Goal: Task Accomplishment & Management: Use online tool/utility

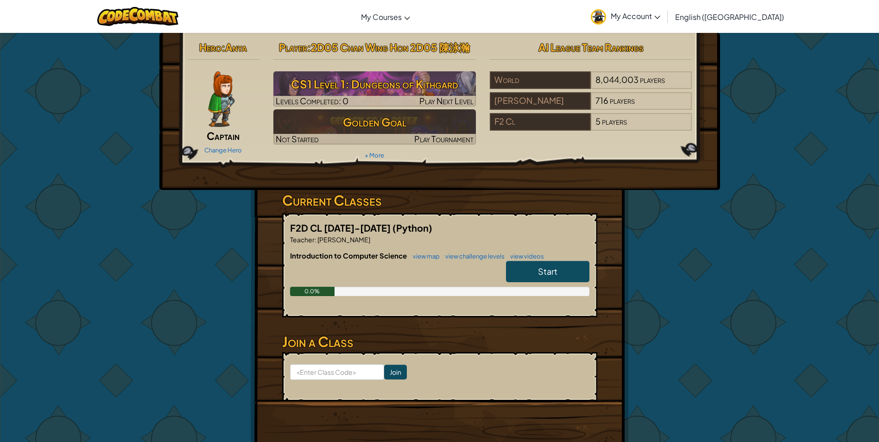
click at [660, 17] on span "My Account" at bounding box center [635, 16] width 50 height 10
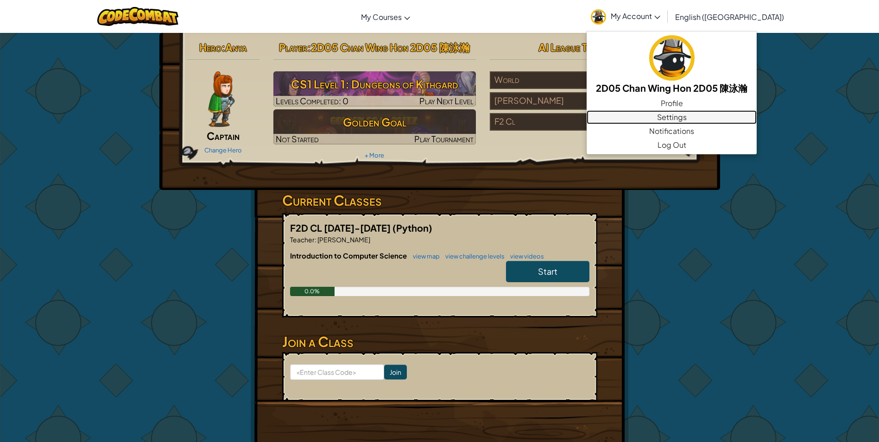
click at [710, 115] on link "Settings" at bounding box center [671, 117] width 170 height 14
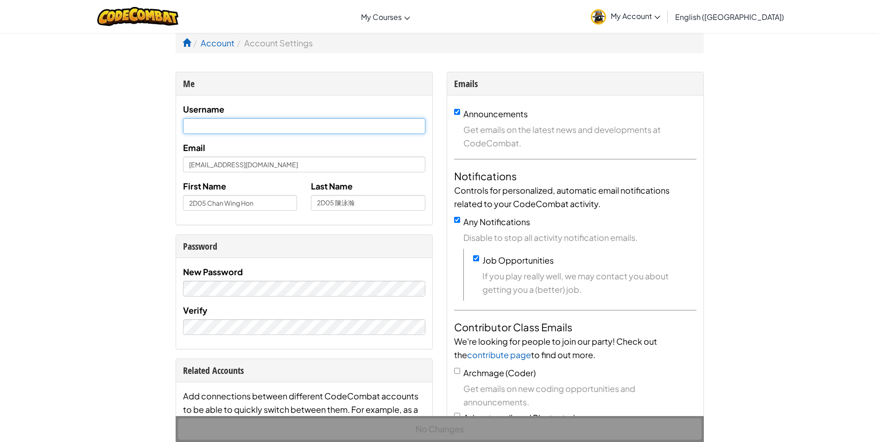
click at [245, 120] on input "text" at bounding box center [304, 126] width 242 height 16
type input "@"
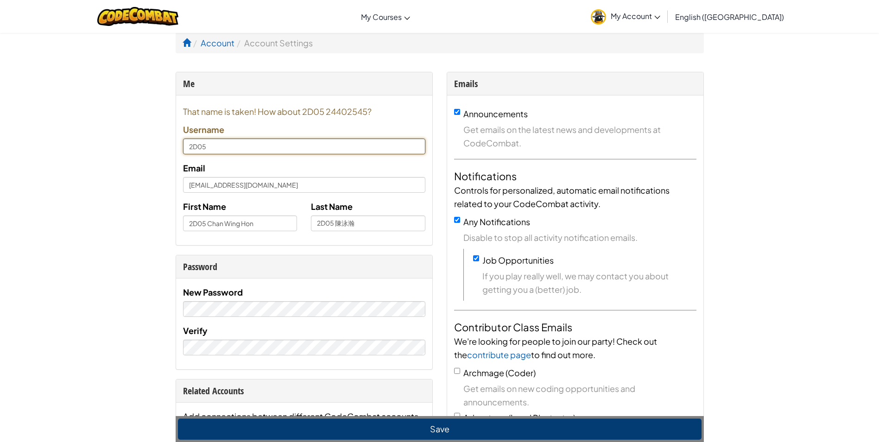
click at [369, 151] on input "2D05" at bounding box center [304, 146] width 242 height 16
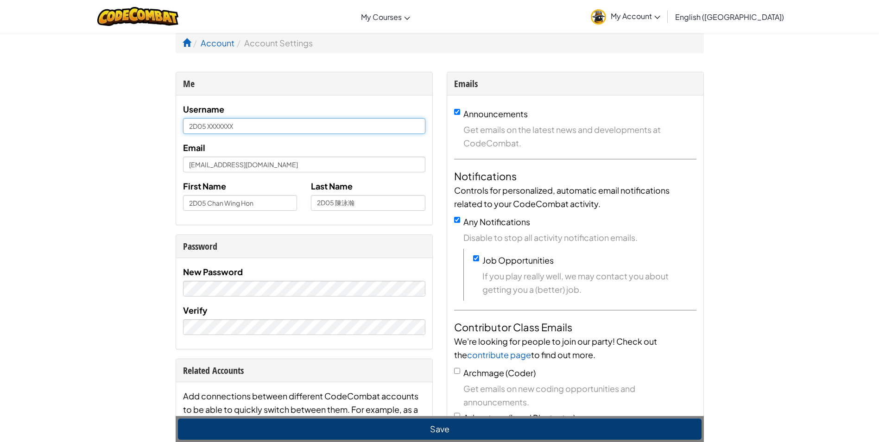
click at [273, 122] on input "2D05 XXXXXXX" at bounding box center [304, 126] width 242 height 16
drag, startPoint x: 262, startPoint y: 127, endPoint x: 208, endPoint y: 130, distance: 53.8
click at [208, 130] on input "2D05 XXXXXXX" at bounding box center [304, 126] width 242 height 16
type input "2D05 5.046"
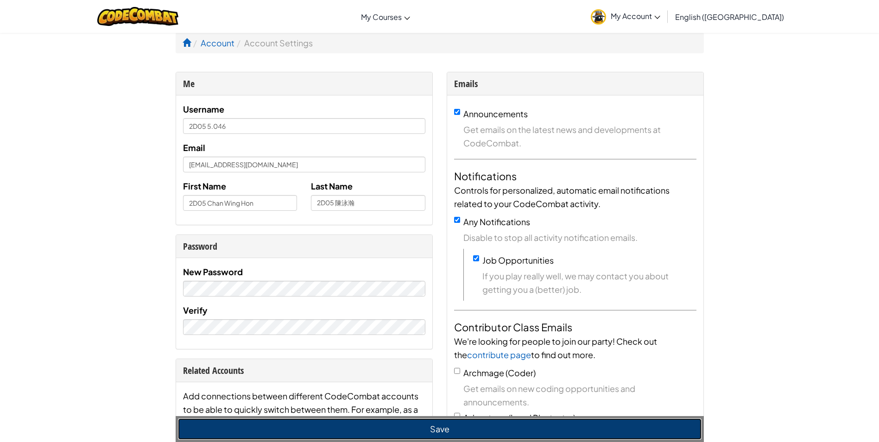
click at [292, 434] on button "Save" at bounding box center [439, 428] width 523 height 21
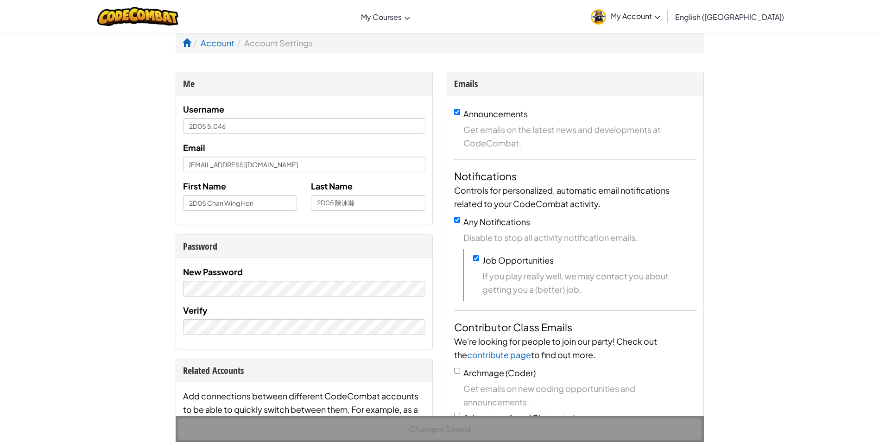
click at [660, 12] on span "My Account" at bounding box center [635, 16] width 50 height 10
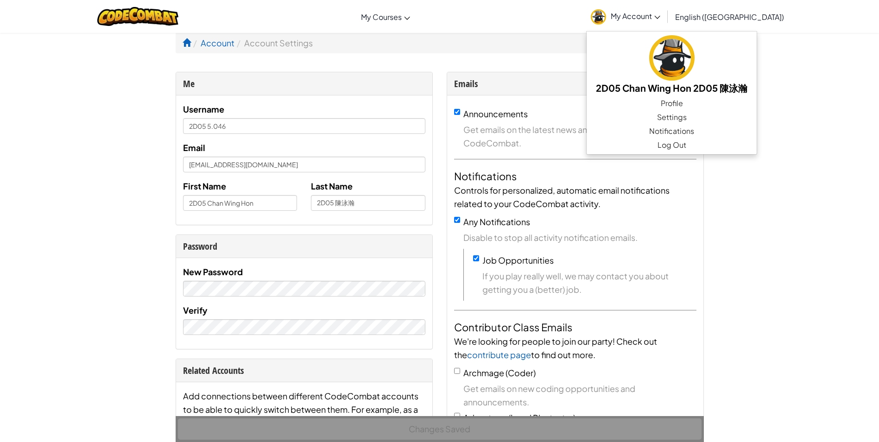
drag, startPoint x: 436, startPoint y: 35, endPoint x: 374, endPoint y: 30, distance: 62.7
click at [436, 35] on ol "Account Account Settings" at bounding box center [440, 42] width 528 height 21
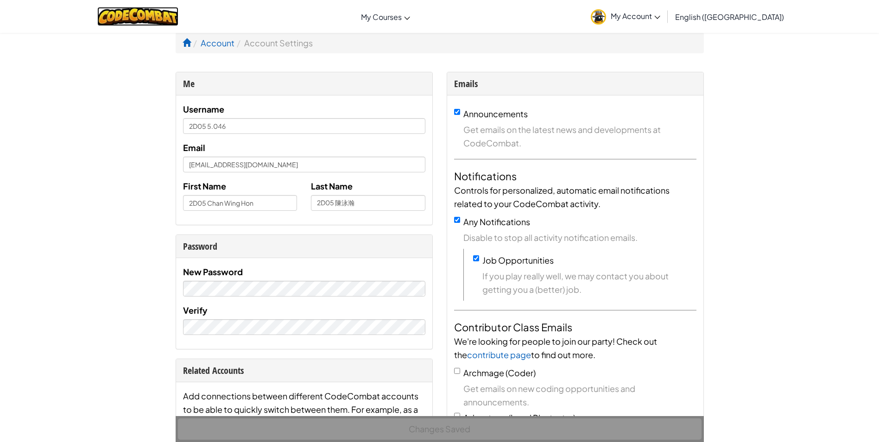
click at [145, 20] on img at bounding box center [137, 16] width 81 height 19
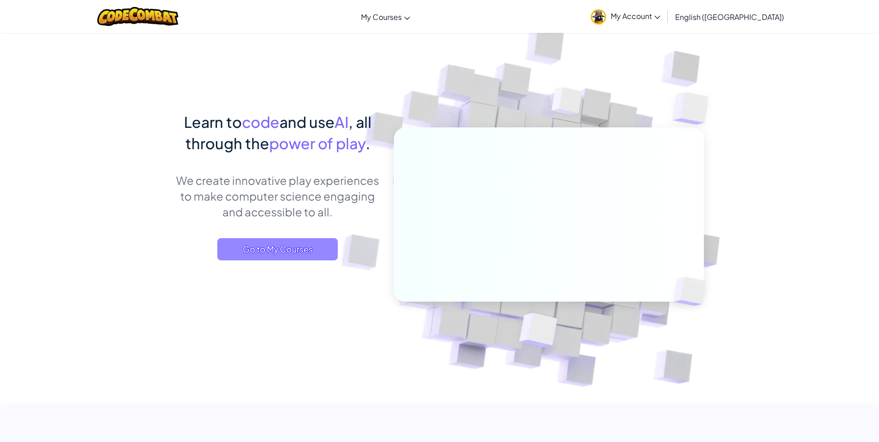
click at [308, 243] on span "Go to My Courses" at bounding box center [277, 249] width 120 height 22
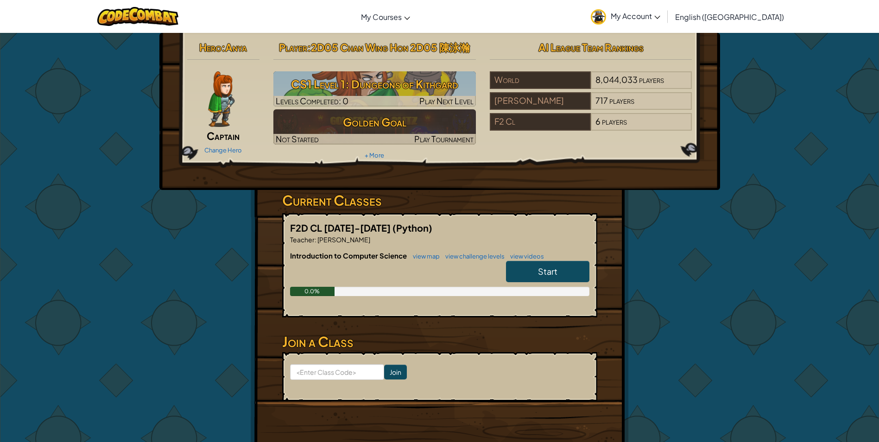
click at [547, 267] on span "Start" at bounding box center [547, 271] width 19 height 11
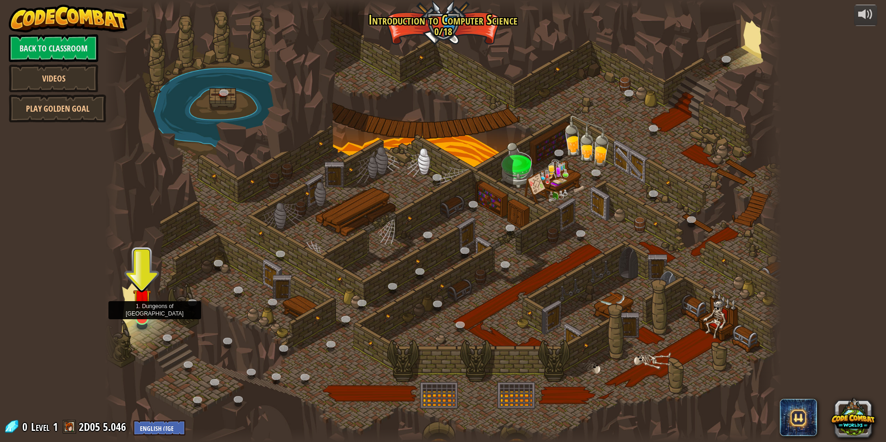
click at [141, 314] on img at bounding box center [142, 298] width 18 height 42
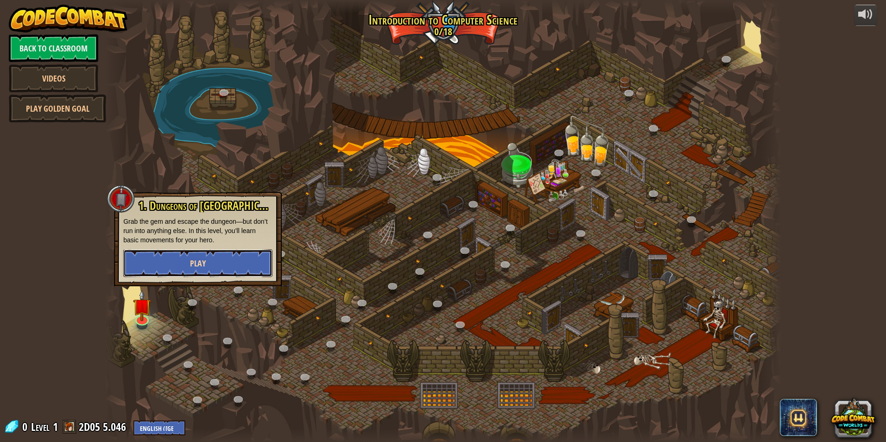
click at [176, 261] on button "Play" at bounding box center [197, 263] width 149 height 28
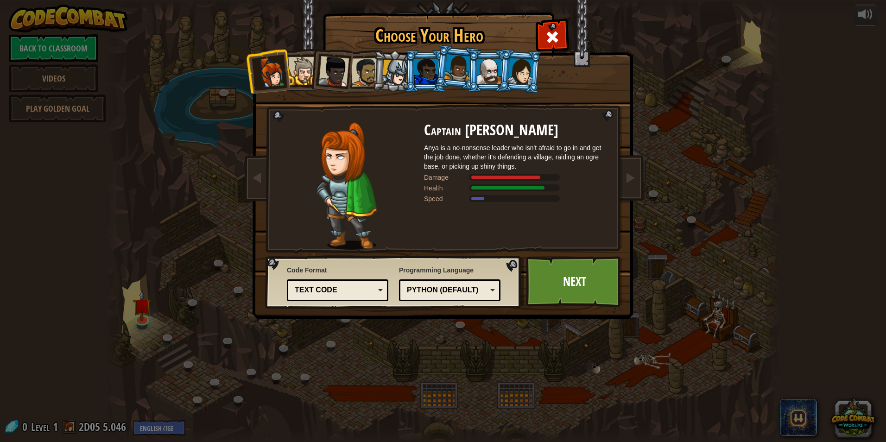
drag, startPoint x: 290, startPoint y: 75, endPoint x: 307, endPoint y: 72, distance: 17.4
click at [290, 75] on div at bounding box center [302, 71] width 28 height 28
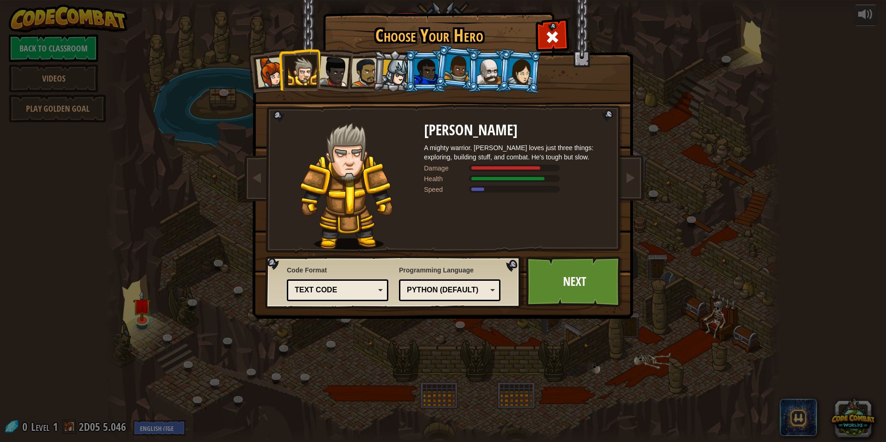
click at [328, 70] on div at bounding box center [333, 71] width 31 height 31
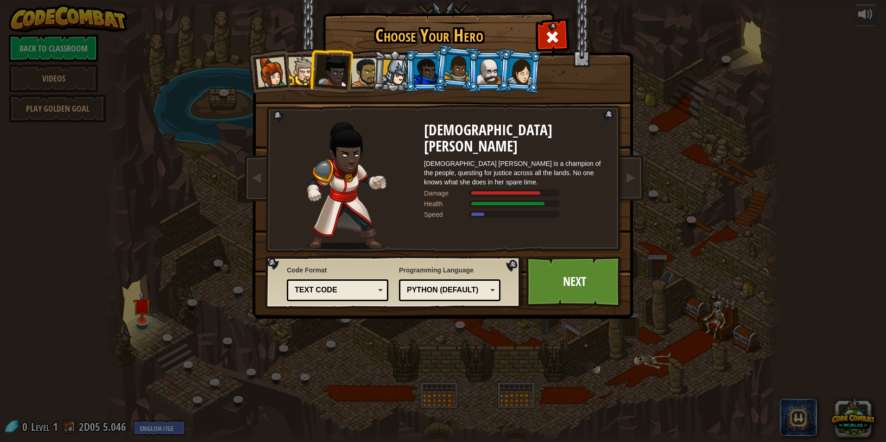
drag, startPoint x: 358, startPoint y: 68, endPoint x: 363, endPoint y: 70, distance: 5.2
click at [359, 68] on div at bounding box center [365, 72] width 29 height 29
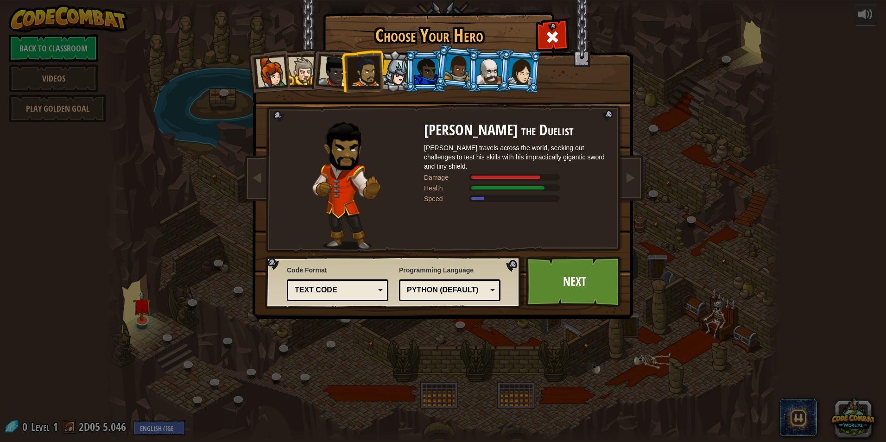
click at [523, 69] on div at bounding box center [521, 71] width 26 height 26
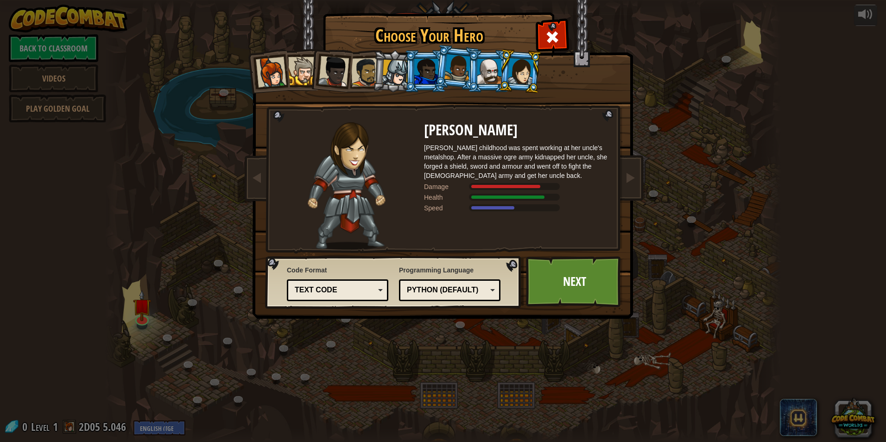
click at [268, 76] on div at bounding box center [271, 72] width 31 height 31
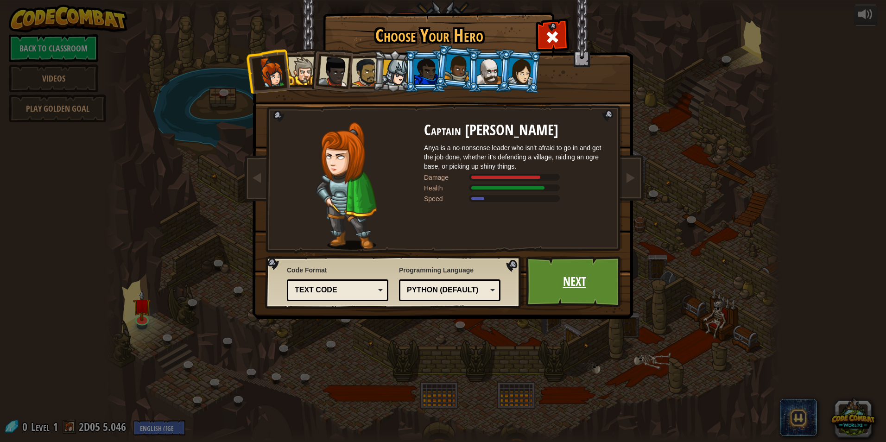
click at [561, 275] on link "Next" at bounding box center [574, 281] width 97 height 51
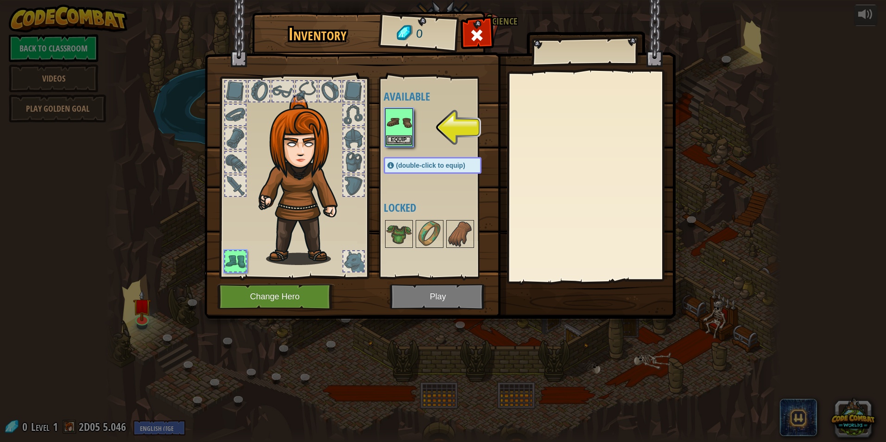
click at [400, 120] on img at bounding box center [399, 122] width 26 height 26
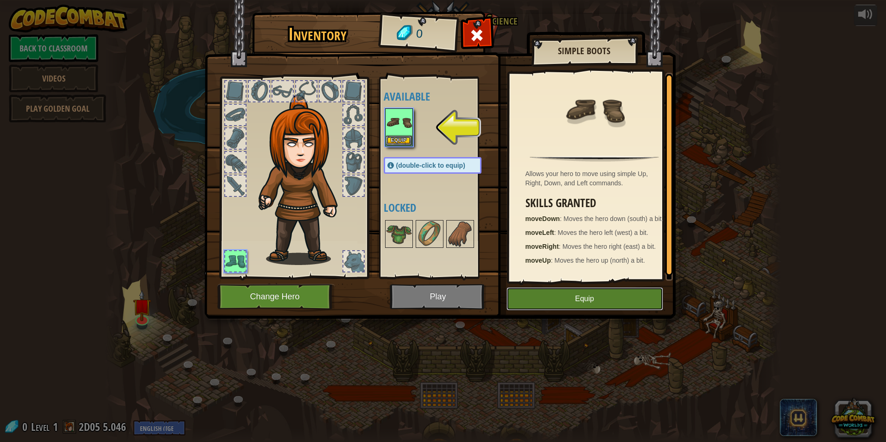
click at [633, 296] on button "Equip" at bounding box center [584, 298] width 157 height 23
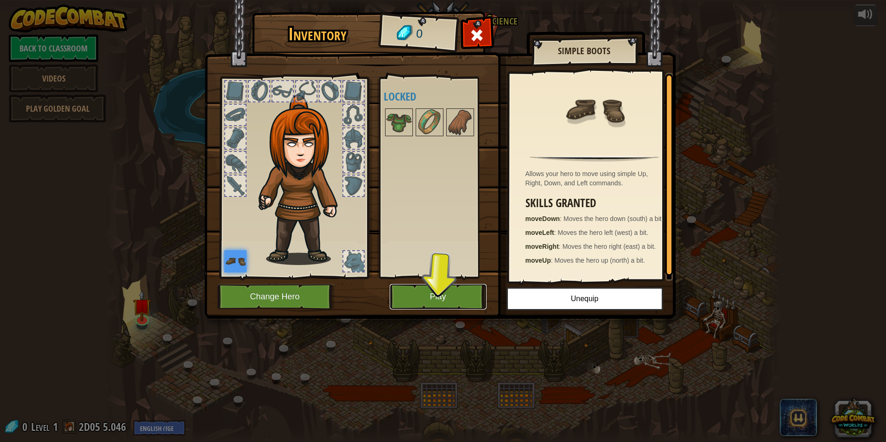
click at [430, 298] on button "Play" at bounding box center [438, 296] width 97 height 25
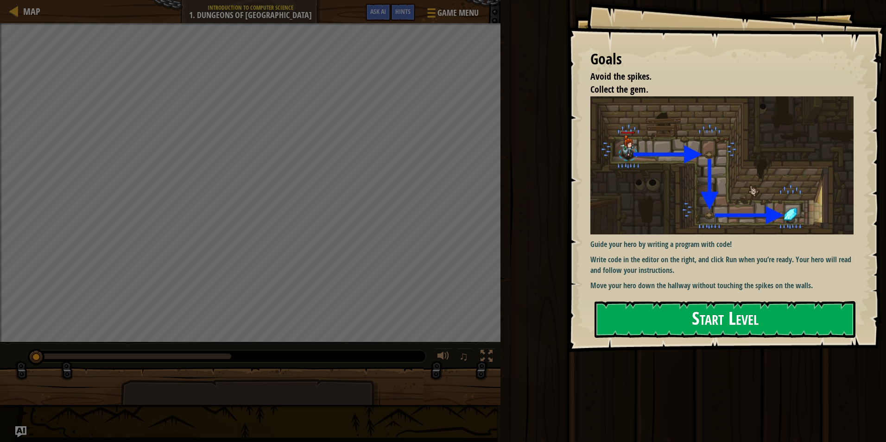
click at [809, 176] on img at bounding box center [725, 165] width 270 height 138
drag, startPoint x: 805, startPoint y: 234, endPoint x: 805, endPoint y: 251, distance: 16.7
click at [805, 235] on div "Guide your hero by writing a program with code! Write code in the editor on the…" at bounding box center [725, 193] width 270 height 195
click at [805, 305] on button "Start Level" at bounding box center [724, 319] width 261 height 37
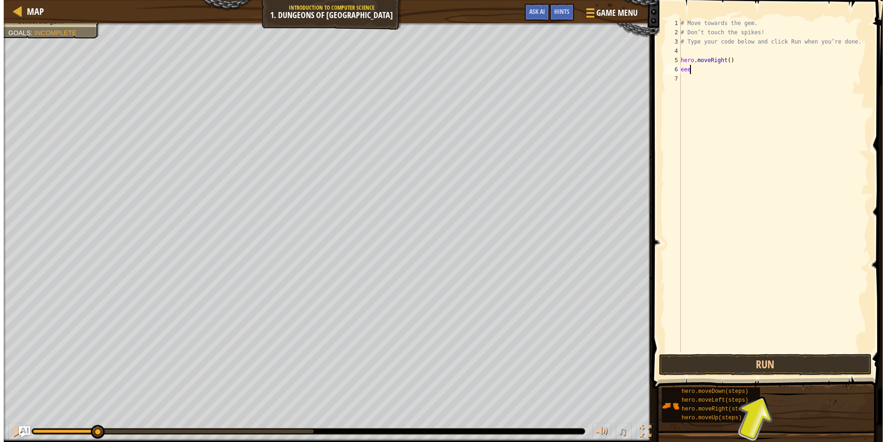
scroll to position [4, 0]
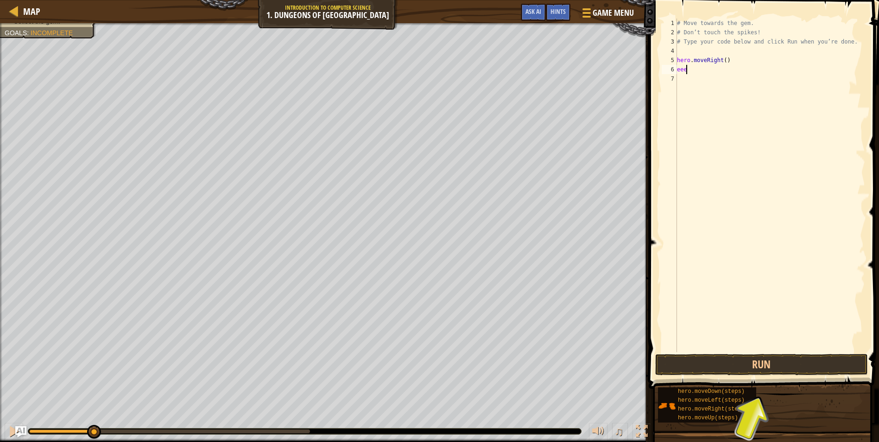
type textarea "e"
click at [758, 365] on button "Run" at bounding box center [761, 364] width 213 height 21
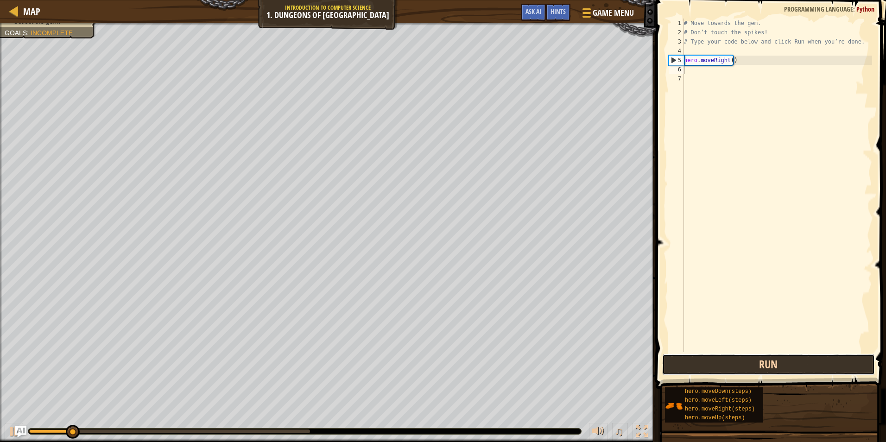
click at [766, 362] on button "Run" at bounding box center [768, 364] width 213 height 21
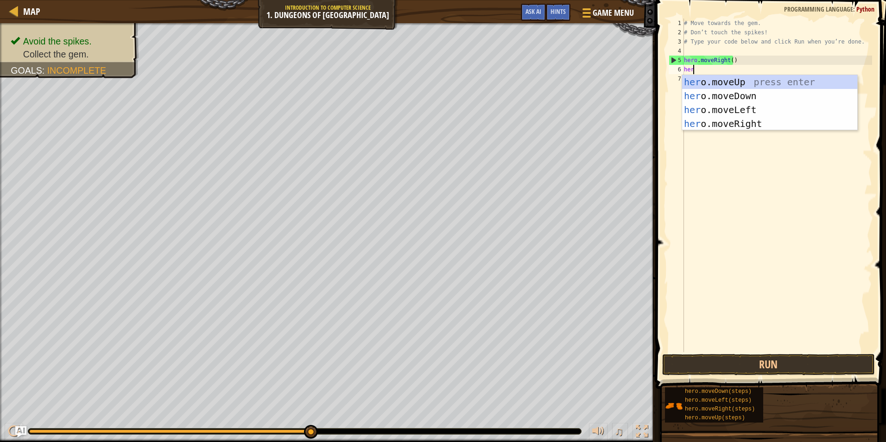
type textarea "hero"
click at [757, 93] on div "hero .moveUp press enter hero .moveDown press enter hero .moveLeft press enter …" at bounding box center [769, 116] width 175 height 83
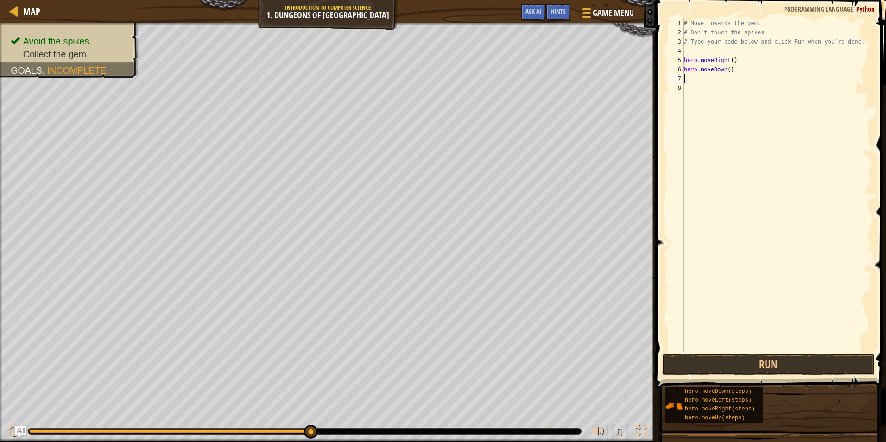
scroll to position [4, 0]
click at [770, 362] on button "Run" at bounding box center [768, 364] width 213 height 21
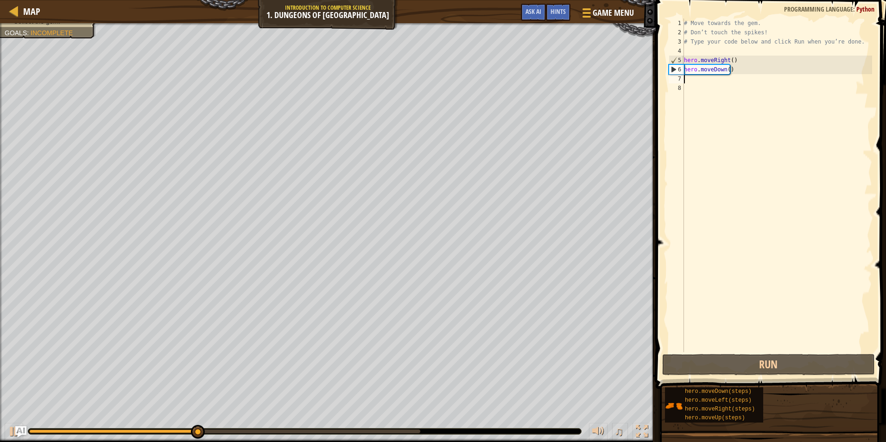
drag, startPoint x: 769, startPoint y: 358, endPoint x: 758, endPoint y: 229, distance: 129.2
drag, startPoint x: 758, startPoint y: 229, endPoint x: 711, endPoint y: 88, distance: 147.9
click at [712, 87] on div "# Move towards the gem. # Don’t touch the spikes! # Type your code below and cl…" at bounding box center [777, 195] width 190 height 352
click at [704, 78] on div "# Move towards the gem. # Don’t touch the spikes! # Type your code below and cl…" at bounding box center [777, 195] width 190 height 352
type textarea "h"
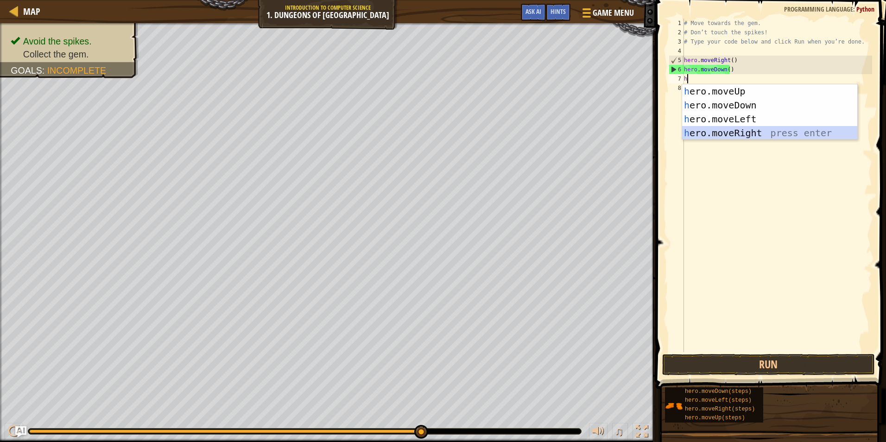
click at [754, 132] on div "h ero.moveUp press enter h ero.moveDown press enter h ero.moveLeft press enter …" at bounding box center [769, 125] width 175 height 83
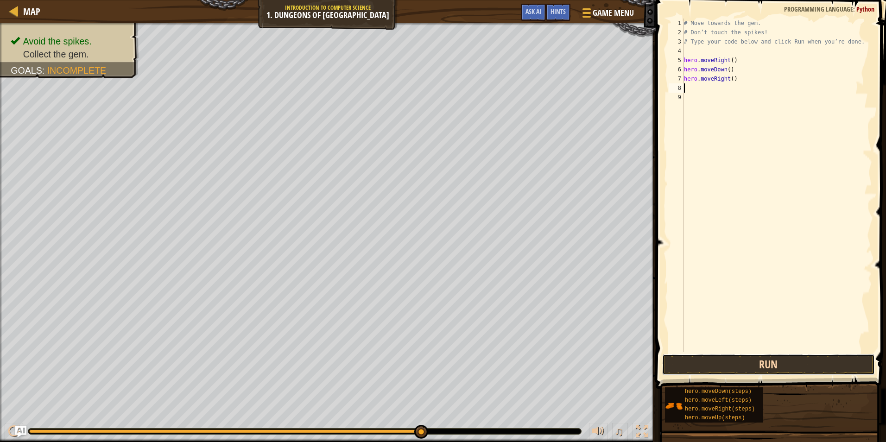
click at [795, 368] on button "Run" at bounding box center [768, 364] width 213 height 21
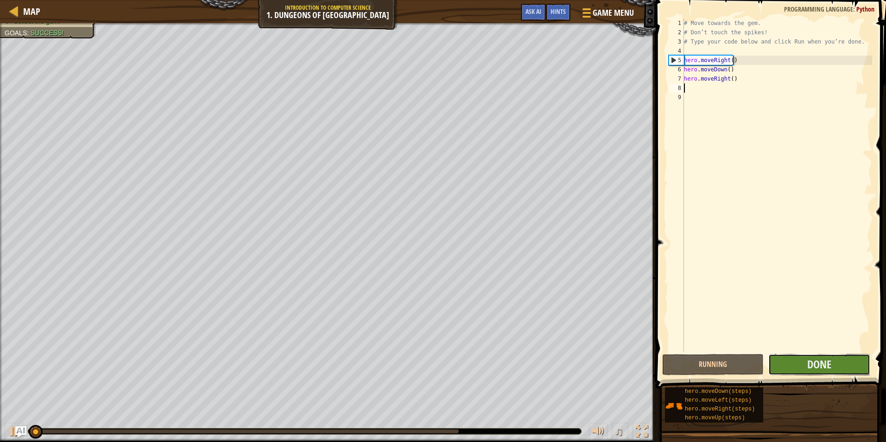
click at [797, 358] on button "Done" at bounding box center [818, 364] width 101 height 21
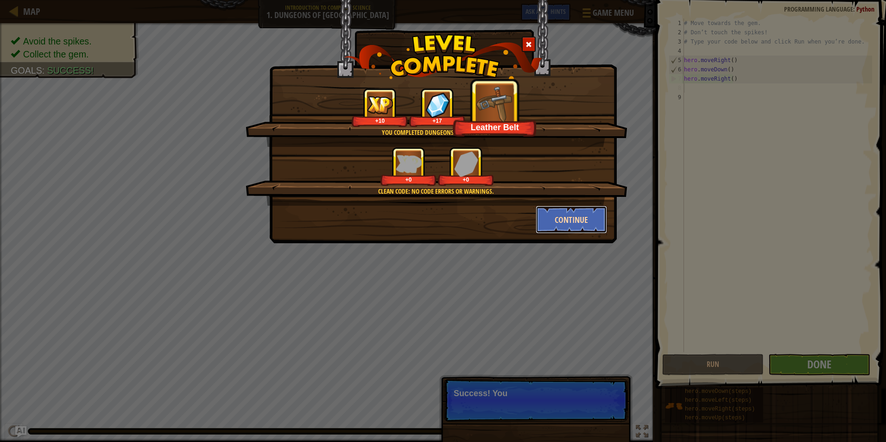
click at [583, 224] on button "Continue" at bounding box center [571, 220] width 72 height 28
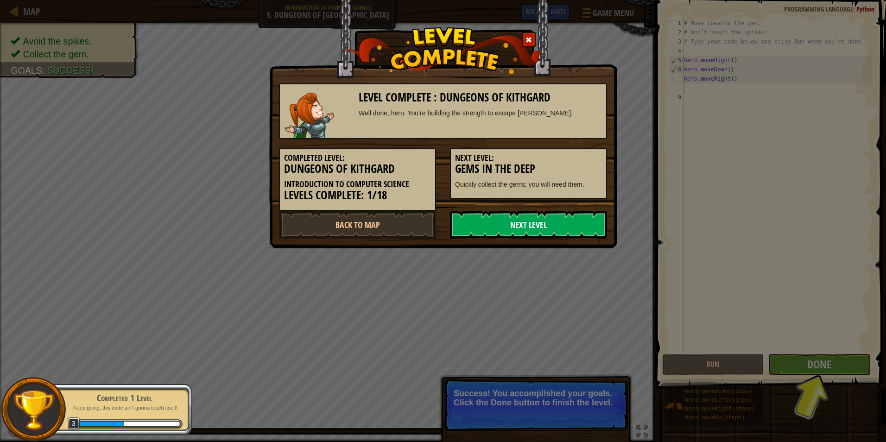
click at [560, 221] on link "Next Level" at bounding box center [528, 225] width 157 height 28
drag, startPoint x: 552, startPoint y: 224, endPoint x: 528, endPoint y: 232, distance: 25.1
click at [528, 232] on link "Next Level" at bounding box center [528, 225] width 157 height 28
click at [512, 229] on link "Next Level" at bounding box center [528, 225] width 157 height 28
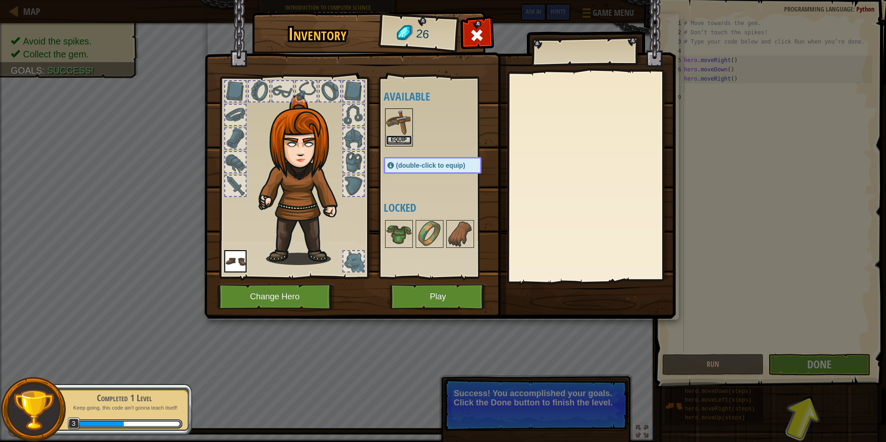
click at [402, 138] on button "Equip" at bounding box center [399, 140] width 26 height 10
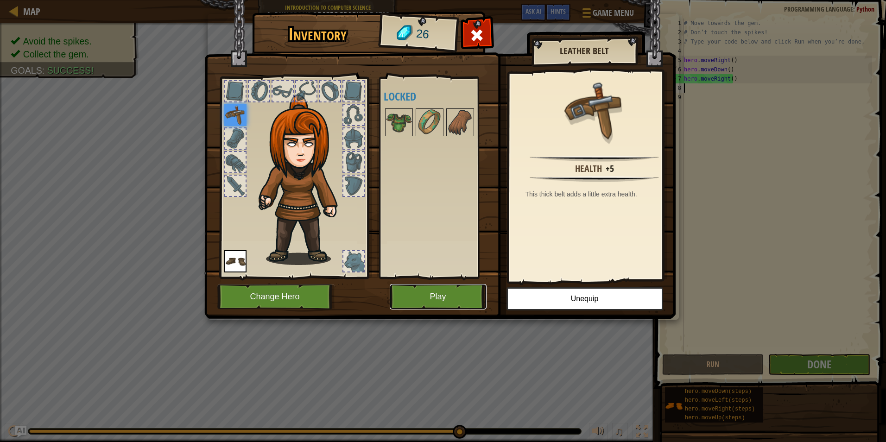
click at [459, 299] on button "Play" at bounding box center [438, 296] width 97 height 25
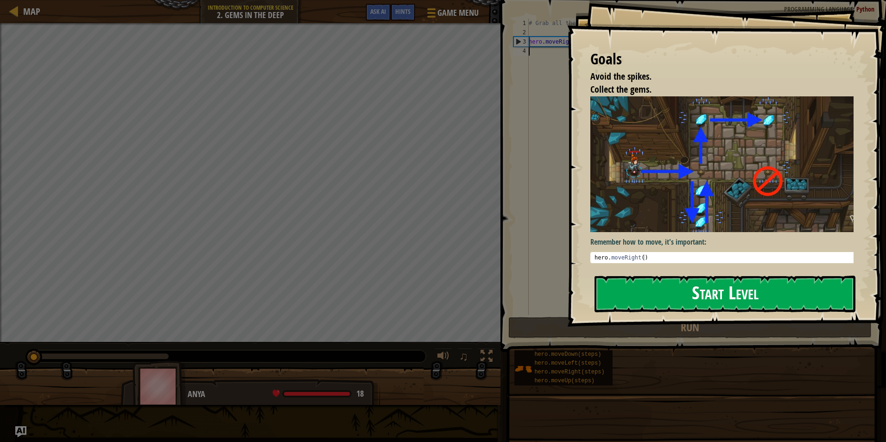
click at [736, 297] on button "Start Level" at bounding box center [724, 294] width 261 height 37
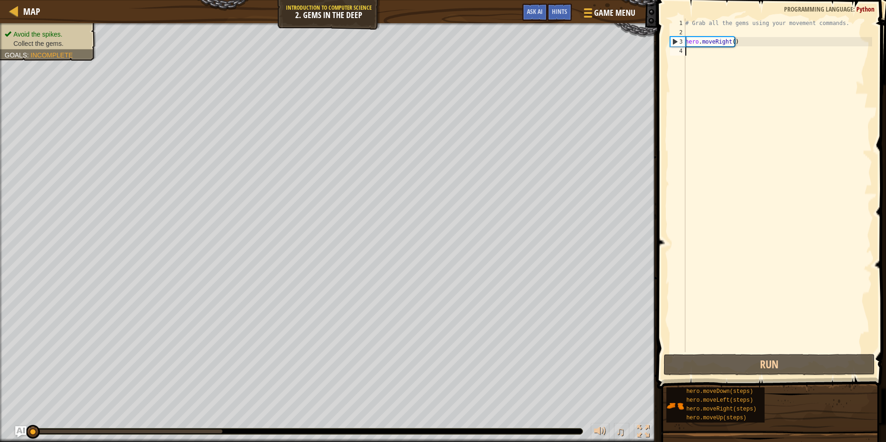
type textarea "h"
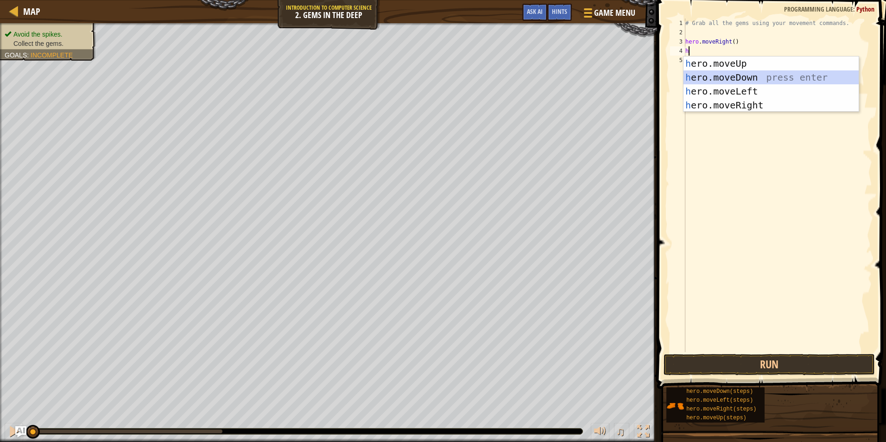
click at [746, 76] on div "h ero.moveUp press enter h ero.moveDown press enter h ero.moveLeft press enter …" at bounding box center [770, 98] width 175 height 83
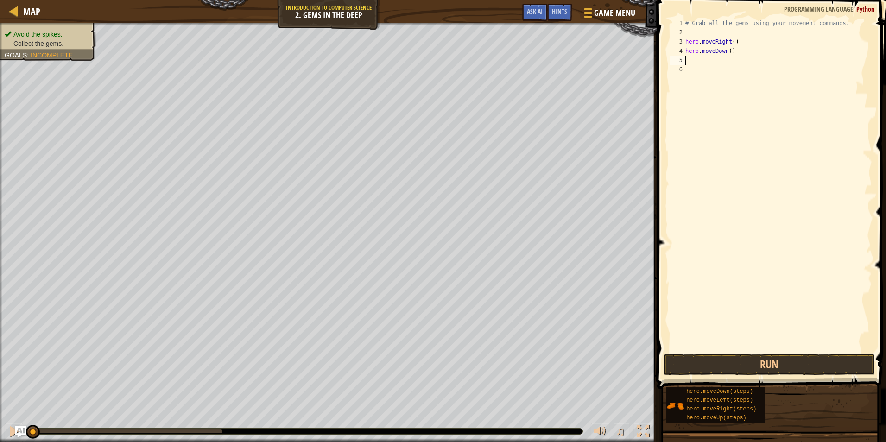
type textarea "h"
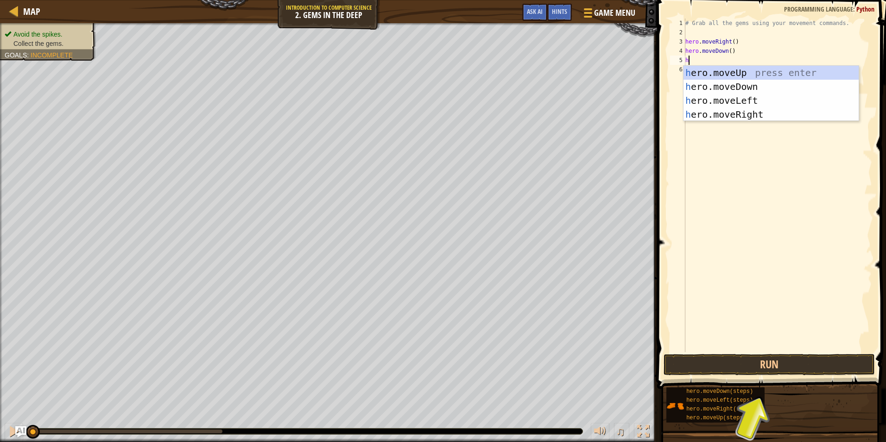
click at [768, 73] on div "h ero.moveUp press enter h ero.moveDown press enter h ero.moveLeft press enter …" at bounding box center [770, 107] width 175 height 83
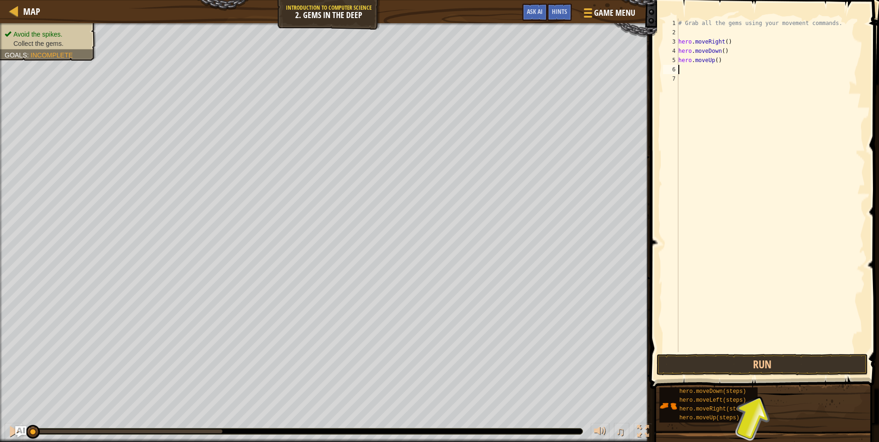
type textarea "h"
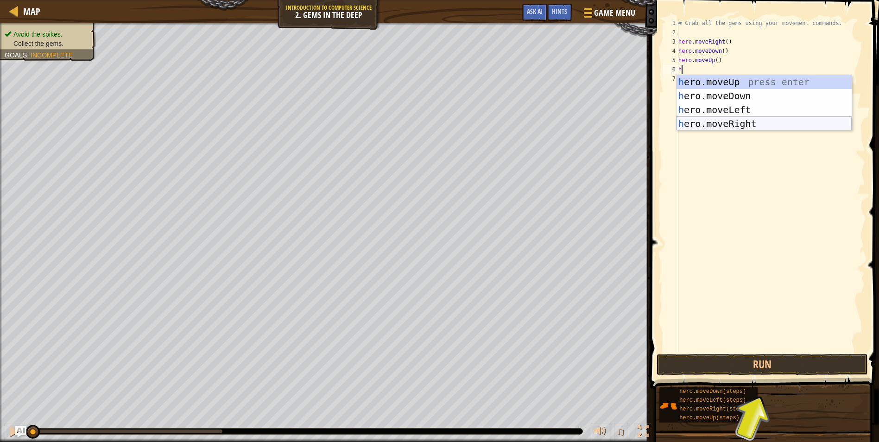
click at [774, 120] on div "h ero.moveUp press enter h ero.moveDown press enter h ero.moveLeft press enter …" at bounding box center [763, 116] width 175 height 83
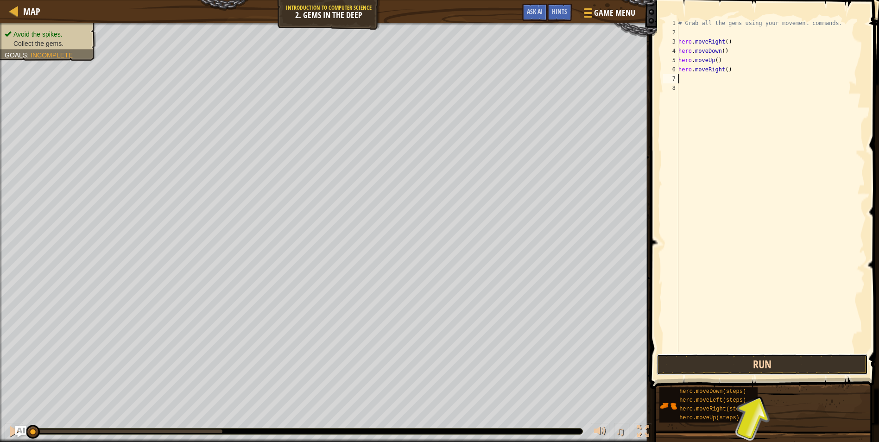
click at [768, 366] on button "Run" at bounding box center [761, 364] width 211 height 21
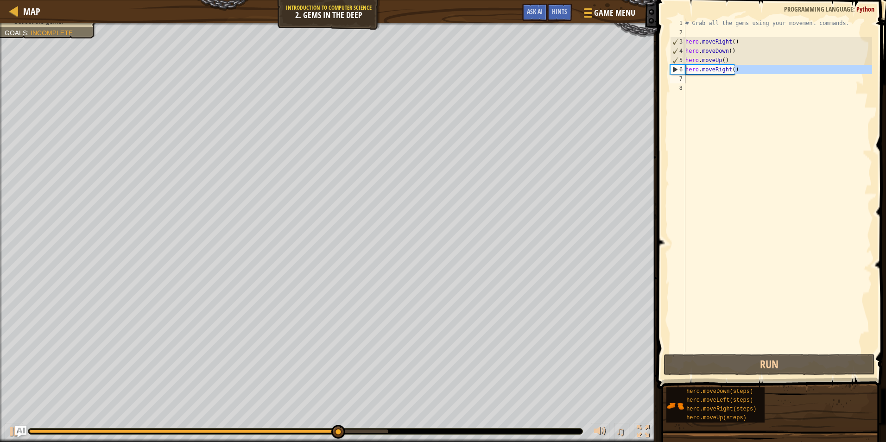
drag, startPoint x: 654, startPoint y: 72, endPoint x: 694, endPoint y: 77, distance: 41.0
type textarea "hero.moveRight()"
click at [742, 78] on div "# Grab all the gems using your movement commands. hero . moveRight ( ) hero . m…" at bounding box center [777, 185] width 189 height 333
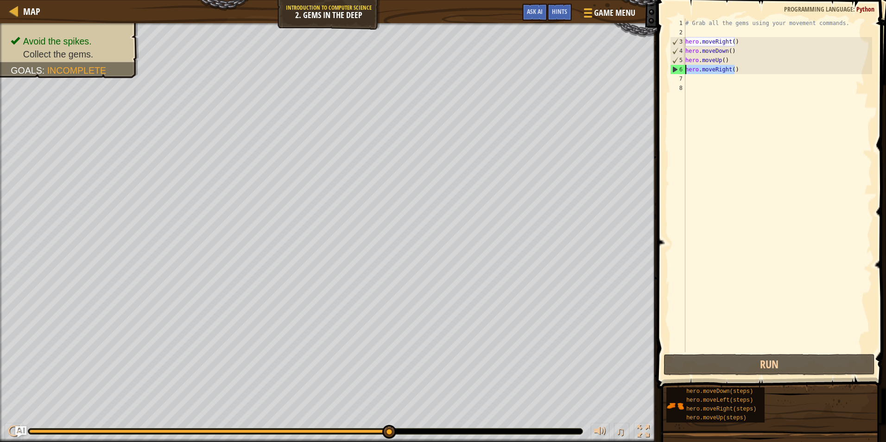
drag, startPoint x: 738, startPoint y: 74, endPoint x: 685, endPoint y: 74, distance: 53.3
click at [685, 74] on div "# Grab all the gems using your movement commands. hero . moveRight ( ) hero . m…" at bounding box center [777, 195] width 189 height 352
type textarea "hero.moveRight()"
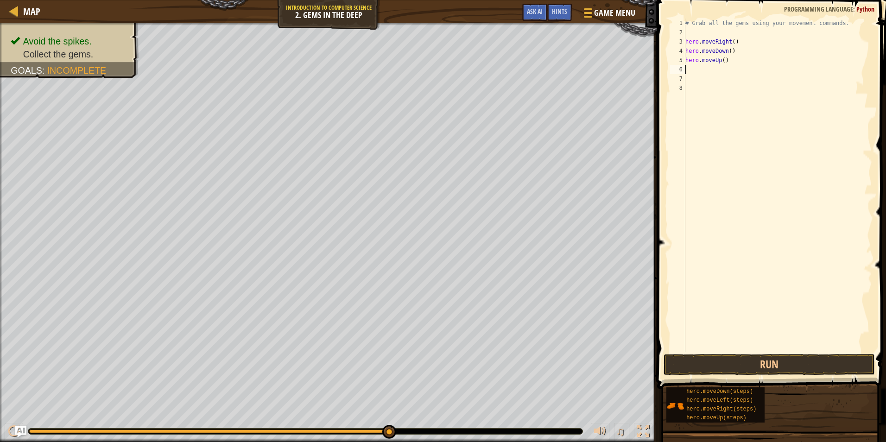
type textarea "h"
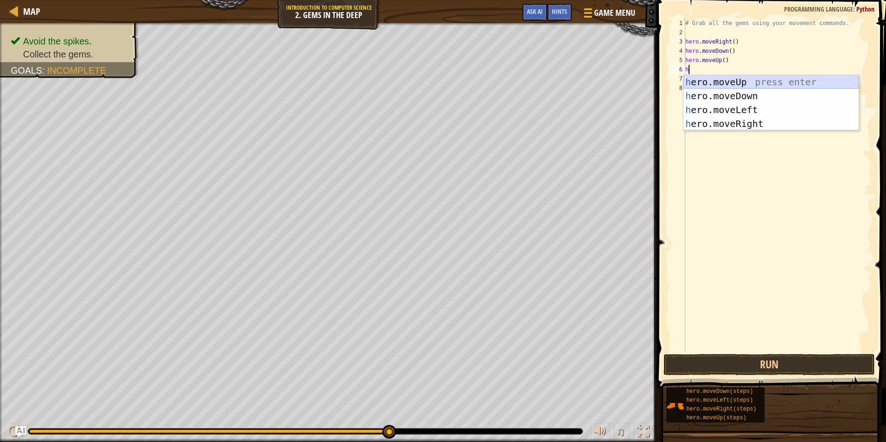
click at [765, 82] on div "h ero.moveUp press enter h ero.moveDown press enter h ero.moveLeft press enter …" at bounding box center [770, 116] width 175 height 83
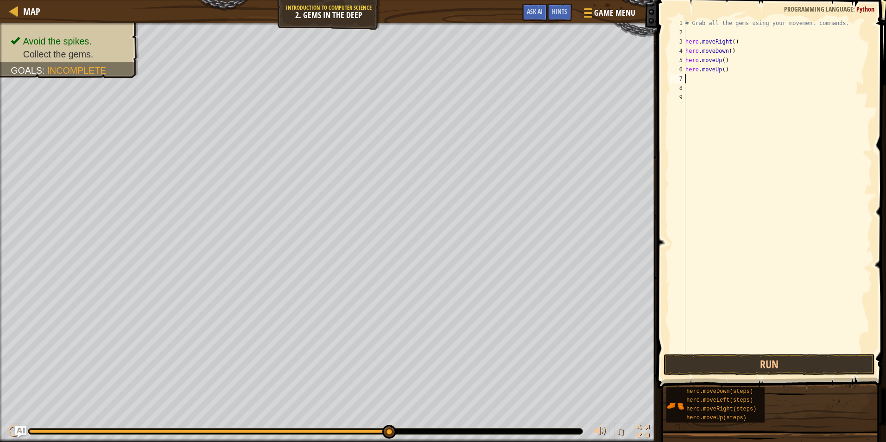
type textarea "h"
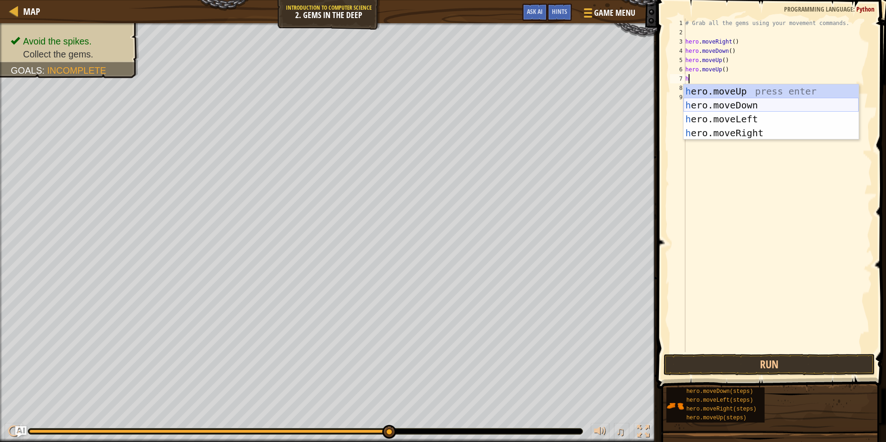
click at [704, 107] on div "h ero.moveUp press enter h ero.moveDown press enter h ero.moveLeft press enter …" at bounding box center [770, 125] width 175 height 83
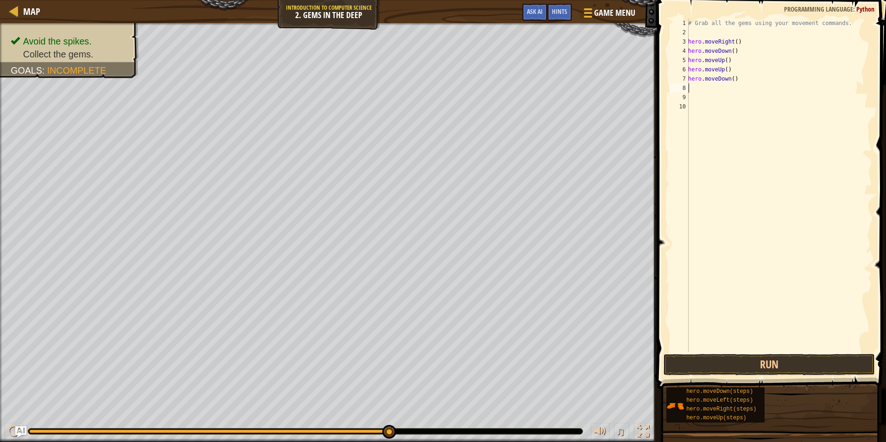
click at [729, 77] on div "# Grab all the gems using your movement commands. hero . moveRight ( ) hero . m…" at bounding box center [779, 195] width 186 height 352
click at [785, 91] on div "hero.moveRight press enter" at bounding box center [773, 105] width 175 height 42
click at [755, 362] on button "Run" at bounding box center [768, 364] width 211 height 21
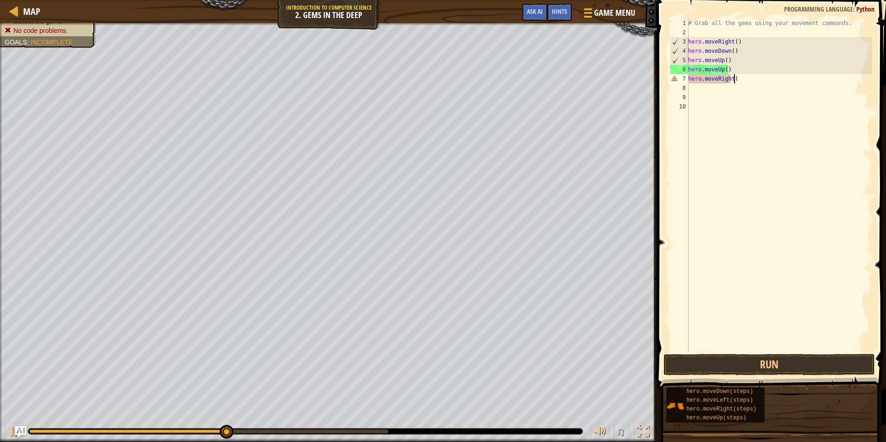
scroll to position [4, 4]
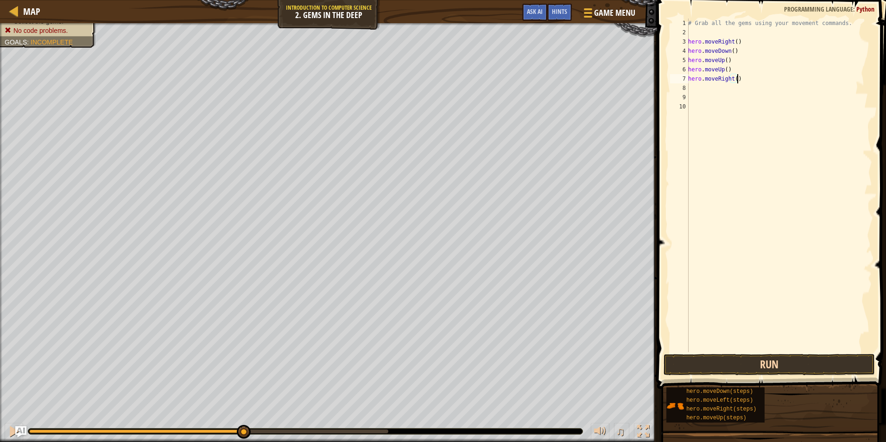
type textarea "hero.moveRight()"
click at [732, 361] on button "Run" at bounding box center [768, 364] width 211 height 21
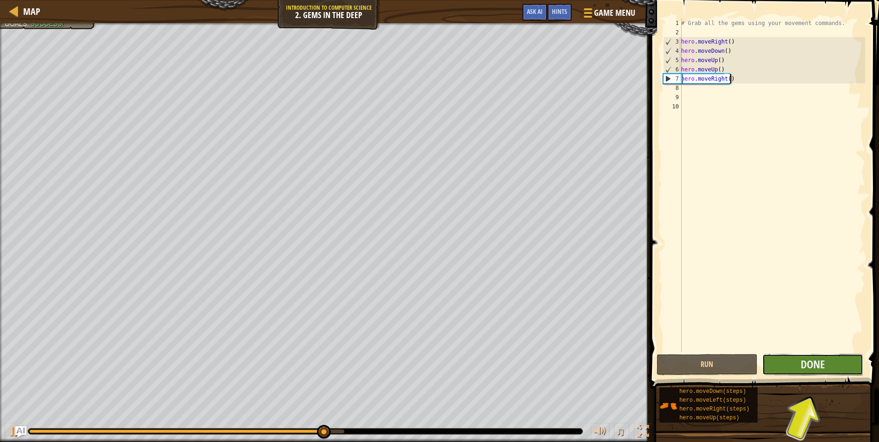
click at [849, 365] on button "Done" at bounding box center [812, 364] width 101 height 21
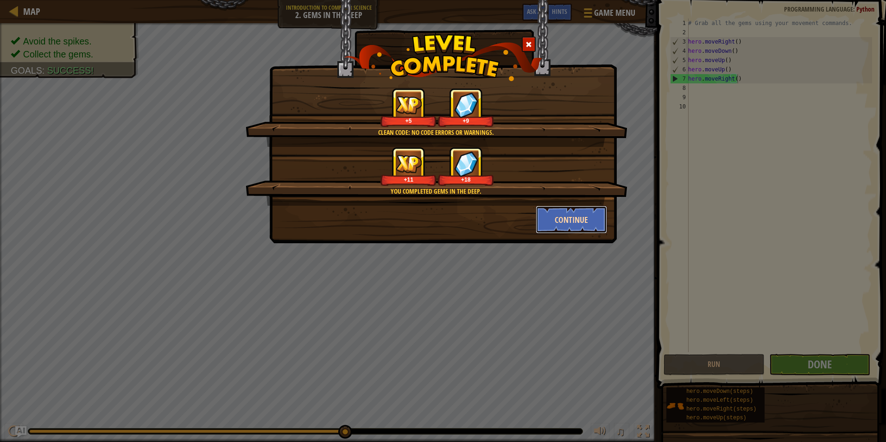
click at [586, 225] on button "Continue" at bounding box center [571, 220] width 72 height 28
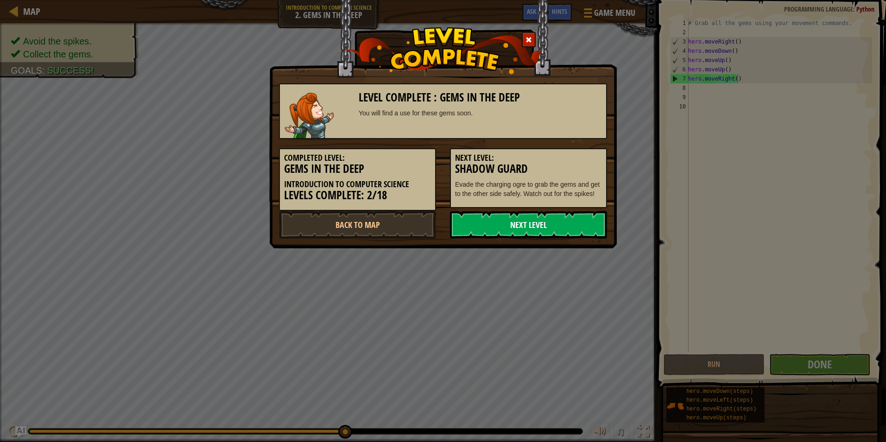
click at [537, 225] on link "Next Level" at bounding box center [528, 225] width 157 height 28
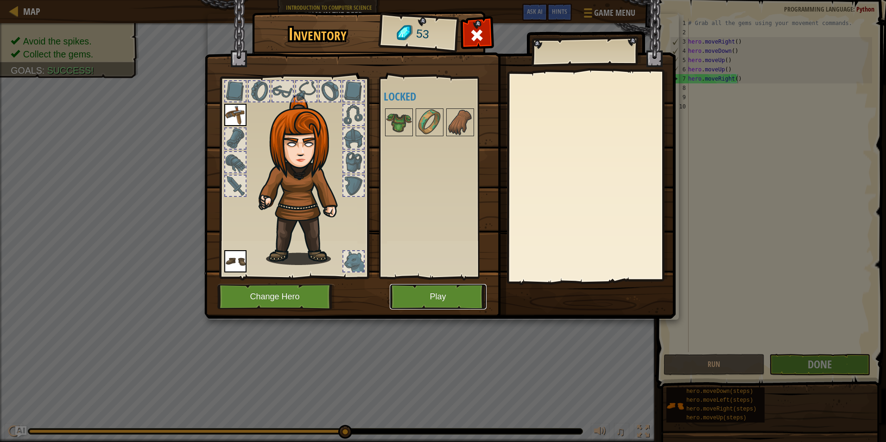
click at [419, 285] on button "Play" at bounding box center [438, 296] width 97 height 25
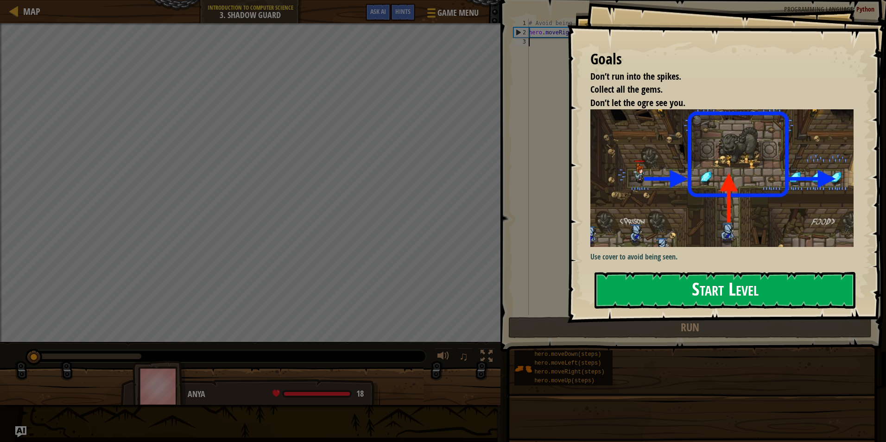
click at [748, 296] on button "Start Level" at bounding box center [724, 290] width 261 height 37
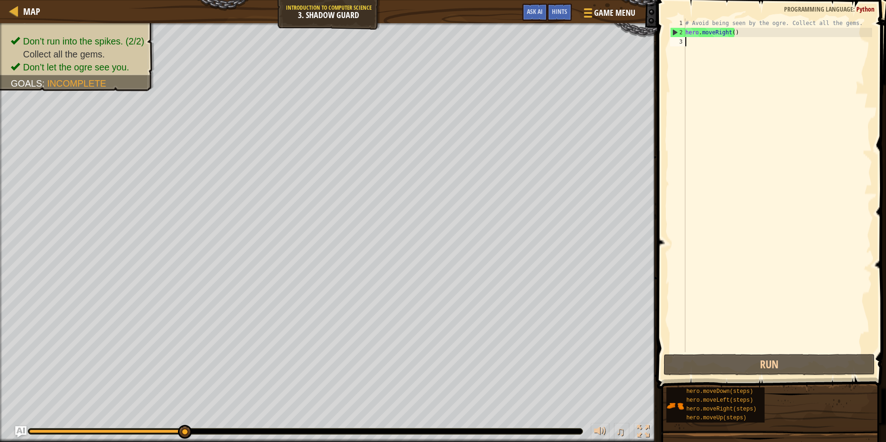
type textarea "h"
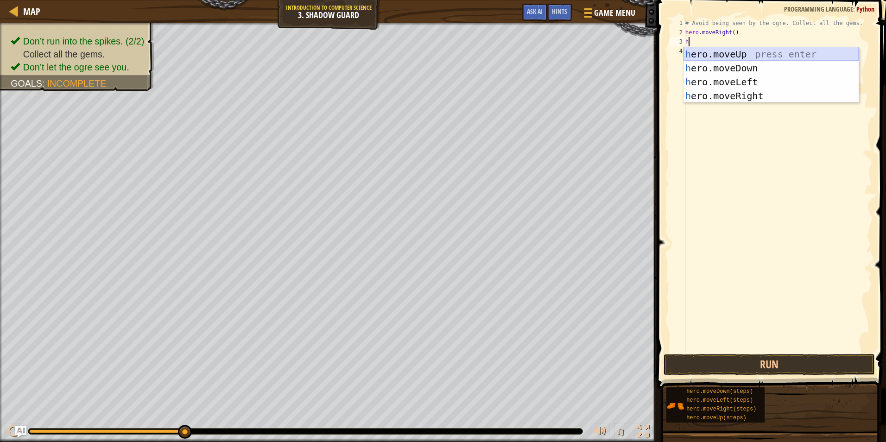
click at [729, 55] on div "h ero.moveUp press enter h ero.moveDown press enter h ero.moveLeft press enter …" at bounding box center [770, 88] width 175 height 83
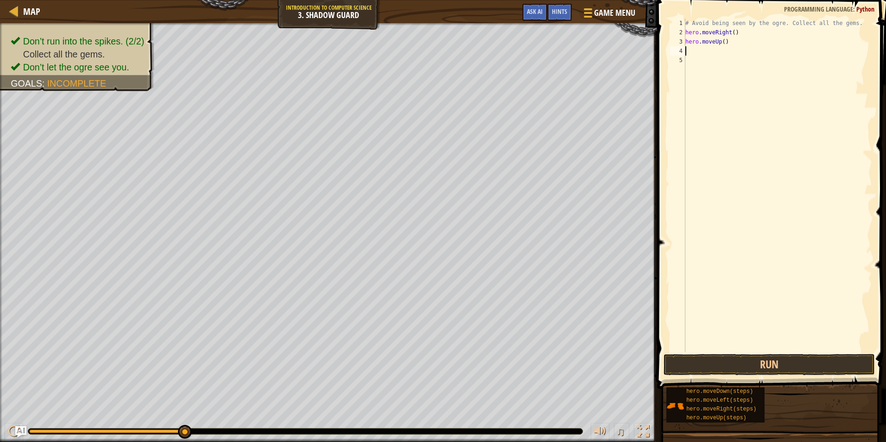
type textarea "h"
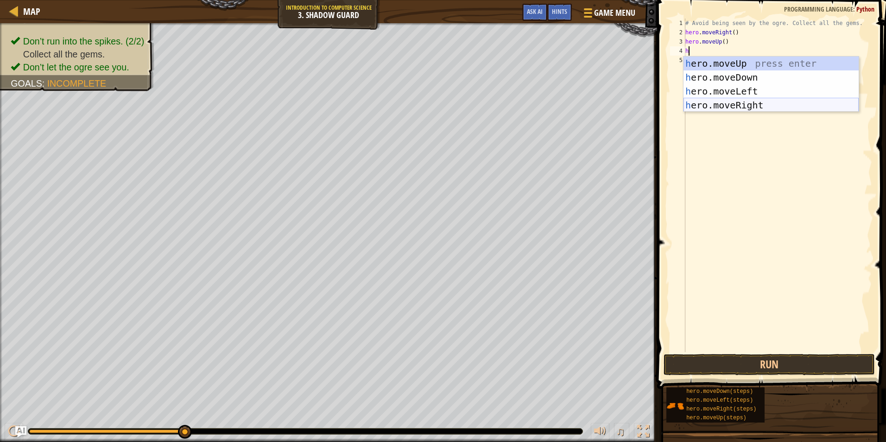
click at [736, 107] on div "h ero.moveUp press enter h ero.moveDown press enter h ero.moveLeft press enter …" at bounding box center [770, 98] width 175 height 83
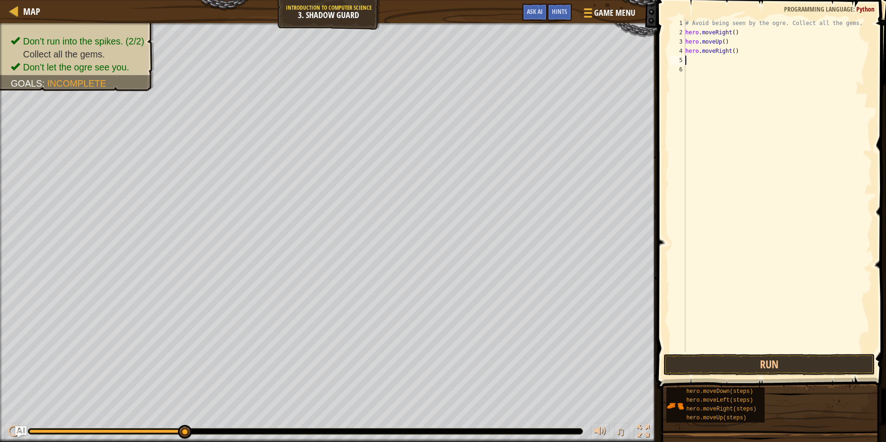
type textarea "h"
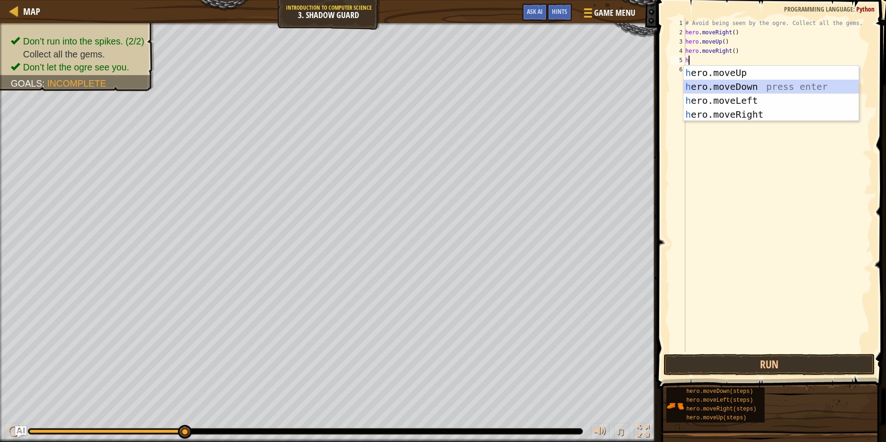
click at [735, 86] on div "h ero.moveUp press enter h ero.moveDown press enter h ero.moveLeft press enter …" at bounding box center [770, 107] width 175 height 83
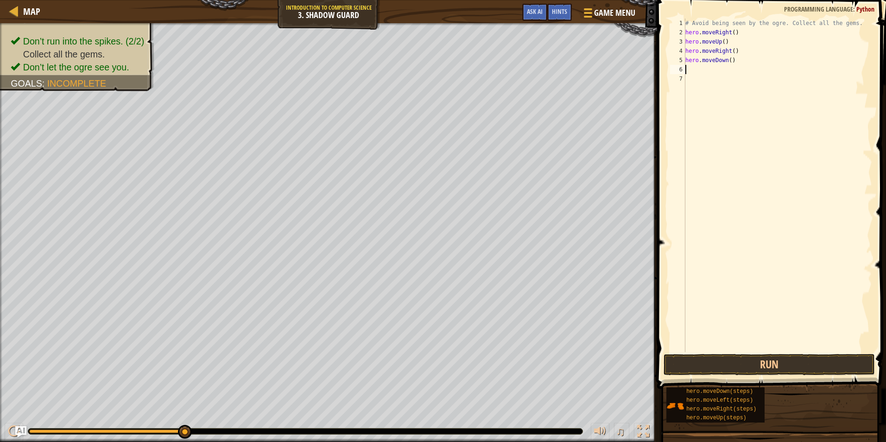
type textarea "h"
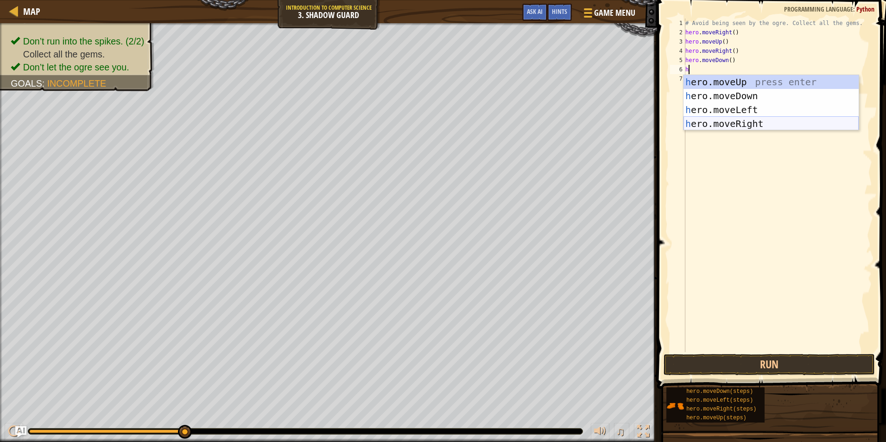
click at [740, 123] on div "h ero.moveUp press enter h ero.moveDown press enter h ero.moveLeft press enter …" at bounding box center [770, 116] width 175 height 83
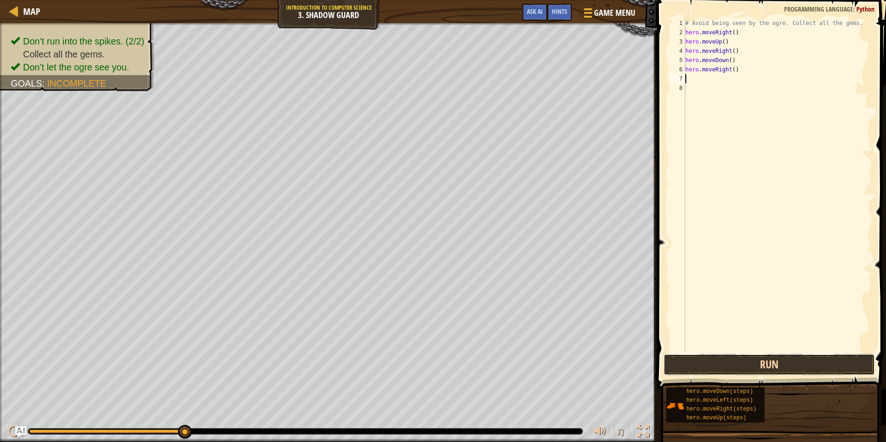
click at [767, 362] on button "Run" at bounding box center [768, 364] width 211 height 21
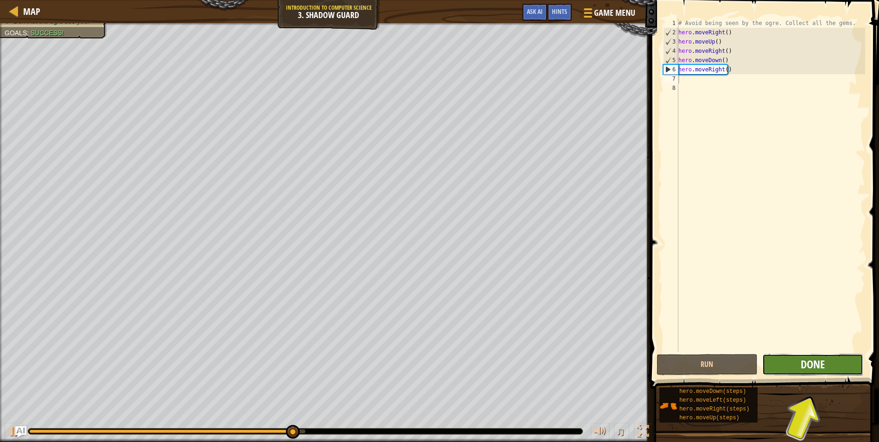
click at [823, 364] on span "Done" at bounding box center [812, 364] width 24 height 15
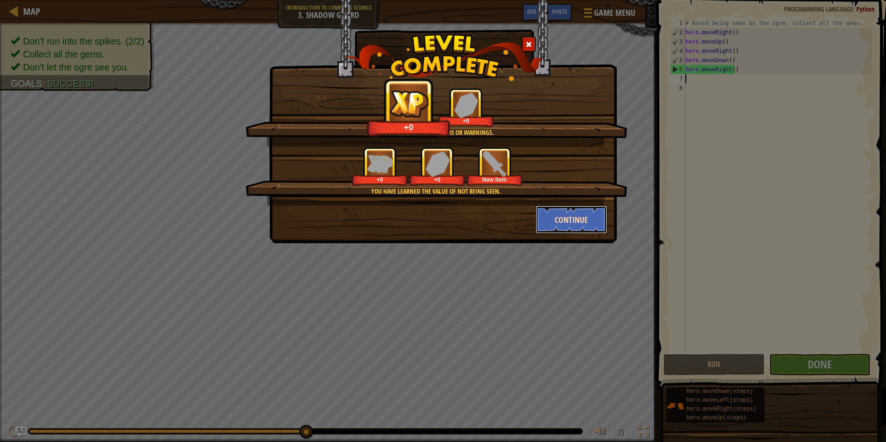
click at [578, 223] on button "Continue" at bounding box center [571, 220] width 72 height 28
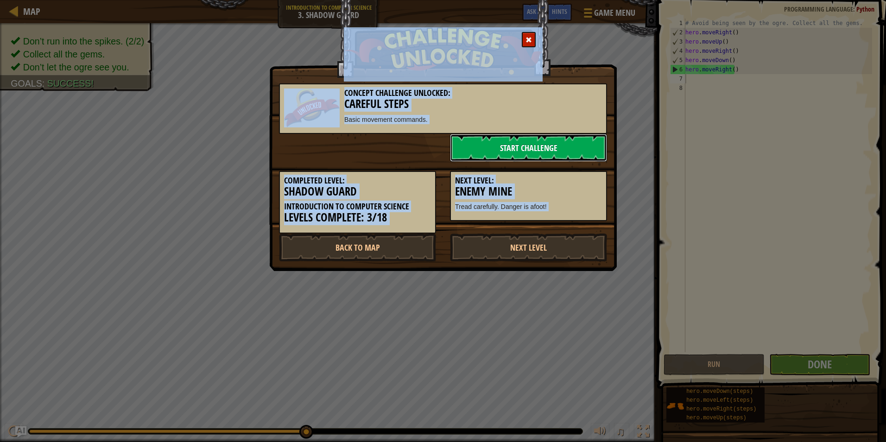
drag, startPoint x: 578, startPoint y: 223, endPoint x: 517, endPoint y: 151, distance: 94.1
click at [517, 151] on link "Start Challenge" at bounding box center [528, 148] width 157 height 28
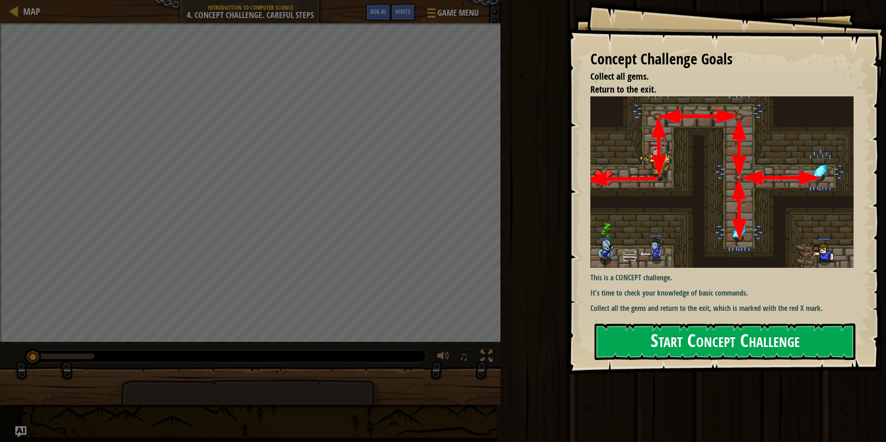
click at [655, 336] on button "Start Concept Challenge" at bounding box center [724, 341] width 261 height 37
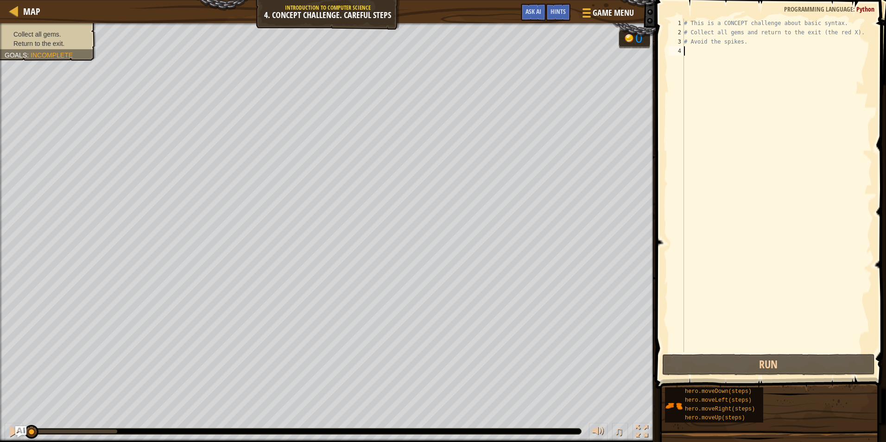
type textarea "w"
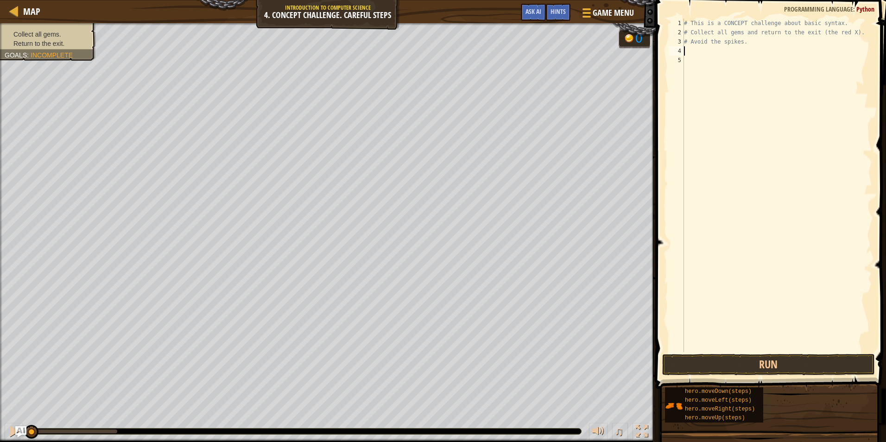
type textarea "h"
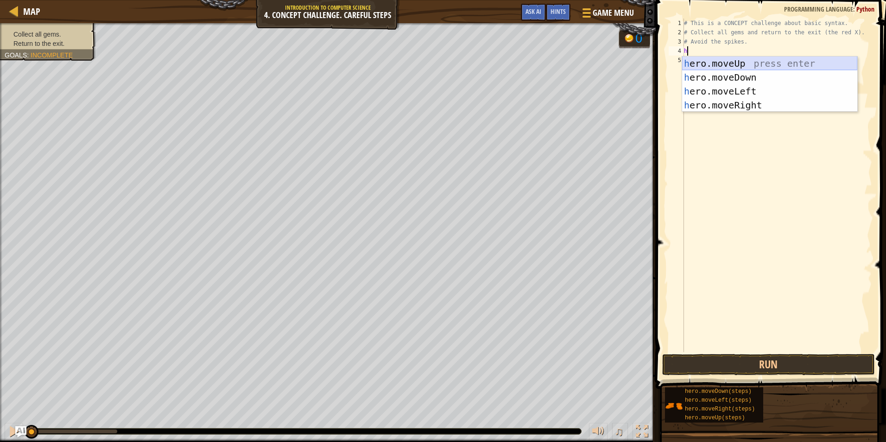
click at [793, 61] on div "h ero.moveUp press enter h ero.moveDown press enter h ero.moveLeft press enter …" at bounding box center [769, 98] width 175 height 83
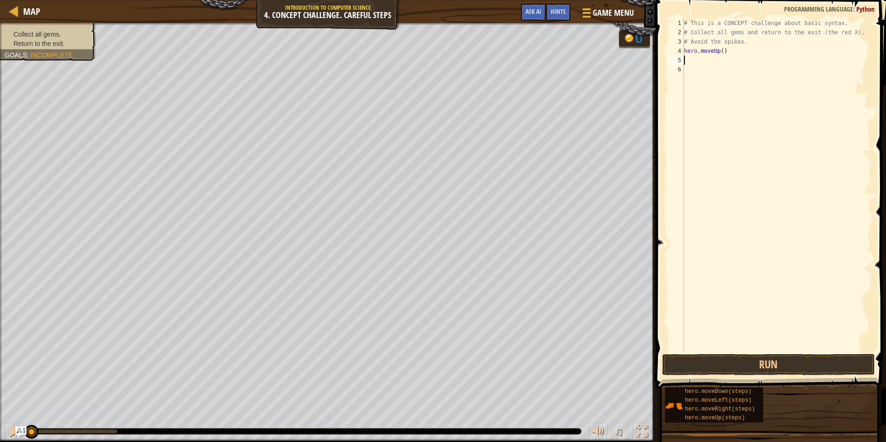
type textarea "h"
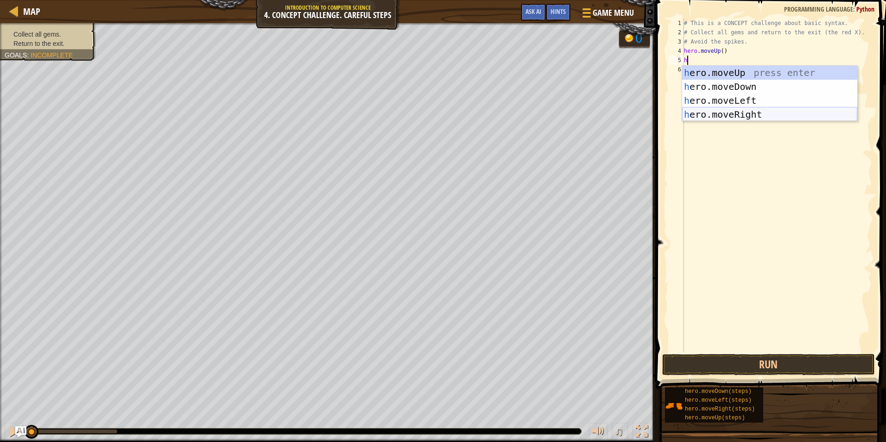
click at [754, 112] on div "h ero.moveUp press enter h ero.moveDown press enter h ero.moveLeft press enter …" at bounding box center [769, 107] width 175 height 83
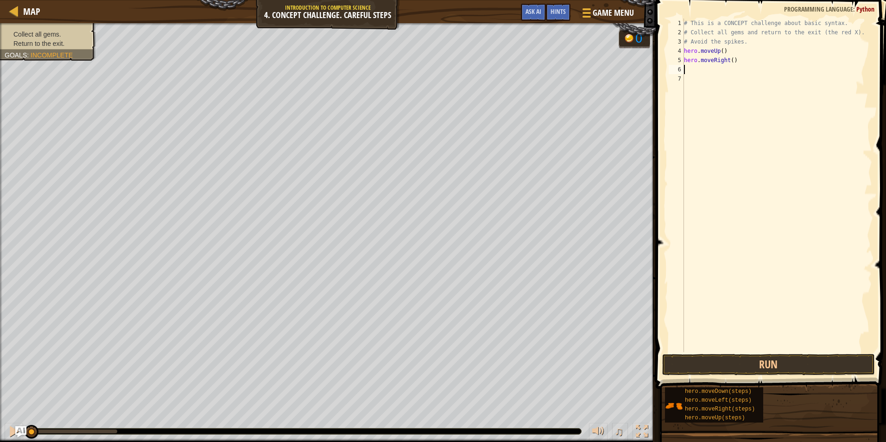
type textarea "h"
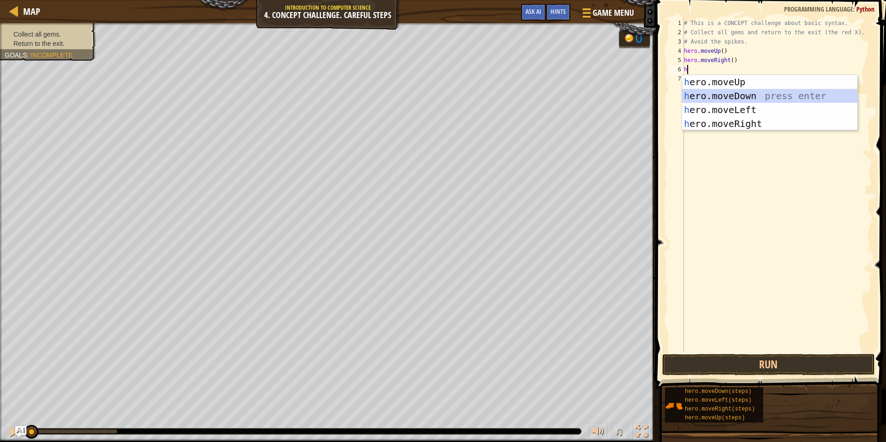
click at [749, 98] on div "h ero.moveUp press enter h ero.moveDown press enter h ero.moveLeft press enter …" at bounding box center [769, 116] width 175 height 83
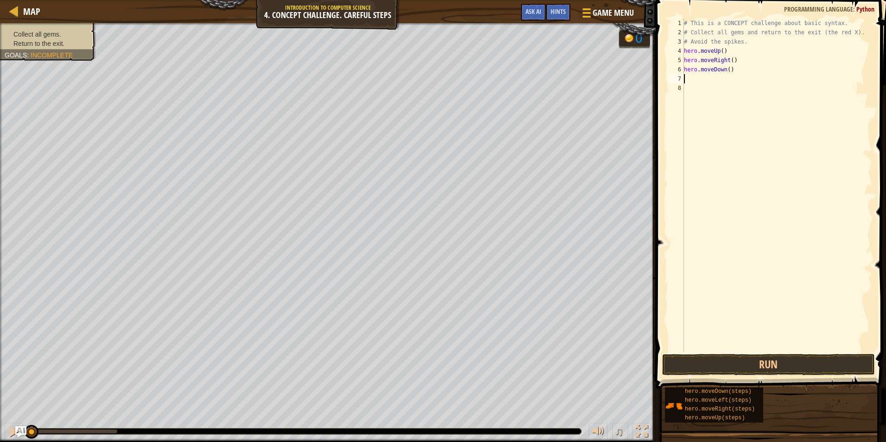
type textarea "h"
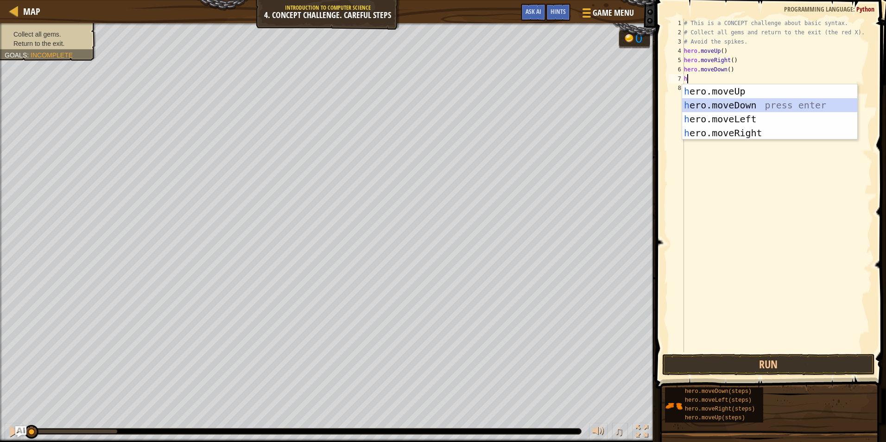
click at [755, 106] on div "h ero.moveUp press enter h ero.moveDown press enter h ero.moveLeft press enter …" at bounding box center [769, 125] width 175 height 83
type textarea "h"
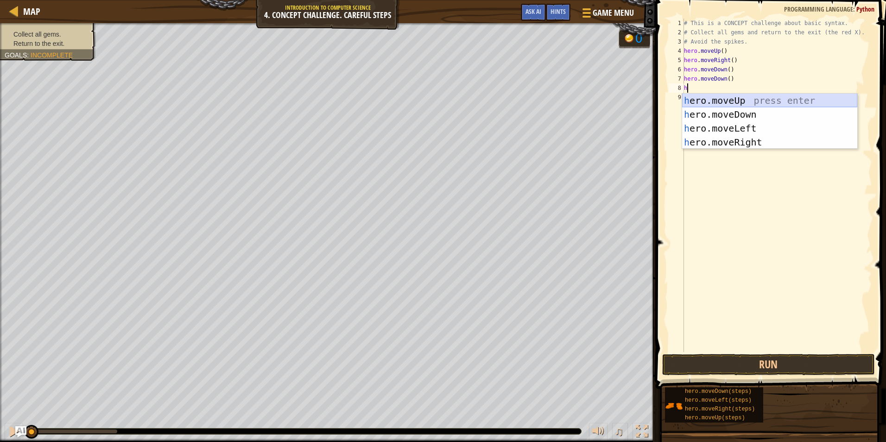
click at [758, 99] on div "h ero.moveUp press enter h ero.moveDown press enter h ero.moveLeft press enter …" at bounding box center [769, 135] width 175 height 83
type textarea "h"
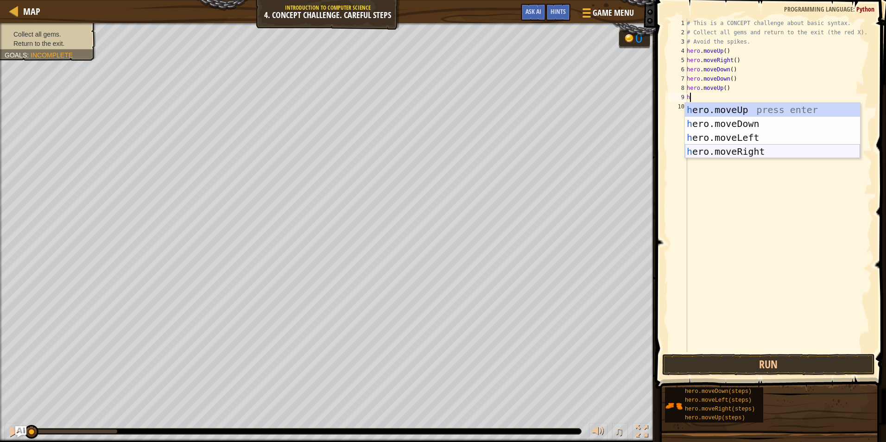
click at [755, 151] on div "h ero.moveUp press enter h ero.moveDown press enter h ero.moveLeft press enter …" at bounding box center [772, 144] width 175 height 83
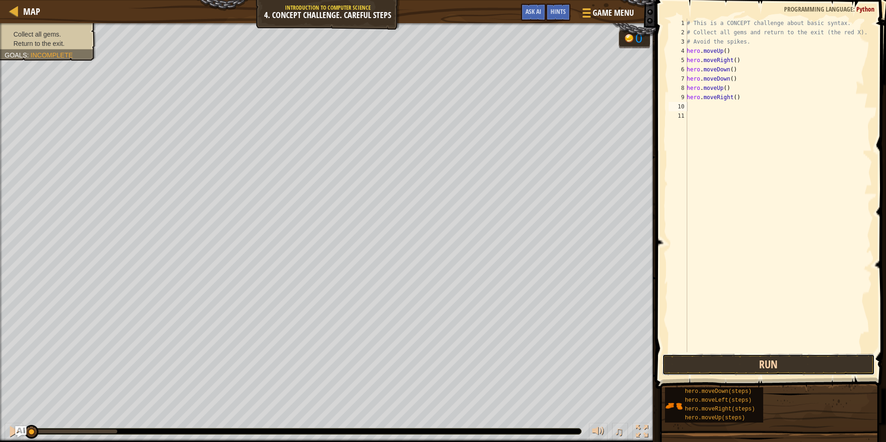
click at [765, 366] on button "Run" at bounding box center [768, 364] width 213 height 21
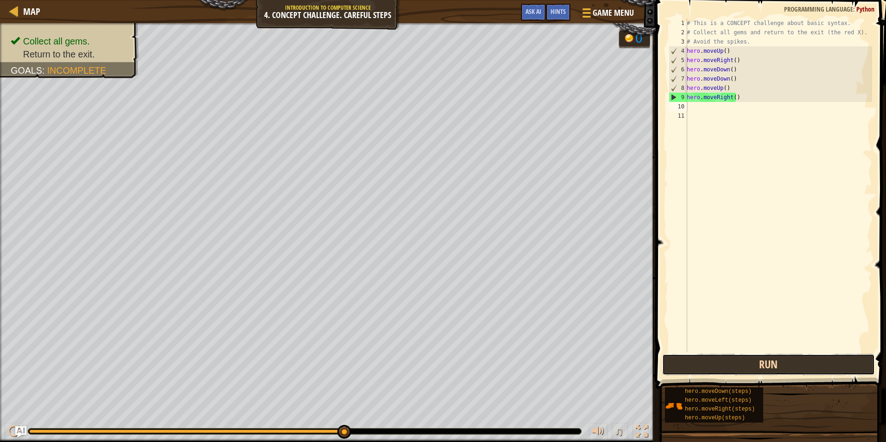
click at [815, 368] on button "Run" at bounding box center [768, 364] width 213 height 21
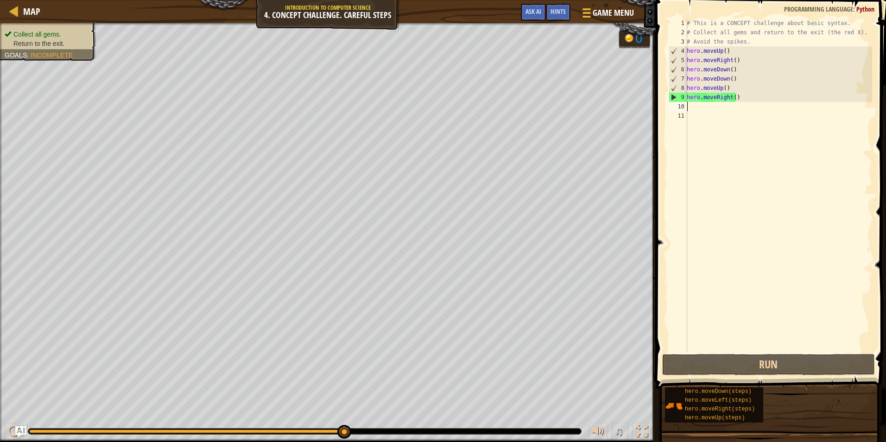
click at [38, 50] on div "Collect all gems. Return to the exit. Goals : Incomplete" at bounding box center [42, 39] width 107 height 44
click at [34, 41] on span "Return to the exit." at bounding box center [38, 43] width 51 height 7
click at [718, 106] on div "# This is a CONCEPT challenge about basic syntax. # Collect all gems and return…" at bounding box center [778, 195] width 187 height 352
type textarea "h"
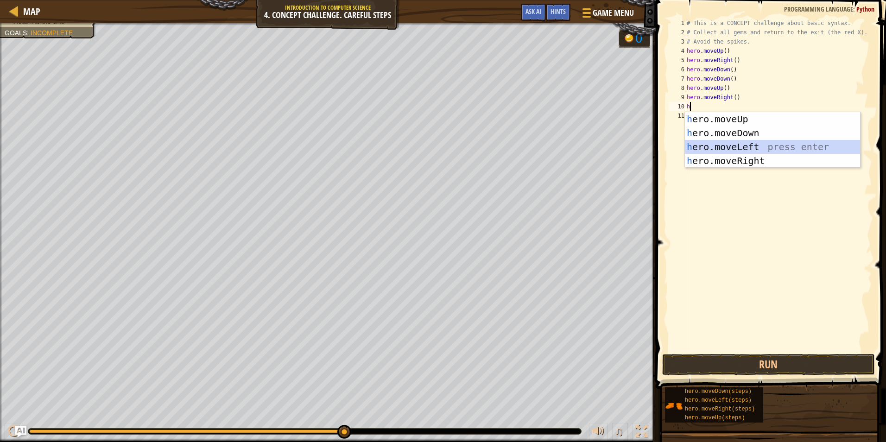
click at [739, 146] on div "h ero.moveUp press enter h ero.moveDown press enter h ero.moveLeft press enter …" at bounding box center [772, 153] width 175 height 83
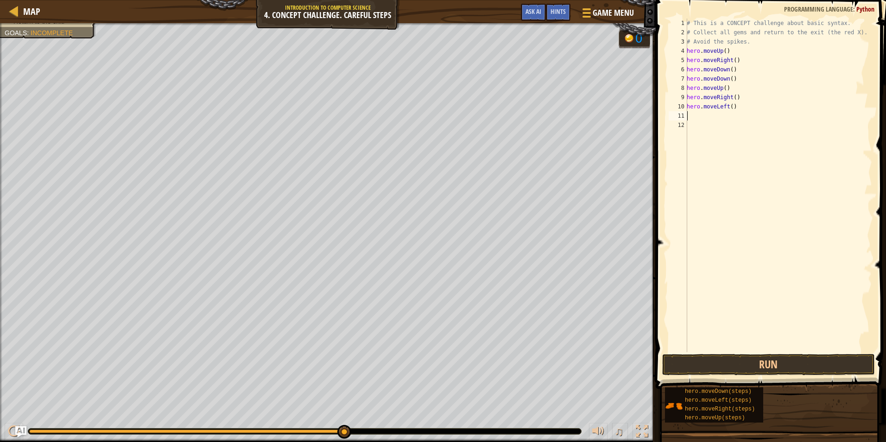
type textarea "h"
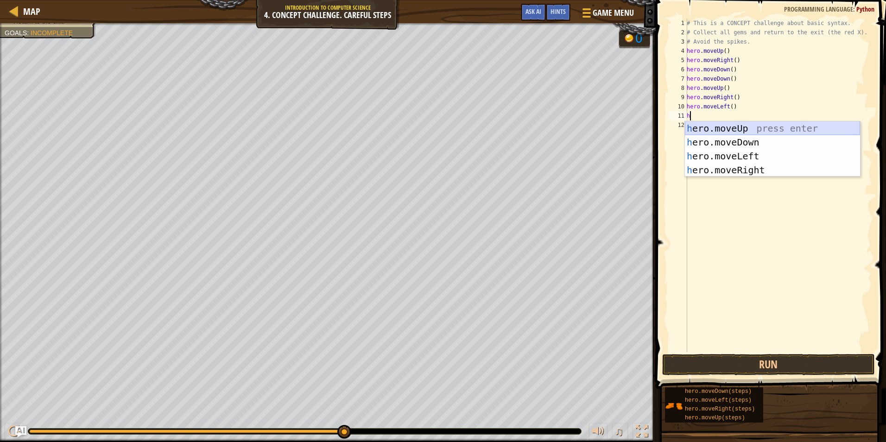
click at [736, 130] on div "h ero.moveUp press enter h ero.moveDown press enter h ero.moveLeft press enter …" at bounding box center [772, 162] width 175 height 83
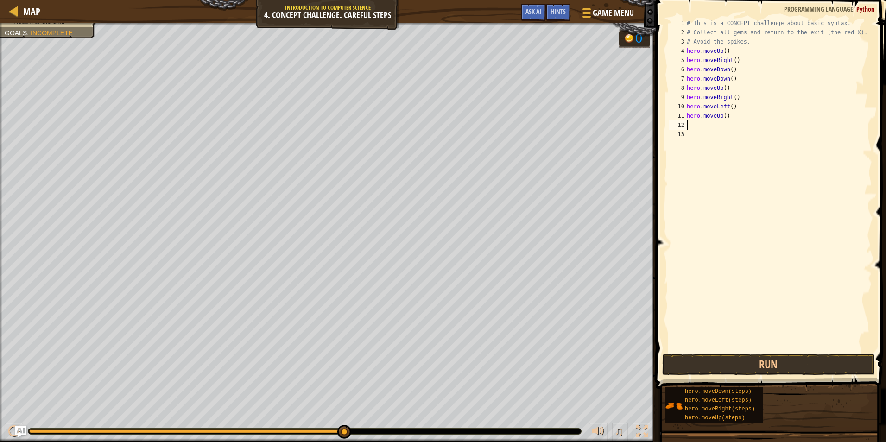
type textarea "h"
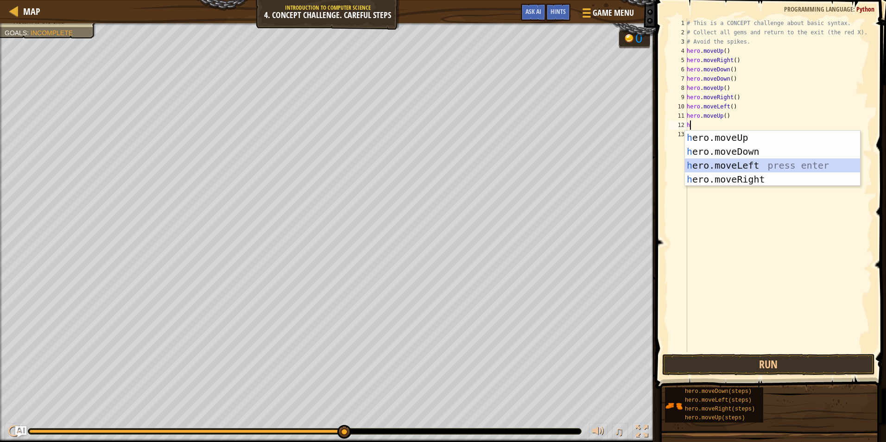
click at [744, 167] on div "h ero.moveUp press enter h ero.moveDown press enter h ero.moveLeft press enter …" at bounding box center [772, 172] width 175 height 83
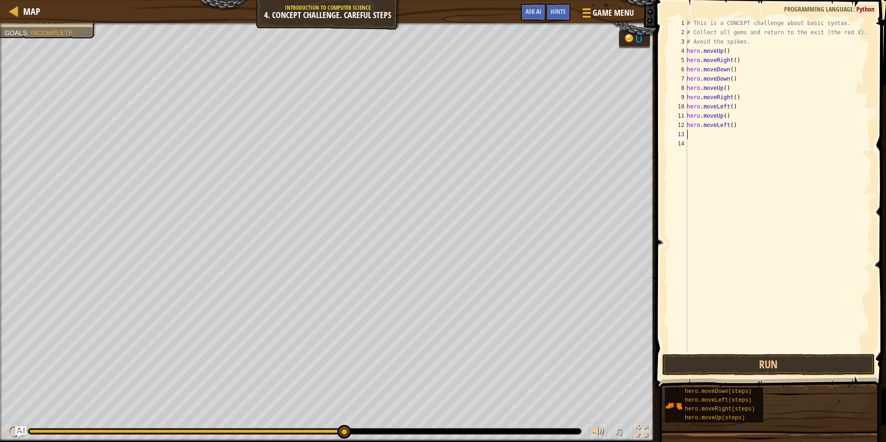
type textarea "h"
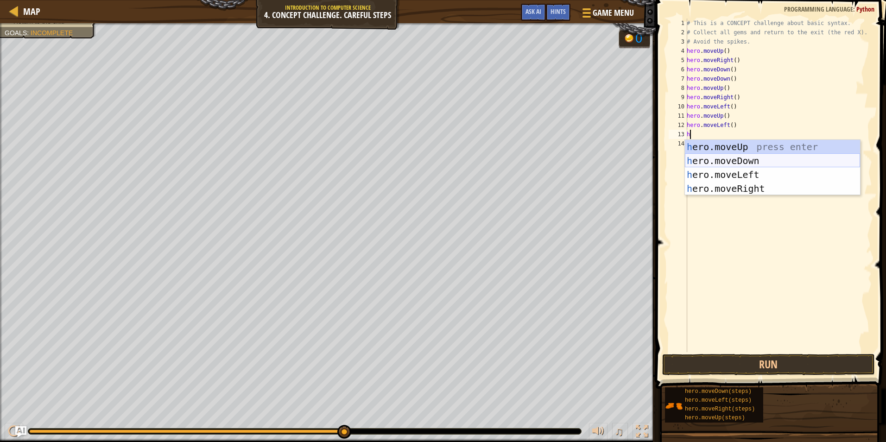
click at [745, 159] on div "h ero.moveUp press enter h ero.moveDown press enter h ero.moveLeft press enter …" at bounding box center [772, 181] width 175 height 83
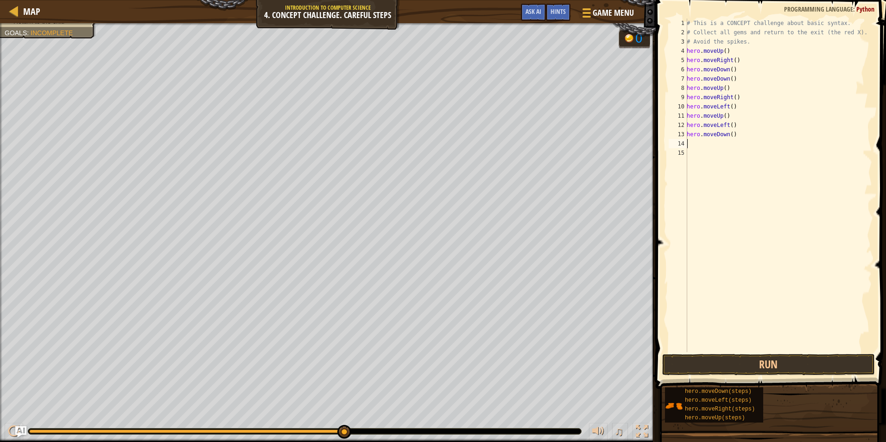
type textarea "h"
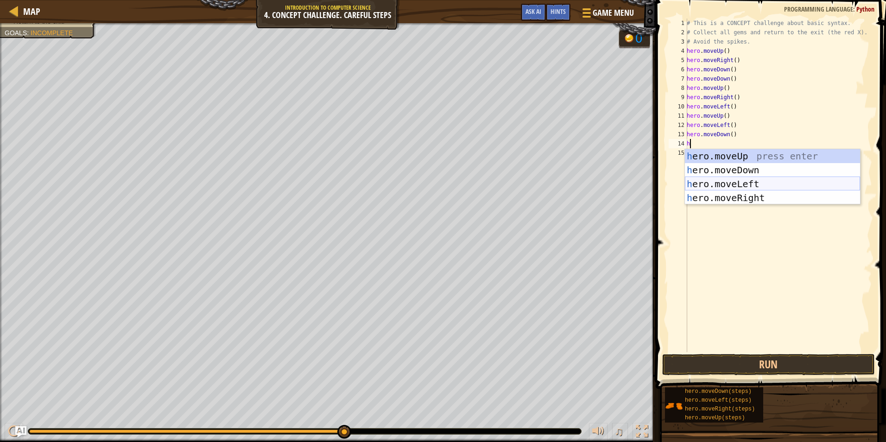
click at [747, 180] on div "h ero.moveUp press enter h ero.moveDown press enter h ero.moveLeft press enter …" at bounding box center [772, 190] width 175 height 83
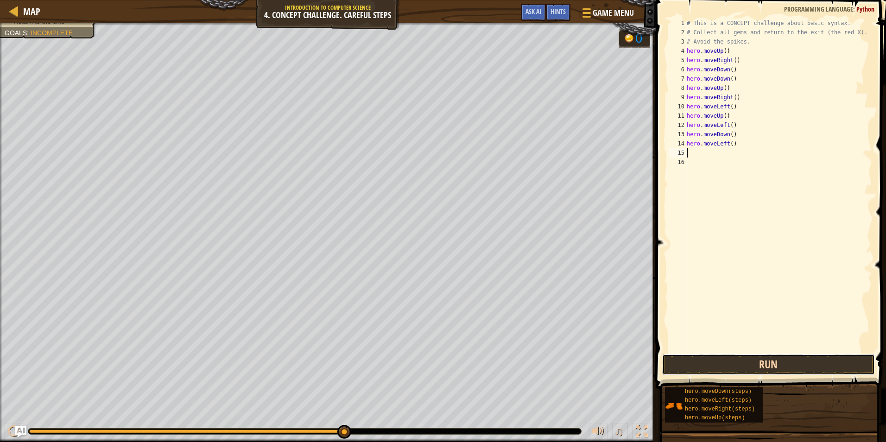
click at [790, 369] on button "Run" at bounding box center [768, 364] width 213 height 21
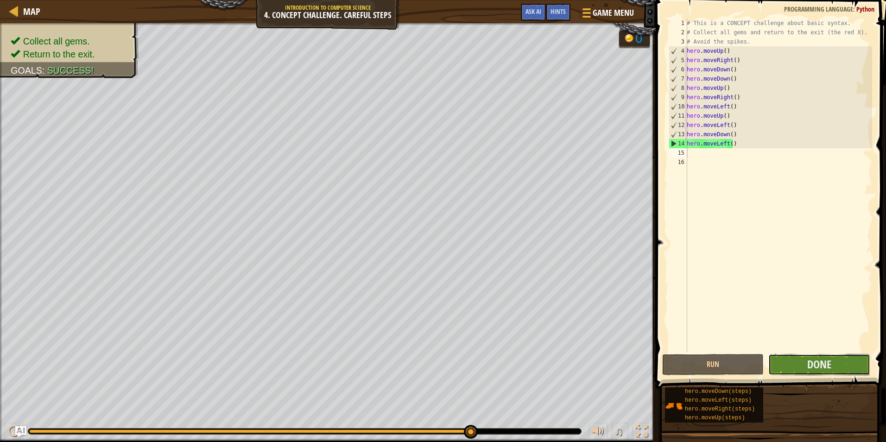
click at [801, 364] on button "Done" at bounding box center [818, 364] width 101 height 21
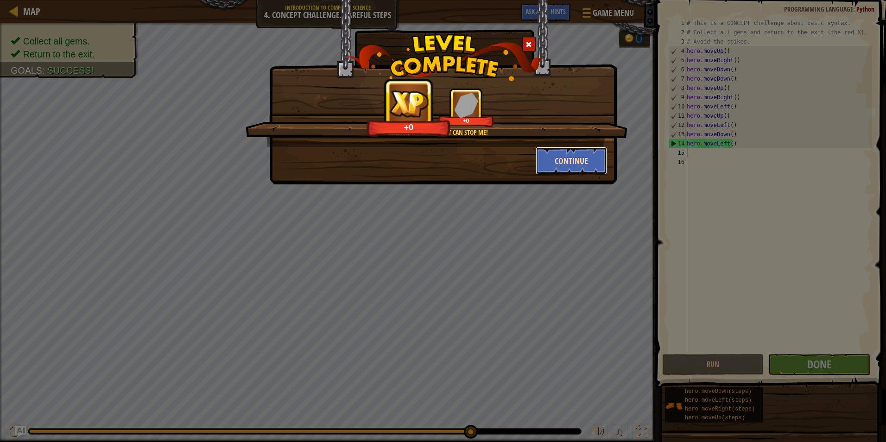
click at [550, 153] on button "Continue" at bounding box center [571, 161] width 72 height 28
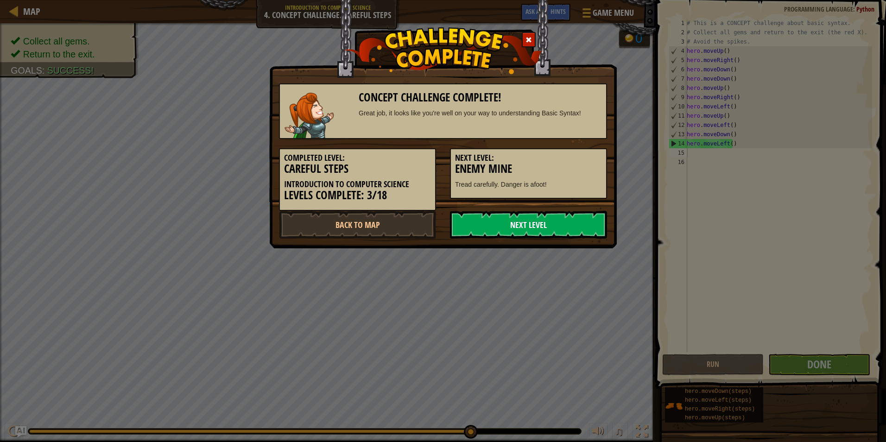
click at [568, 235] on link "Next Level" at bounding box center [528, 225] width 157 height 28
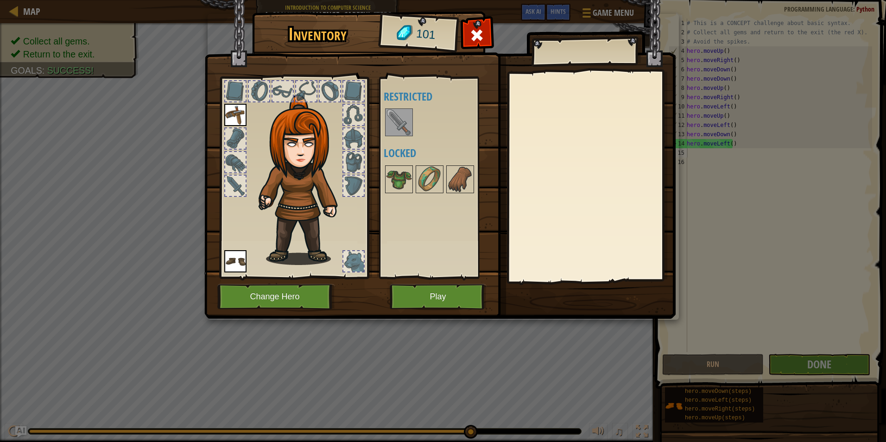
drag, startPoint x: 398, startPoint y: 132, endPoint x: 393, endPoint y: 135, distance: 5.7
click at [393, 135] on img at bounding box center [399, 122] width 26 height 26
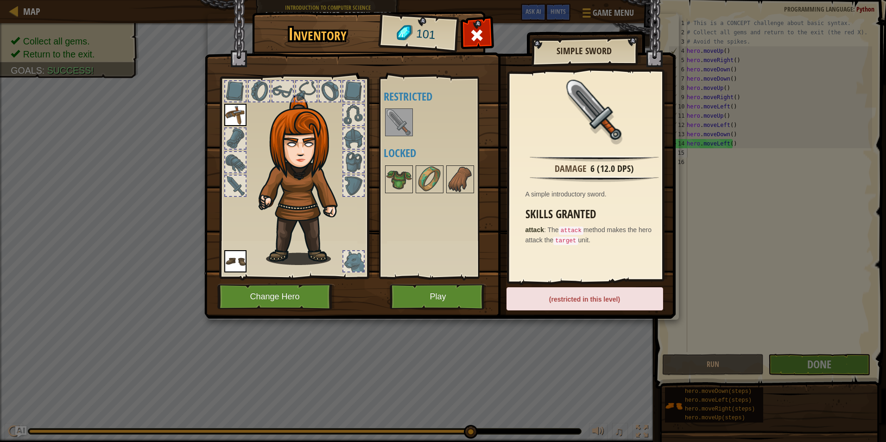
click at [600, 302] on div "(restricted in this level)" at bounding box center [584, 298] width 157 height 23
click at [598, 296] on div "(restricted in this level)" at bounding box center [584, 298] width 157 height 23
click at [389, 105] on div "Available Equip Equip (double-click to equip) Restricted Locked" at bounding box center [442, 177] width 116 height 193
click at [469, 299] on button "Play" at bounding box center [438, 296] width 97 height 25
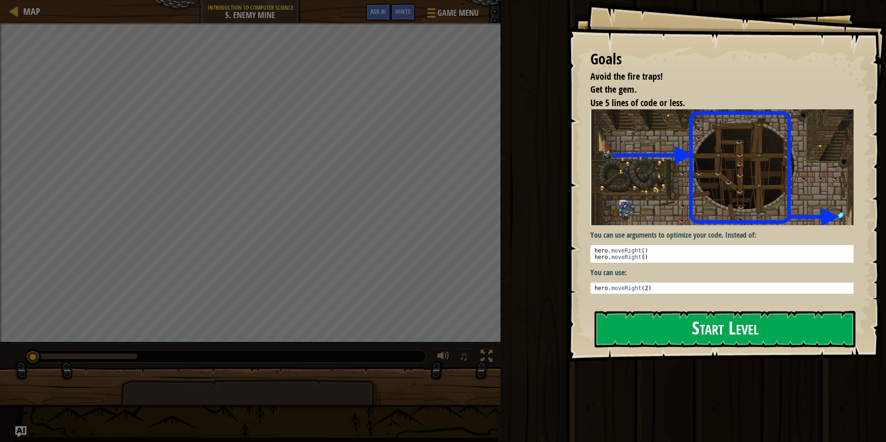
click at [720, 318] on button "Start Level" at bounding box center [724, 329] width 261 height 37
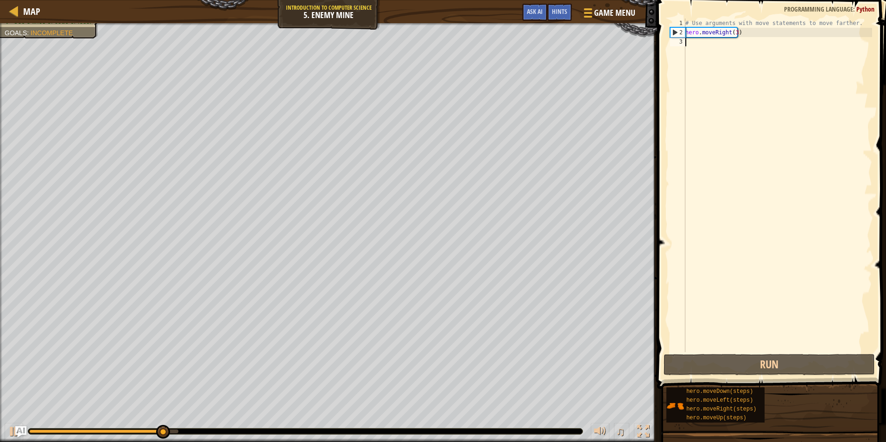
click at [723, 53] on div "# Use arguments with move statements to move farther. hero . moveRight ( 3 )" at bounding box center [777, 195] width 189 height 352
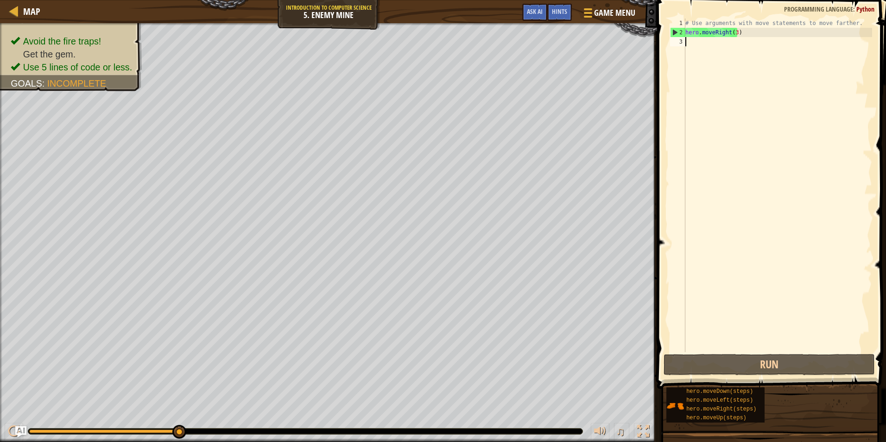
type textarea "h"
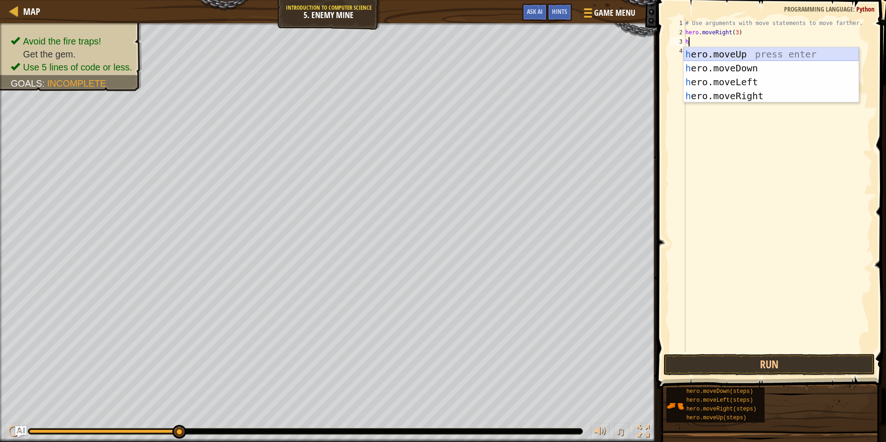
click at [735, 53] on div "h ero.moveUp press enter h ero.moveDown press enter h ero.moveLeft press enter …" at bounding box center [770, 88] width 175 height 83
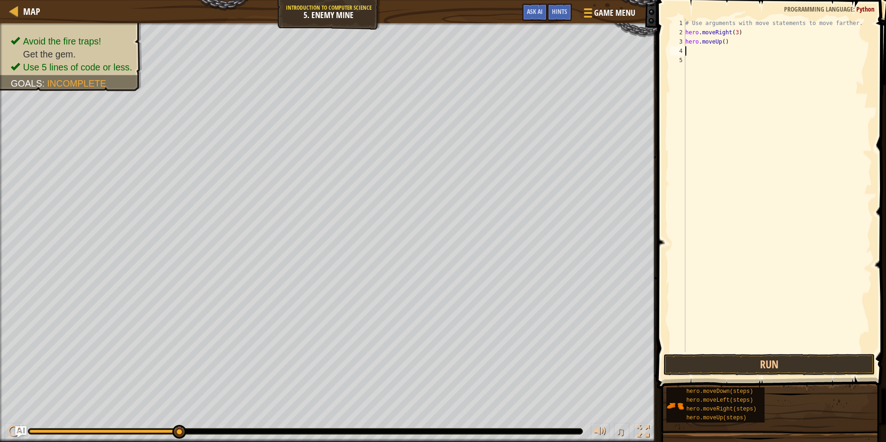
type textarea "h"
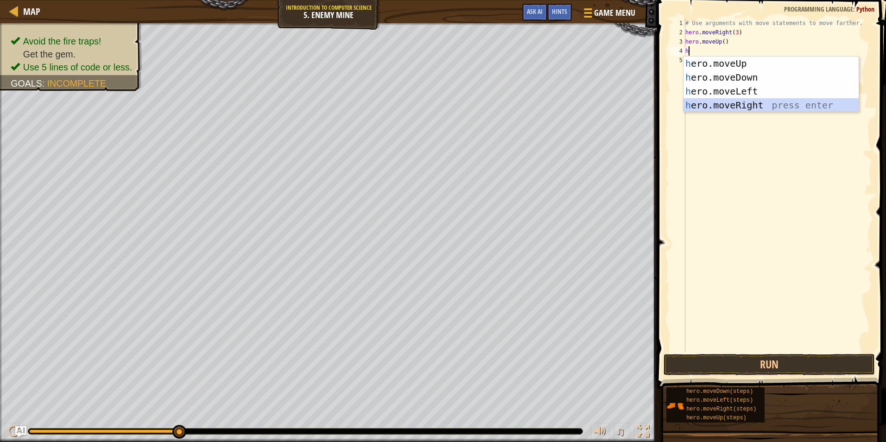
click at [733, 104] on div "h ero.moveUp press enter h ero.moveDown press enter h ero.moveLeft press enter …" at bounding box center [770, 98] width 175 height 83
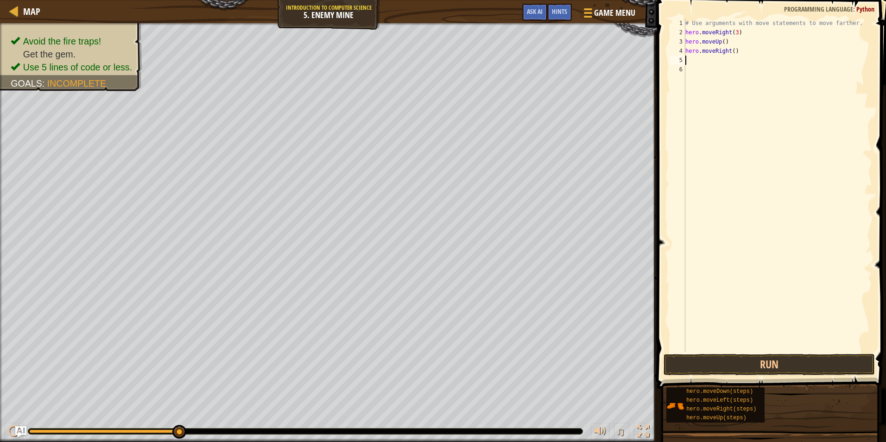
type textarea "h"
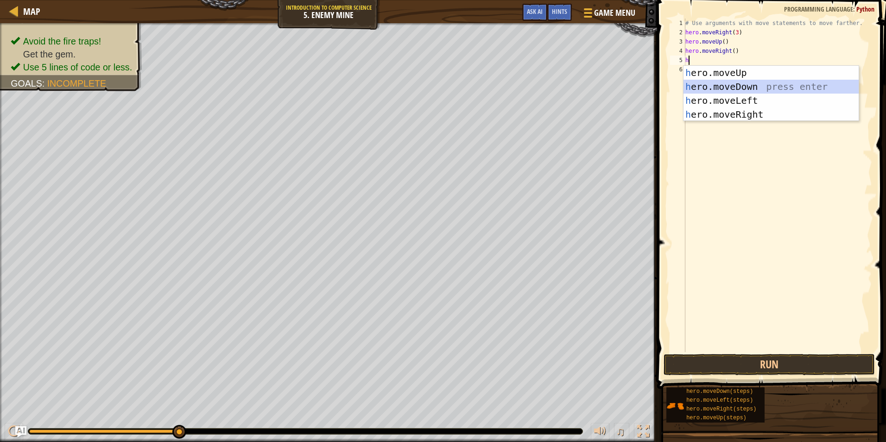
click at [731, 88] on div "h ero.moveUp press enter h ero.moveDown press enter h ero.moveLeft press enter …" at bounding box center [770, 107] width 175 height 83
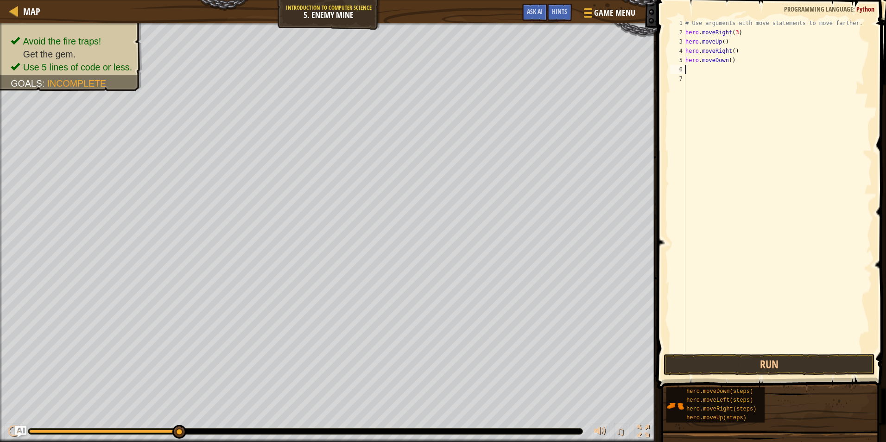
click at [728, 60] on div "# Use arguments with move statements to move farther. hero . moveRight ( 3 ) he…" at bounding box center [777, 195] width 189 height 352
type textarea "hero.moveDown(3)"
click at [717, 68] on div "# Use arguments with move statements to move farther. hero . moveRight ( 3 ) he…" at bounding box center [777, 195] width 189 height 352
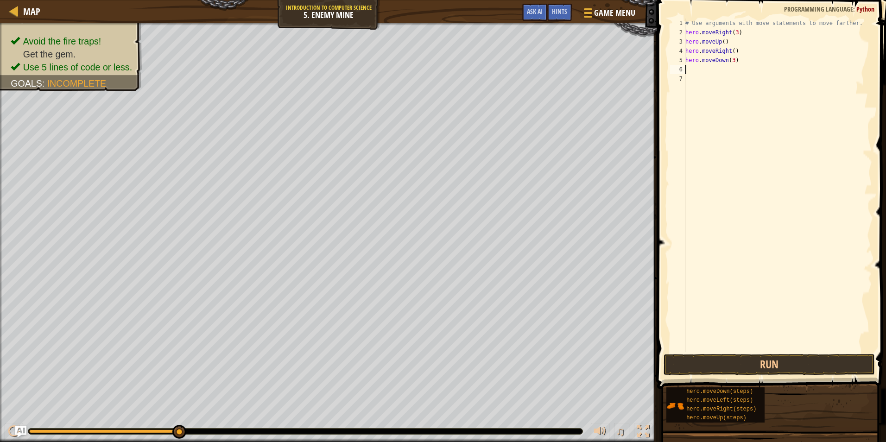
type textarea "h"
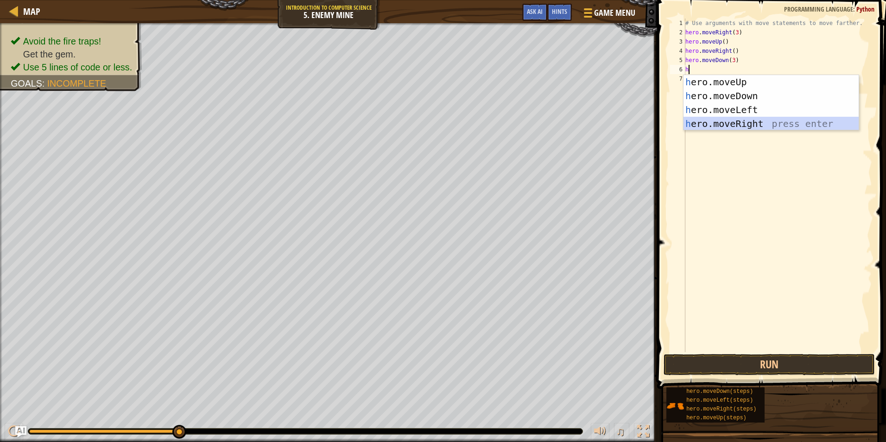
click at [732, 125] on div "h ero.moveUp press enter h ero.moveDown press enter h ero.moveLeft press enter …" at bounding box center [770, 116] width 175 height 83
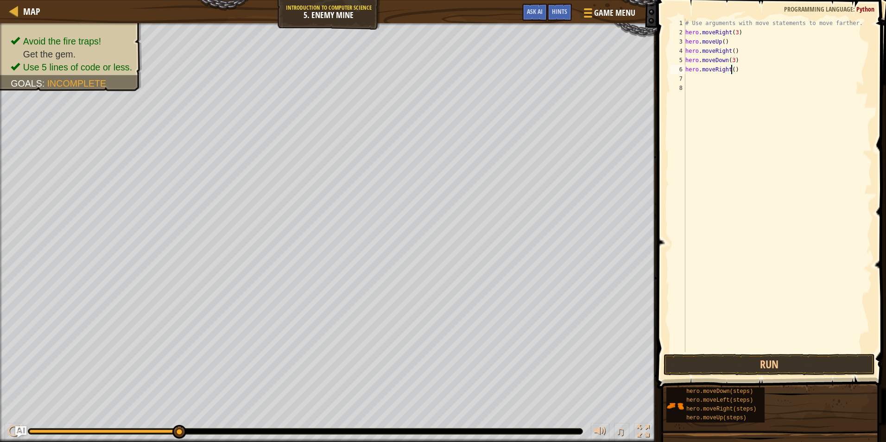
click at [730, 70] on div "# Use arguments with move statements to move farther. hero . moveRight ( 3 ) he…" at bounding box center [777, 195] width 189 height 352
type textarea "hero.moveRight(2)"
click at [746, 366] on button "Run" at bounding box center [768, 364] width 211 height 21
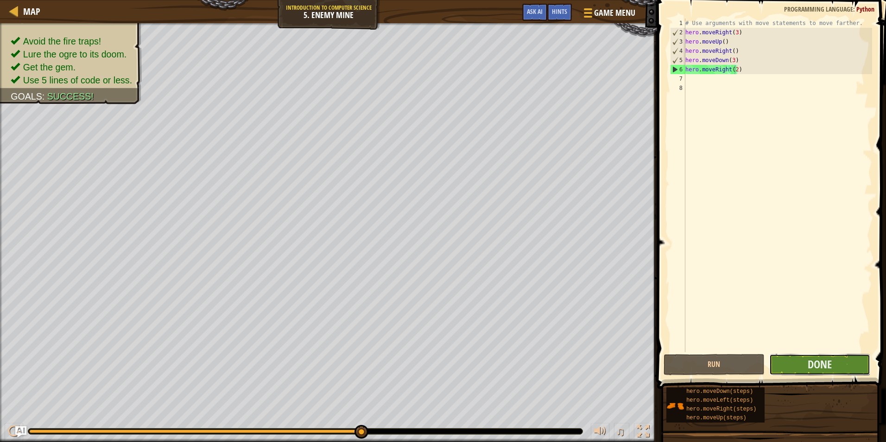
click at [792, 365] on button "Done" at bounding box center [819, 364] width 101 height 21
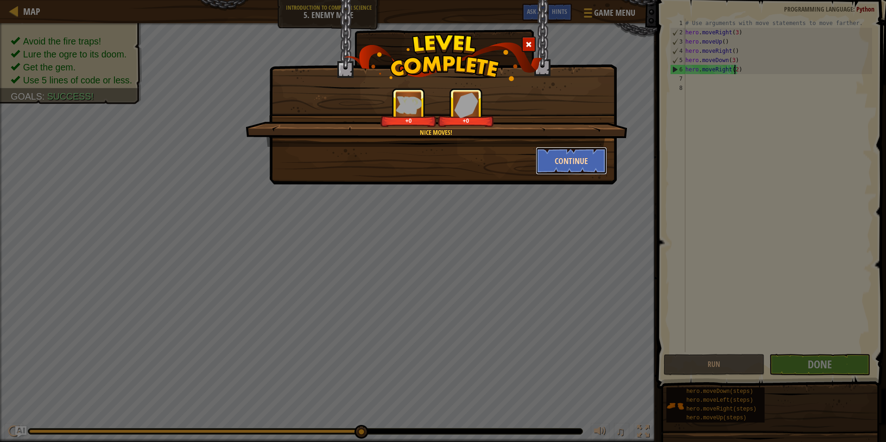
click at [575, 162] on button "Continue" at bounding box center [571, 161] width 72 height 28
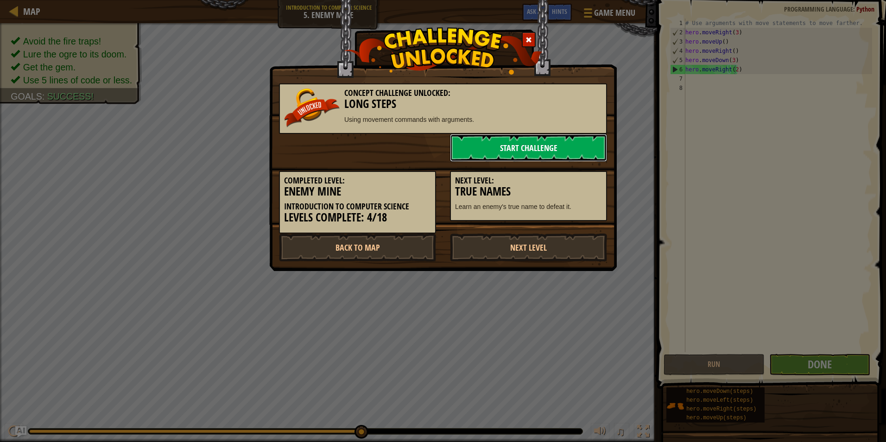
click at [559, 145] on link "Start Challenge" at bounding box center [528, 148] width 157 height 28
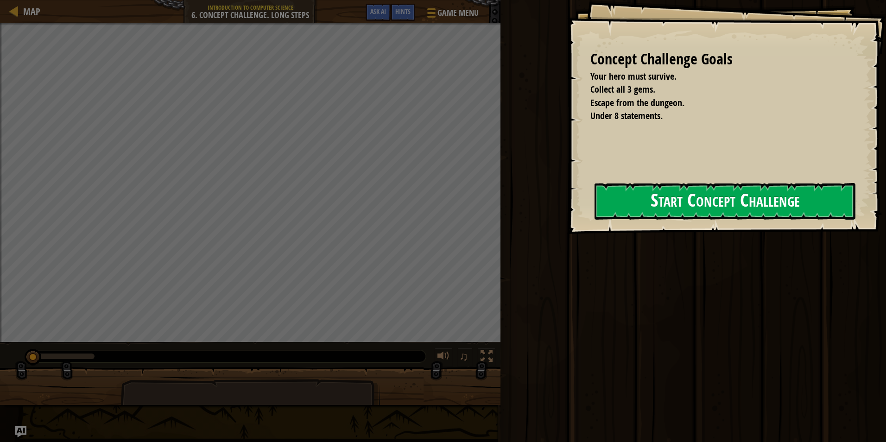
click at [686, 197] on button "Start Concept Challenge" at bounding box center [724, 201] width 261 height 37
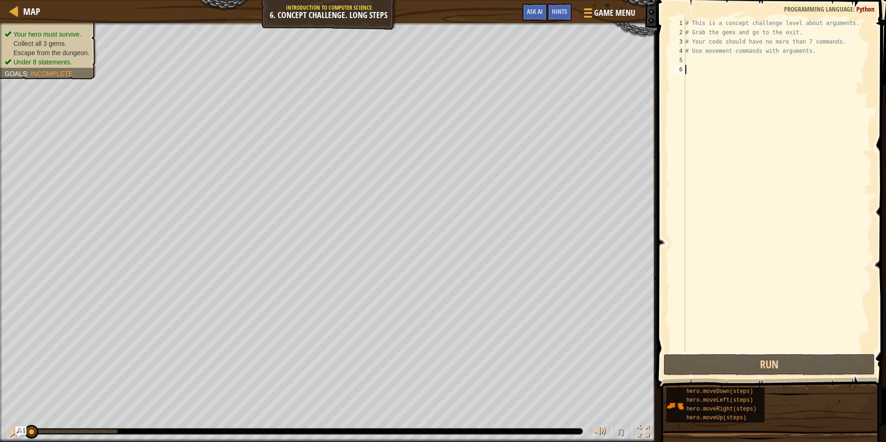
click at [681, 64] on div "5" at bounding box center [677, 60] width 15 height 9
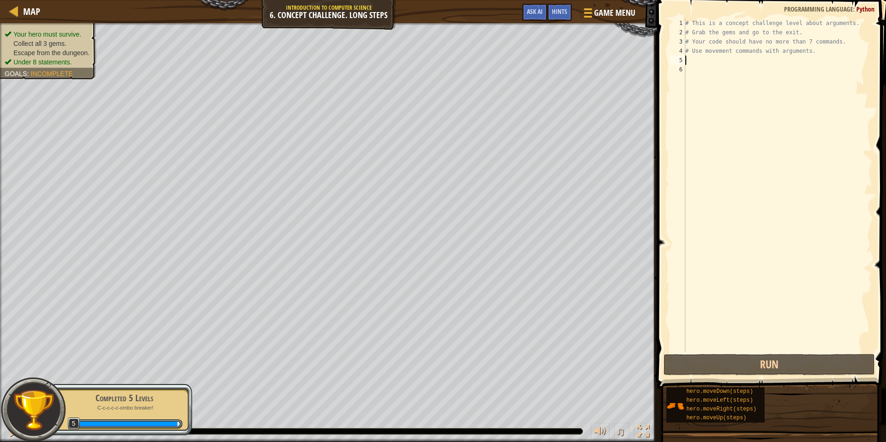
type textarea "h"
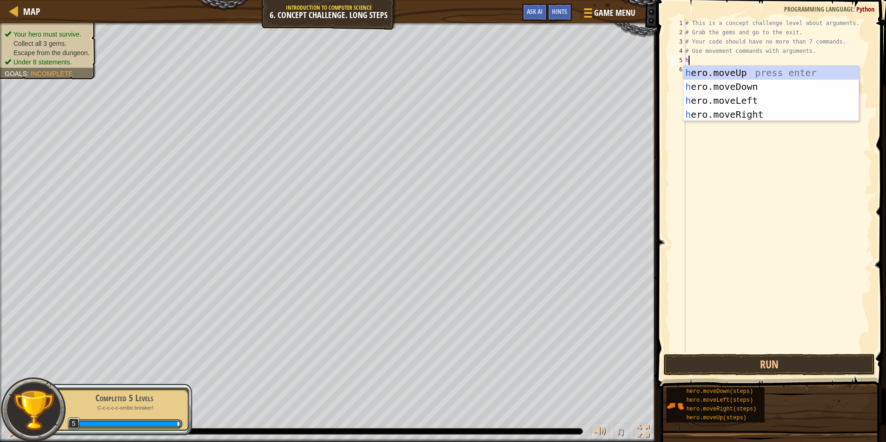
scroll to position [4, 0]
click at [735, 118] on div "h ero.moveUp press enter h ero.moveDown press enter h ero.moveLeft press enter …" at bounding box center [770, 107] width 175 height 83
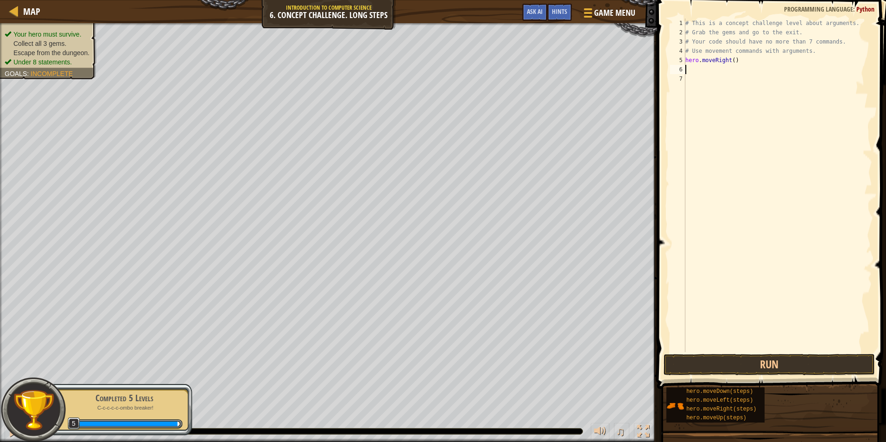
type textarea "h"
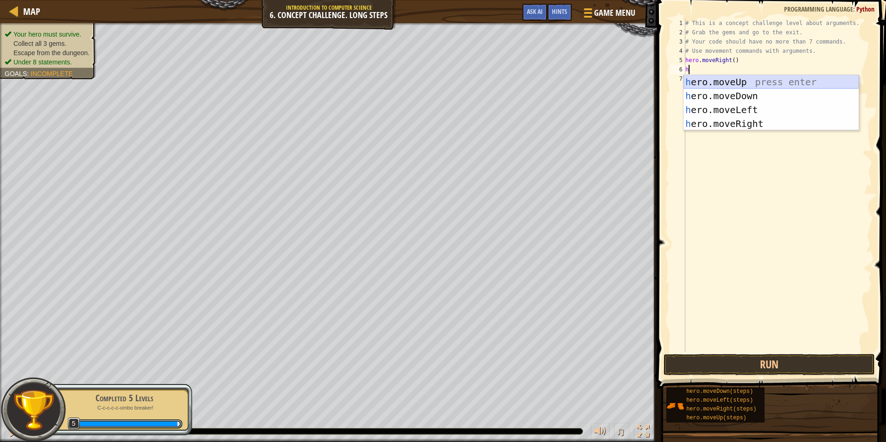
click at [737, 81] on div "h ero.moveUp press enter h ero.moveDown press enter h ero.moveLeft press enter …" at bounding box center [770, 116] width 175 height 83
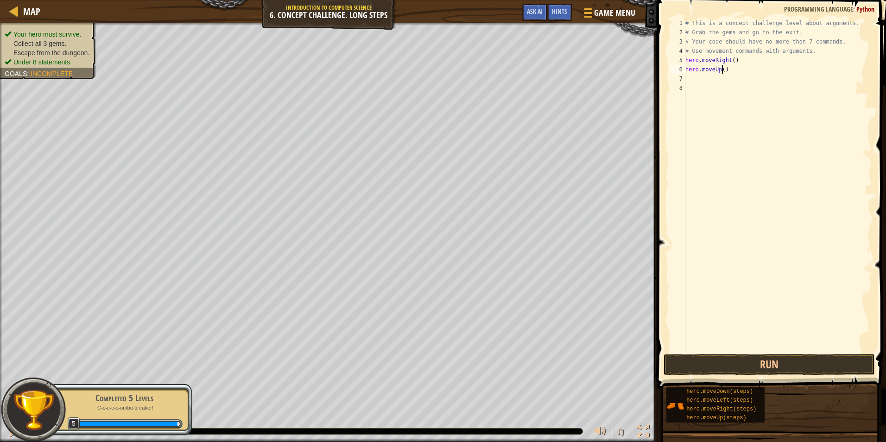
click at [721, 69] on div "# This is a concept challenge level about arguments. # Grab the gems and go to …" at bounding box center [777, 195] width 189 height 352
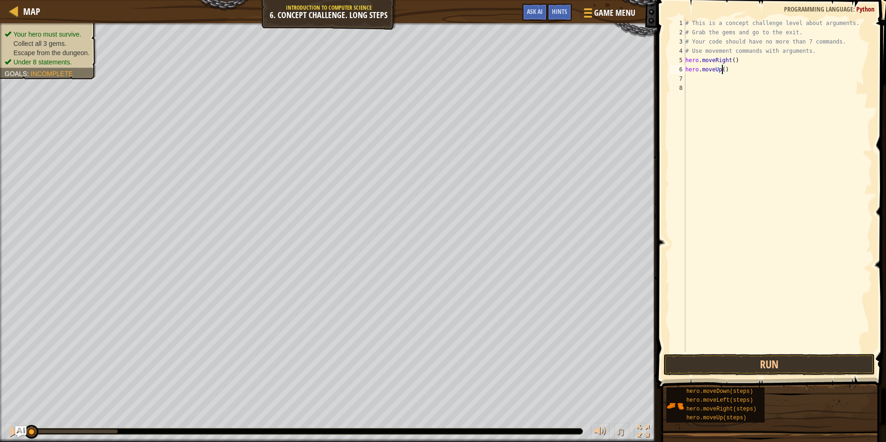
type textarea "hero.moveUp(3)"
click at [705, 75] on div "# This is a concept challenge level about arguments. # Grab the gems and go to …" at bounding box center [777, 195] width 189 height 352
type textarea "h"
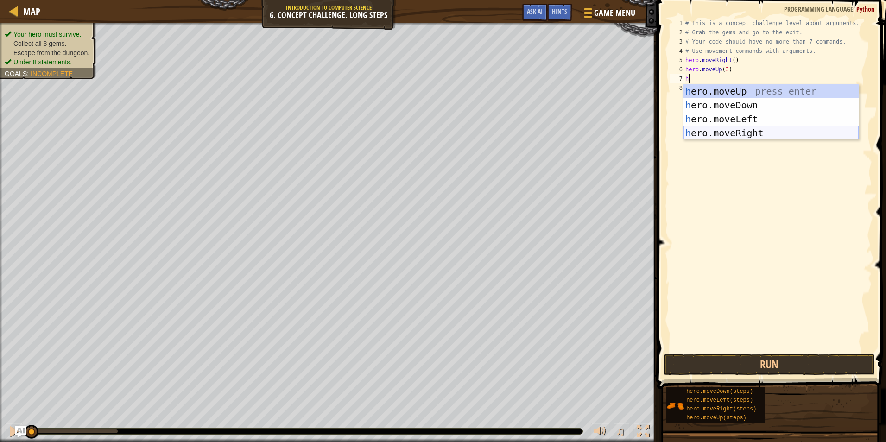
click at [740, 133] on div "h ero.moveUp press enter h ero.moveDown press enter h ero.moveLeft press enter …" at bounding box center [770, 125] width 175 height 83
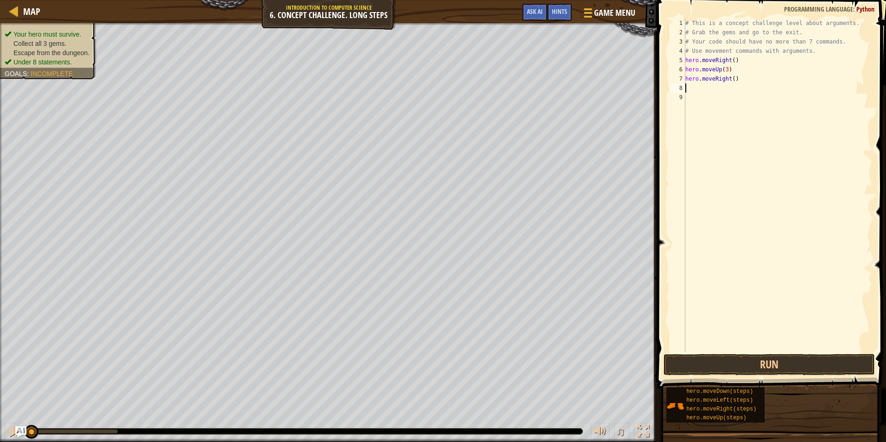
click at [730, 80] on div "# This is a concept challenge level about arguments. # Grab the gems and go to …" at bounding box center [777, 195] width 189 height 352
type textarea "hero.moveRight(2)"
click at [712, 93] on div "# This is a concept challenge level about arguments. # Grab the gems and go to …" at bounding box center [777, 195] width 189 height 352
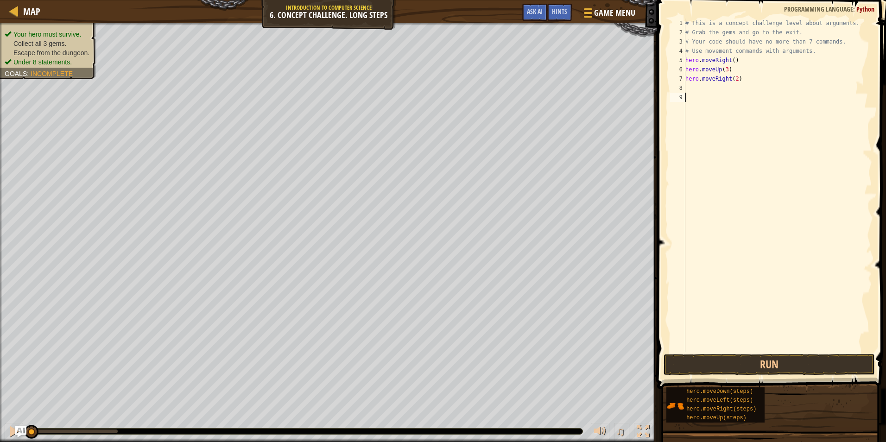
click at [711, 86] on div "# This is a concept challenge level about arguments. # Grab the gems and go to …" at bounding box center [777, 195] width 189 height 352
type textarea "h"
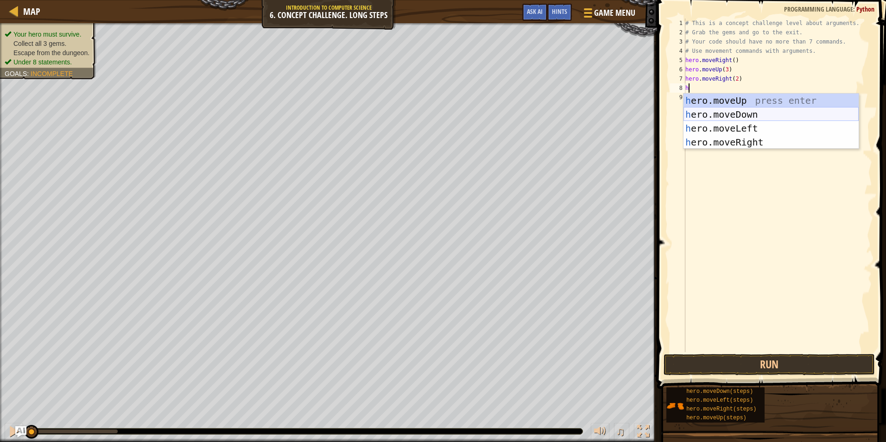
click at [704, 114] on div "h ero.moveUp press enter h ero.moveDown press enter h ero.moveLeft press enter …" at bounding box center [770, 135] width 175 height 83
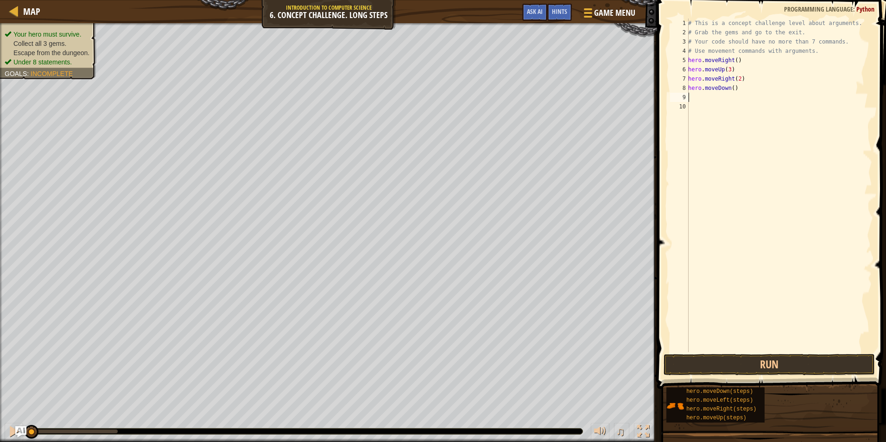
type textarea "h"
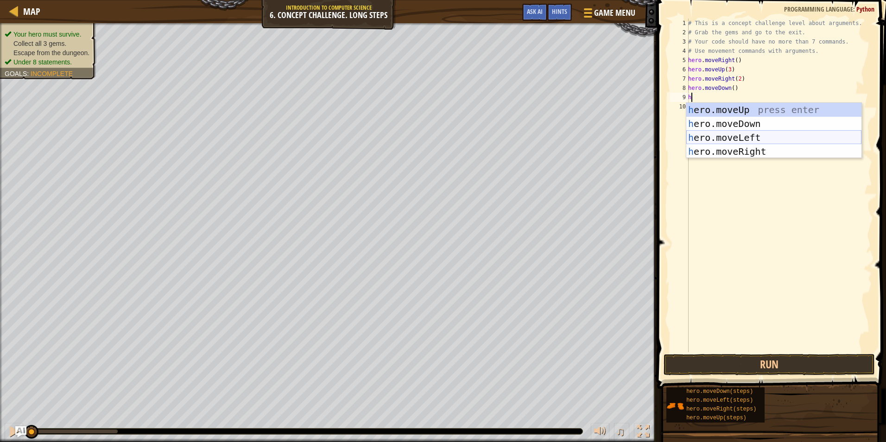
click at [711, 137] on div "h ero.moveUp press enter h ero.moveDown press enter h ero.moveLeft press enter …" at bounding box center [773, 144] width 175 height 83
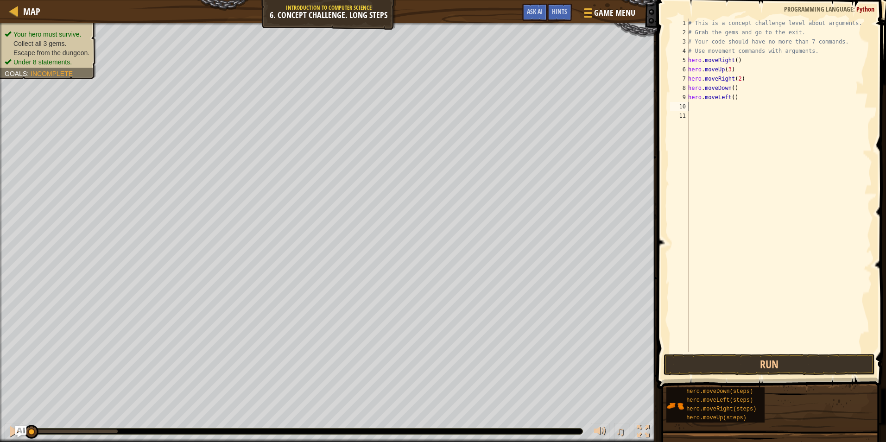
type textarea "h"
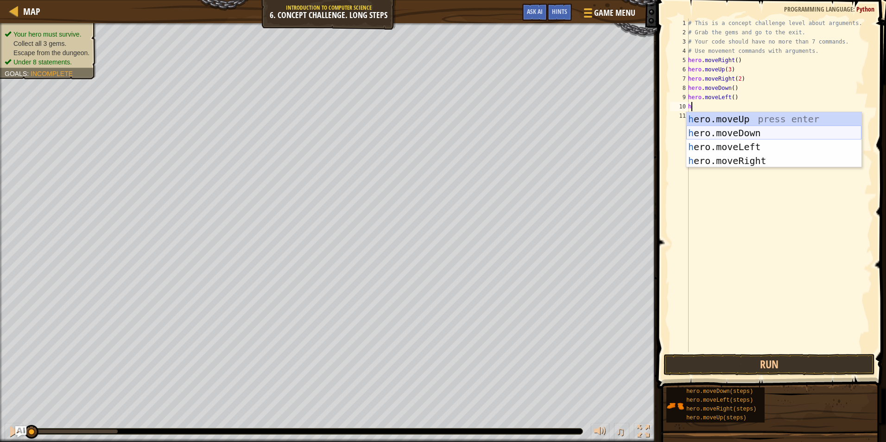
click at [716, 132] on div "h ero.moveUp press enter h ero.moveDown press enter h ero.moveLeft press enter …" at bounding box center [773, 153] width 175 height 83
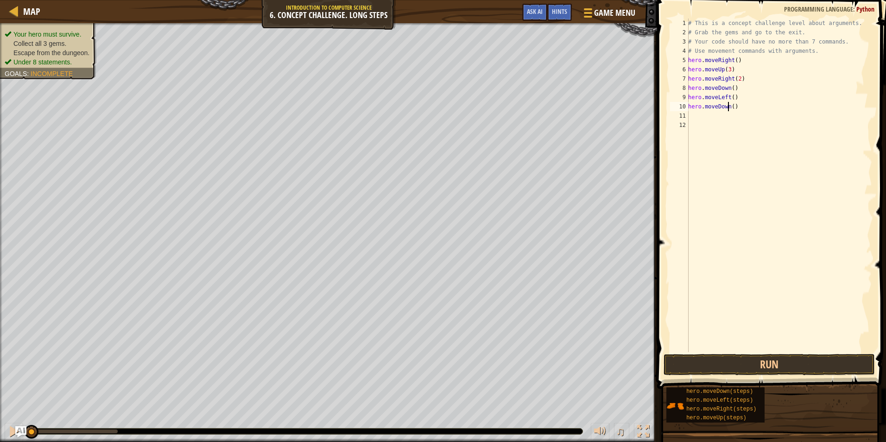
click at [729, 105] on div "# This is a concept challenge level about arguments. # Grab the gems and go to …" at bounding box center [779, 195] width 186 height 352
click at [730, 107] on div "# This is a concept challenge level about arguments. # Grab the gems and go to …" at bounding box center [779, 195] width 186 height 352
type textarea "hero.moveDown(2)"
click at [692, 116] on div "# This is a concept challenge level about arguments. # Grab the gems and go to …" at bounding box center [779, 195] width 186 height 352
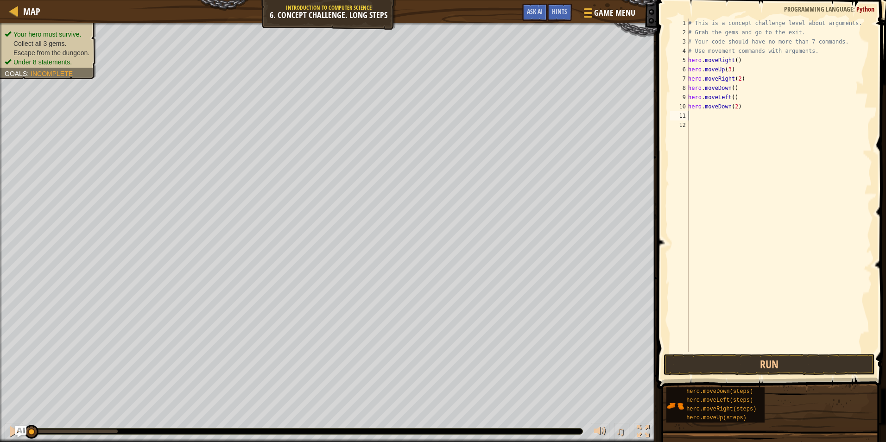
scroll to position [4, 0]
type textarea "h"
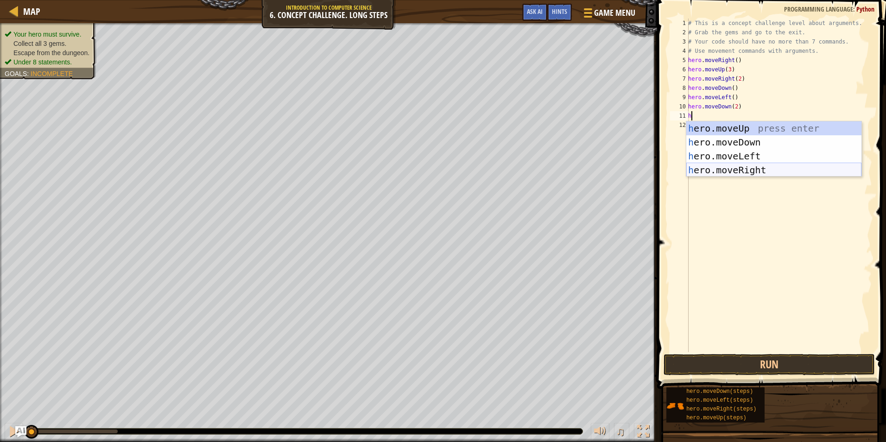
click at [762, 172] on div "h ero.moveUp press enter h ero.moveDown press enter h ero.moveLeft press enter …" at bounding box center [773, 162] width 175 height 83
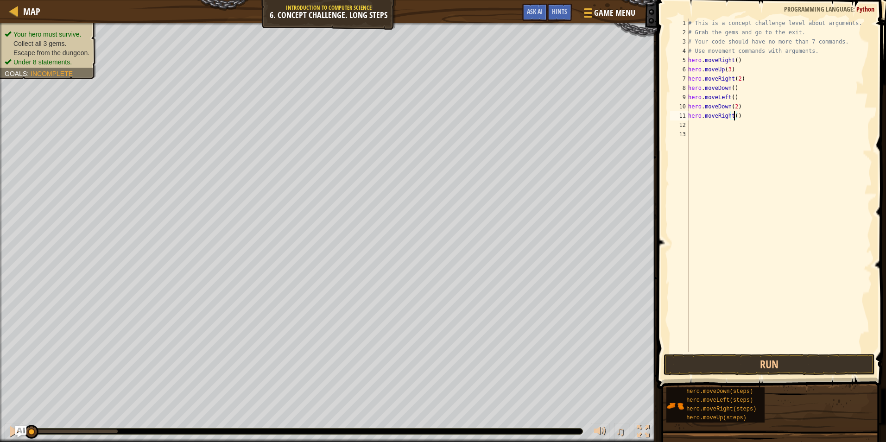
click at [733, 115] on div "# This is a concept challenge level about arguments. # Grab the gems and go to …" at bounding box center [779, 195] width 186 height 352
type textarea "hero.moveRight(2)"
click at [714, 129] on div "# This is a concept challenge level about arguments. # Grab the gems and go to …" at bounding box center [779, 195] width 186 height 352
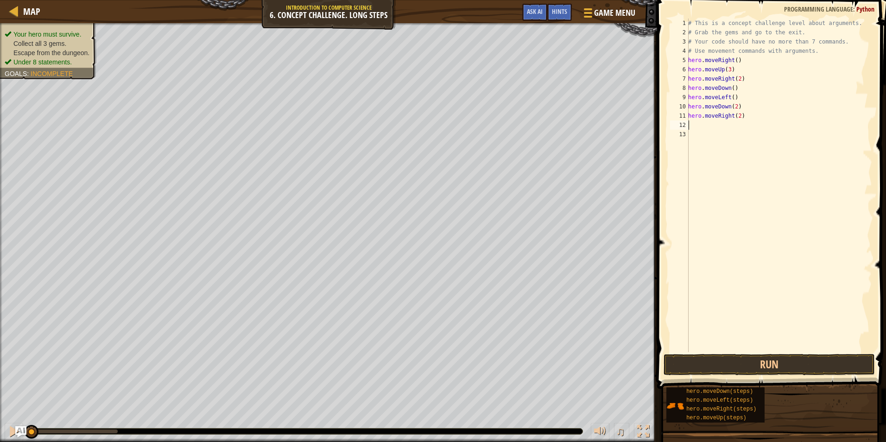
type textarea "h"
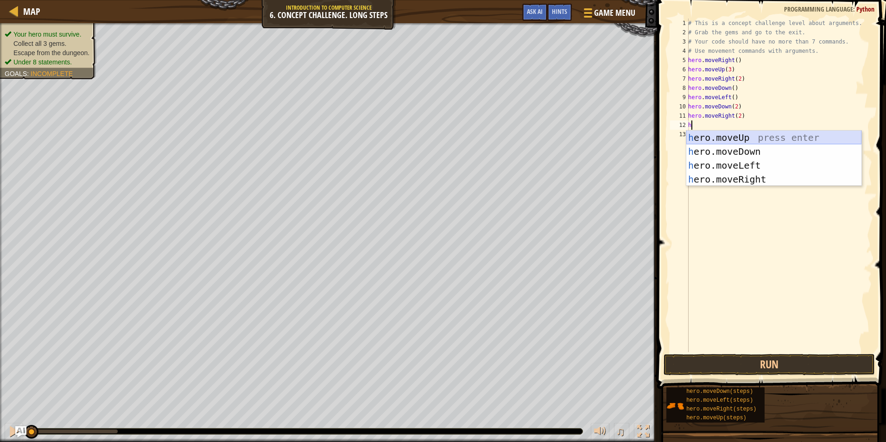
click at [736, 132] on div "h ero.moveUp press enter h ero.moveDown press enter h ero.moveLeft press enter …" at bounding box center [773, 172] width 175 height 83
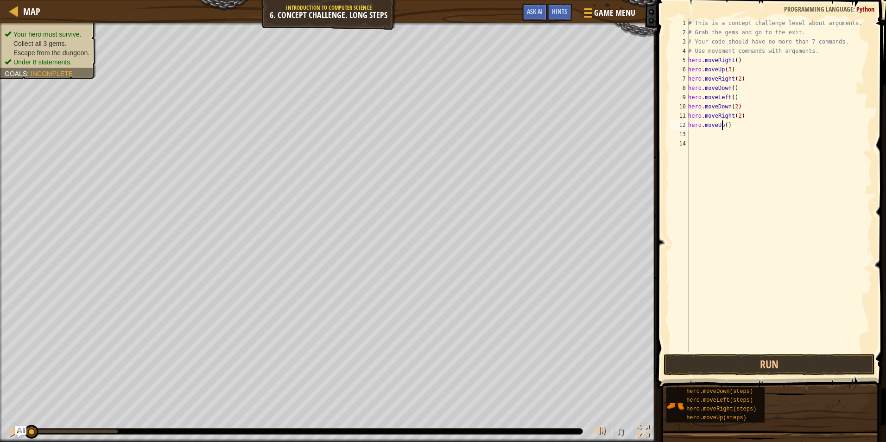
click at [722, 124] on div "# This is a concept challenge level about arguments. # Grab the gems and go to …" at bounding box center [779, 195] width 186 height 352
type textarea "hero.moveUp2()"
click at [717, 138] on div "# This is a concept challenge level about arguments. # Grab the gems and go to …" at bounding box center [779, 195] width 186 height 352
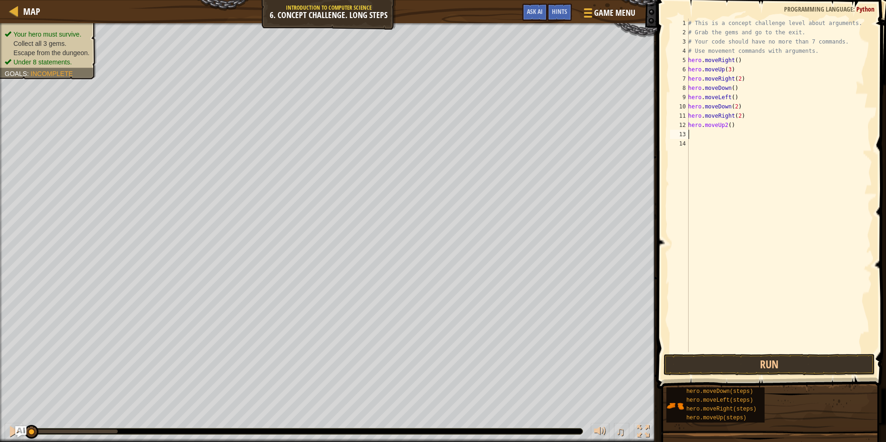
type textarea "h"
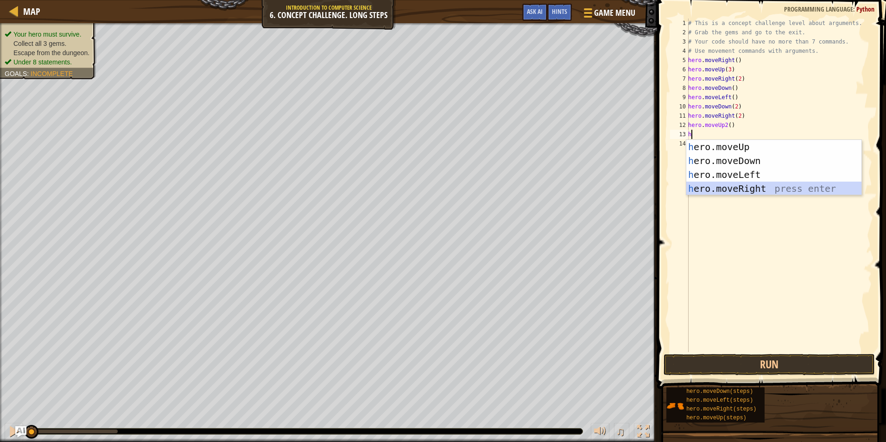
click at [726, 188] on div "h ero.moveUp press enter h ero.moveDown press enter h ero.moveLeft press enter …" at bounding box center [773, 181] width 175 height 83
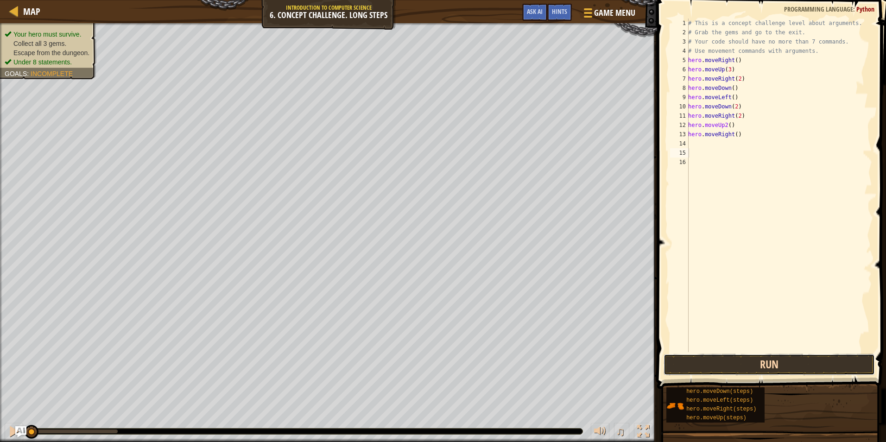
click at [758, 371] on button "Run" at bounding box center [768, 364] width 211 height 21
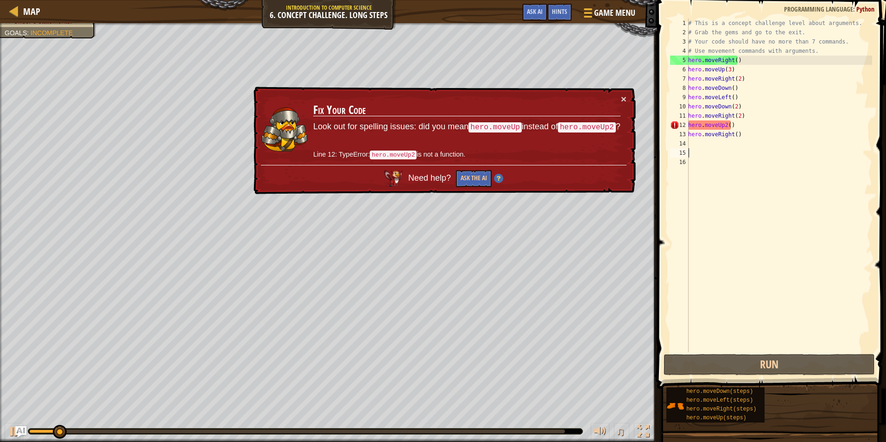
click at [723, 123] on div "# This is a concept challenge level about arguments. # Grab the gems and go to …" at bounding box center [779, 195] width 186 height 352
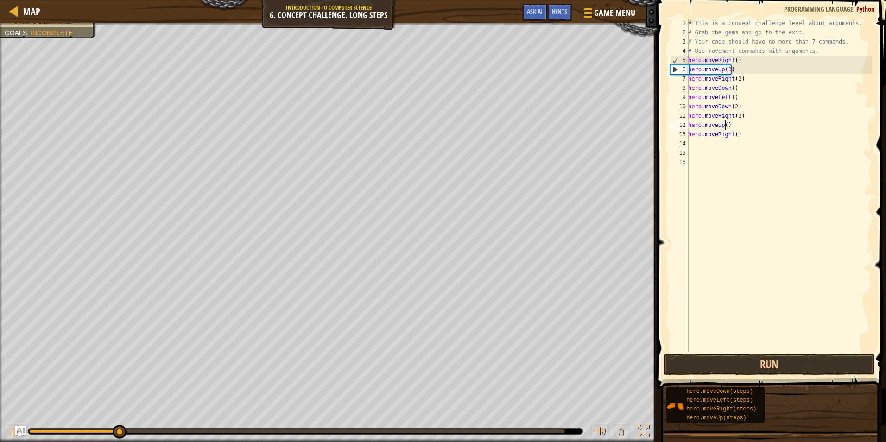
click at [724, 126] on div "# This is a concept challenge level about arguments. # Grab the gems and go to …" at bounding box center [779, 195] width 186 height 352
click at [780, 365] on button "Run" at bounding box center [768, 364] width 211 height 21
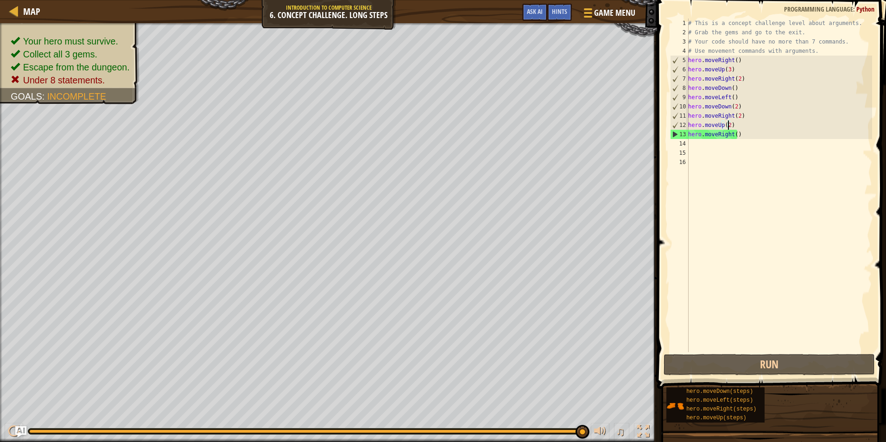
click at [734, 106] on div "# This is a concept challenge level about arguments. # Grab the gems and go to …" at bounding box center [779, 195] width 186 height 352
type textarea "hero.moveDown(2)"
drag, startPoint x: 738, startPoint y: 106, endPoint x: 688, endPoint y: 104, distance: 49.6
click at [688, 104] on div "# This is a concept challenge level about arguments. # Grab the gems and go to …" at bounding box center [779, 195] width 186 height 352
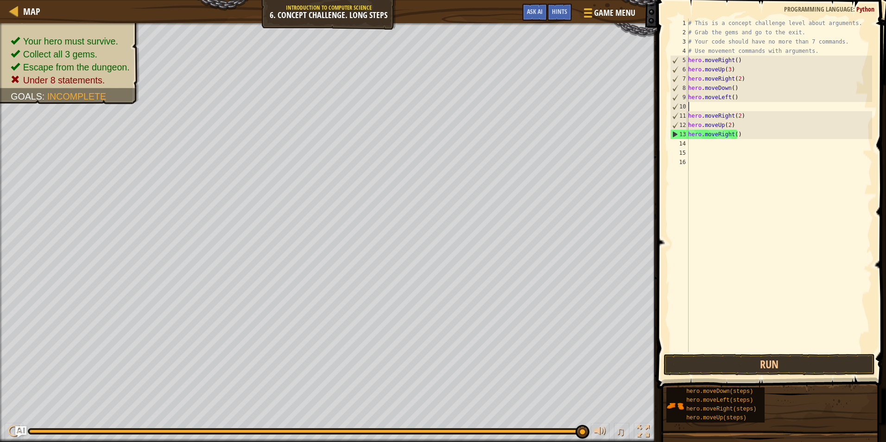
scroll to position [4, 0]
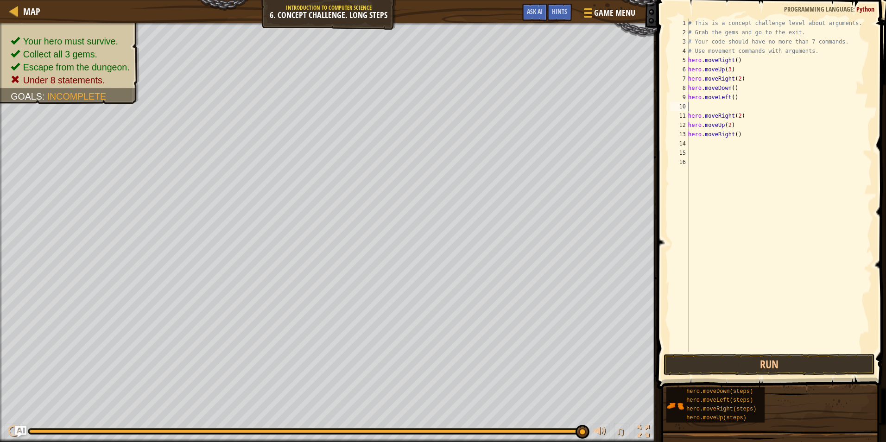
click at [730, 88] on div "# This is a concept challenge level about arguments. # Grab the gems and go to …" at bounding box center [779, 195] width 186 height 352
click at [729, 100] on div "# This is a concept challenge level about arguments. # Grab the gems and go to …" at bounding box center [779, 195] width 186 height 352
click at [729, 99] on div "# This is a concept challenge level about arguments. # Grab the gems and go to …" at bounding box center [779, 195] width 186 height 352
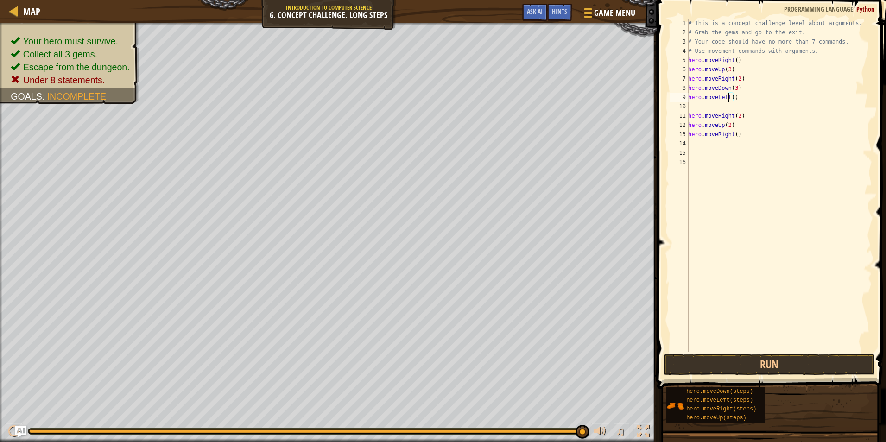
click at [730, 94] on div "# This is a concept challenge level about arguments. # Grab the gems and go to …" at bounding box center [779, 195] width 186 height 352
click at [737, 117] on div "# This is a concept challenge level about arguments. # Grab the gems and go to …" at bounding box center [779, 195] width 186 height 352
click at [727, 126] on div "# This is a concept challenge level about arguments. # Grab the gems and go to …" at bounding box center [779, 195] width 186 height 352
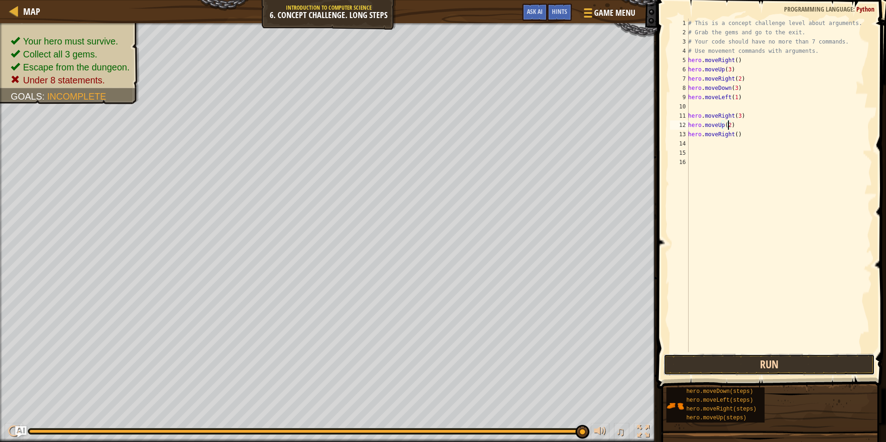
click at [819, 361] on button "Run" at bounding box center [768, 364] width 211 height 21
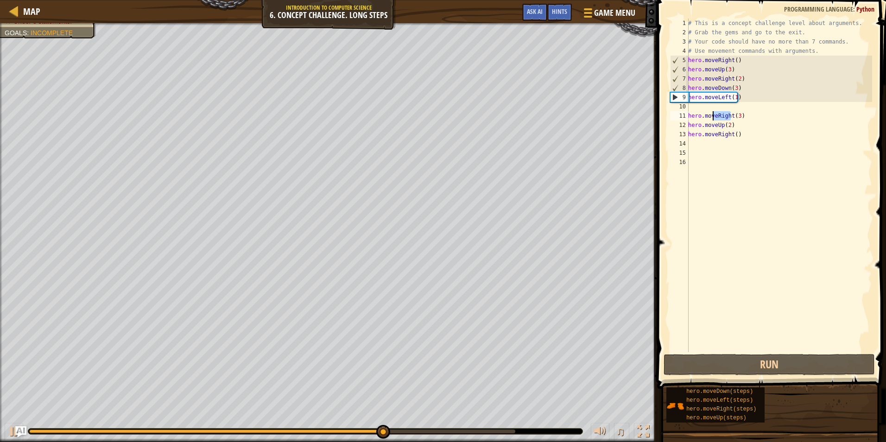
drag, startPoint x: 730, startPoint y: 116, endPoint x: 709, endPoint y: 116, distance: 21.3
click at [711, 116] on div "# This is a concept challenge level about arguments. # Grab the gems and go to …" at bounding box center [779, 195] width 186 height 352
type textarea "hero.moveRight(3)"
drag, startPoint x: 742, startPoint y: 116, endPoint x: 674, endPoint y: 118, distance: 68.1
click at [674, 118] on div "hero.moveRight(3) 1 2 3 4 5 6 7 8 9 10 11 12 13 14 15 16 # This is a concept ch…" at bounding box center [770, 185] width 204 height 333
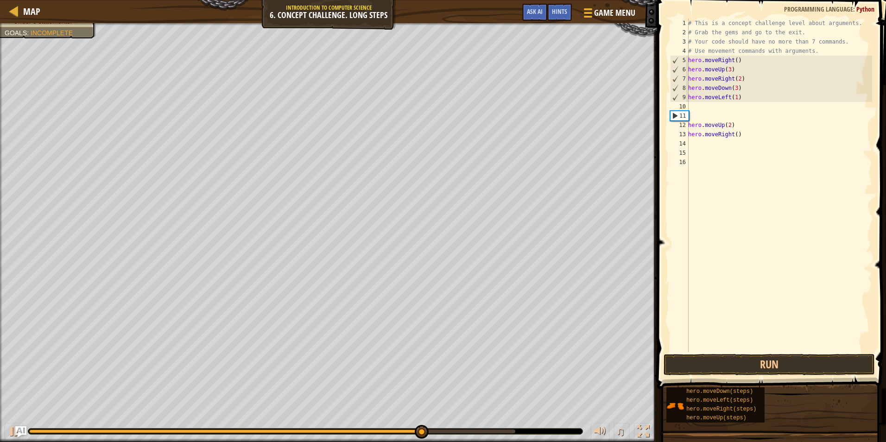
scroll to position [4, 0]
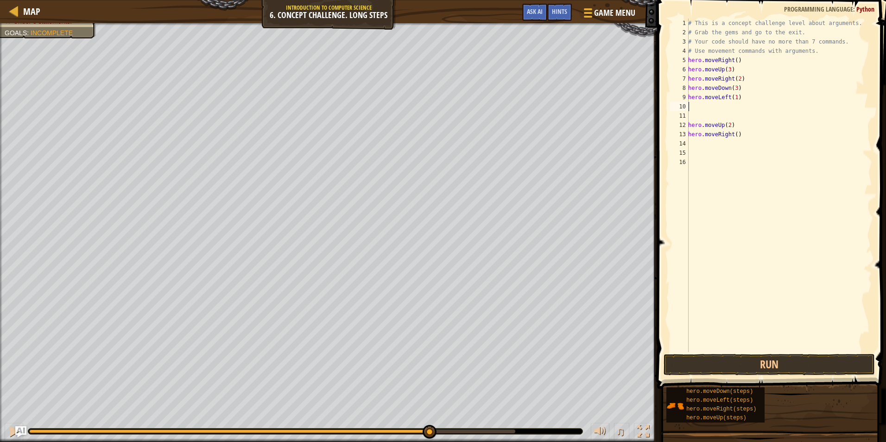
click at [692, 106] on div "# This is a concept challenge level about arguments. # Grab the gems and go to …" at bounding box center [779, 195] width 186 height 352
type textarea "h"
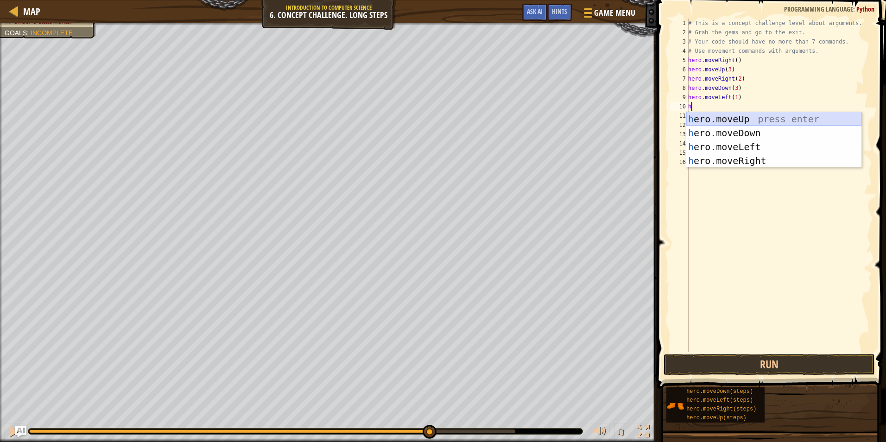
click at [723, 116] on div "h ero.moveUp press enter h ero.moveDown press enter h ero.moveLeft press enter …" at bounding box center [773, 153] width 175 height 83
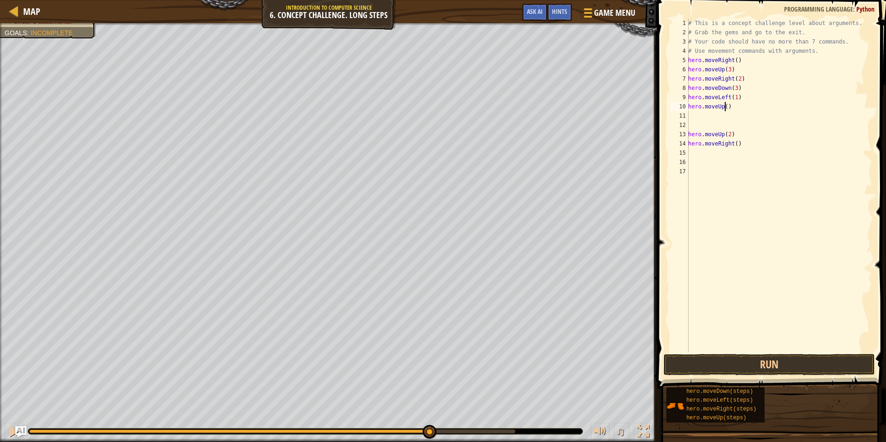
click at [724, 103] on div "# This is a concept challenge level about arguments. # Grab the gems and go to …" at bounding box center [779, 195] width 186 height 352
type textarea "hero.moveUp(2)"
click at [714, 116] on div "# This is a concept challenge level about arguments. # Grab the gems and go to …" at bounding box center [779, 195] width 186 height 352
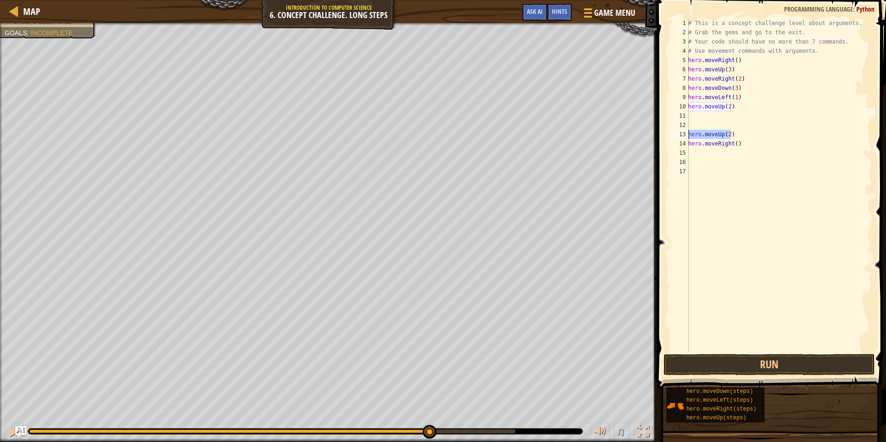
drag, startPoint x: 741, startPoint y: 137, endPoint x: 673, endPoint y: 135, distance: 67.6
click at [673, 135] on div "1 2 3 4 5 6 7 8 9 10 11 12 13 14 15 16 17 # This is a concept challenge level a…" at bounding box center [770, 185] width 204 height 333
type textarea "hero.moveUp(2)"
drag, startPoint x: 736, startPoint y: 326, endPoint x: 739, endPoint y: 385, distance: 59.8
drag, startPoint x: 739, startPoint y: 385, endPoint x: 689, endPoint y: 357, distance: 57.5
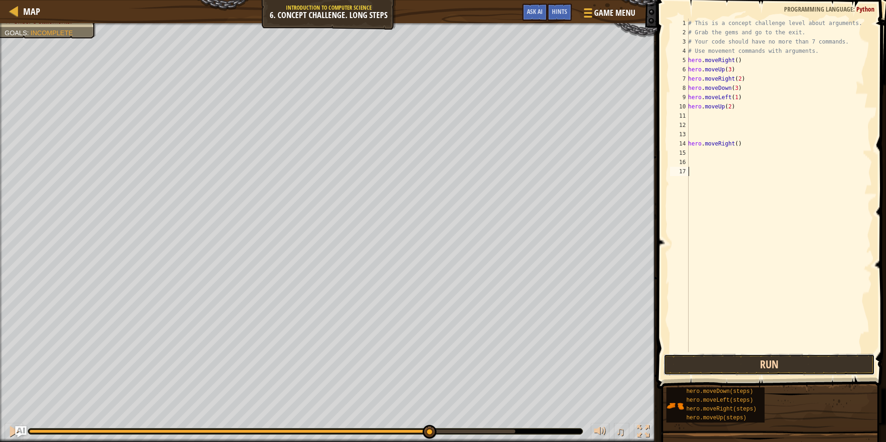
click at [689, 357] on button "Run" at bounding box center [768, 364] width 211 height 21
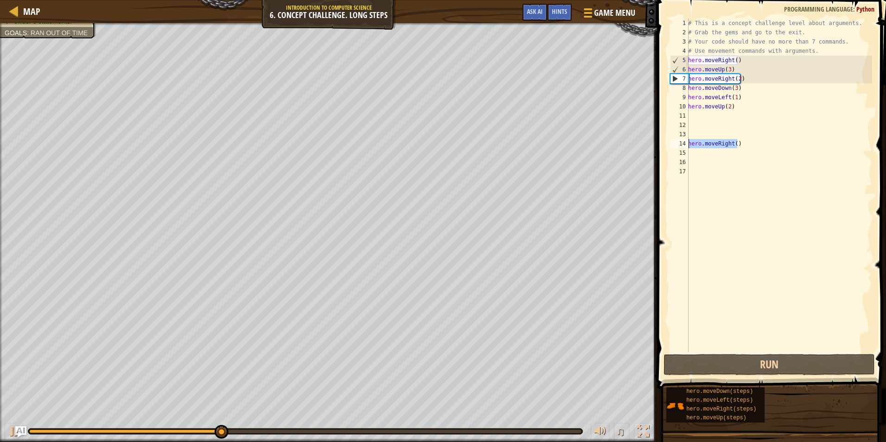
drag, startPoint x: 746, startPoint y: 141, endPoint x: 680, endPoint y: 144, distance: 65.4
click at [680, 144] on div "1 2 3 4 5 6 7 8 9 10 11 12 13 14 15 16 17 # This is a concept challenge level a…" at bounding box center [770, 185] width 204 height 333
type textarea "hero.moveRight()"
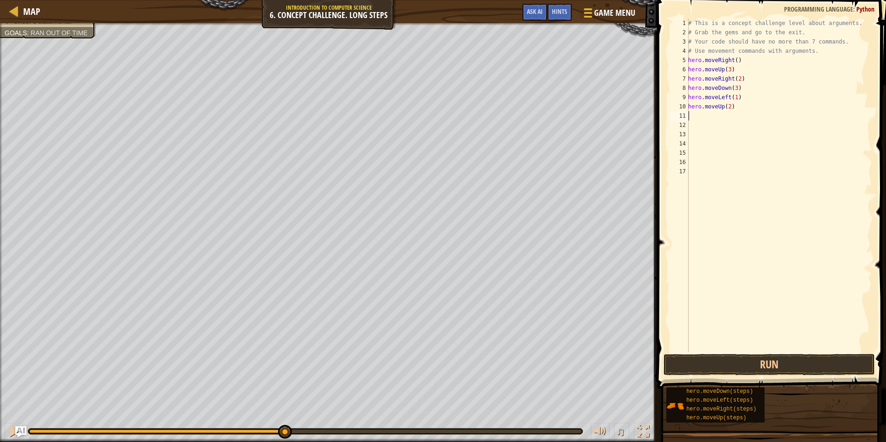
click at [700, 115] on div "# This is a concept challenge level about arguments. # Grab the gems and go to …" at bounding box center [779, 195] width 186 height 352
type textarea "h"
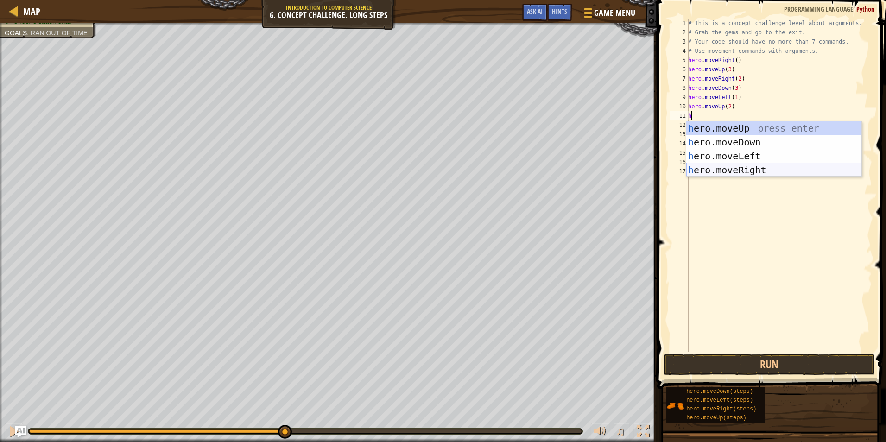
click at [734, 170] on div "h ero.moveUp press enter h ero.moveDown press enter h ero.moveLeft press enter …" at bounding box center [773, 162] width 175 height 83
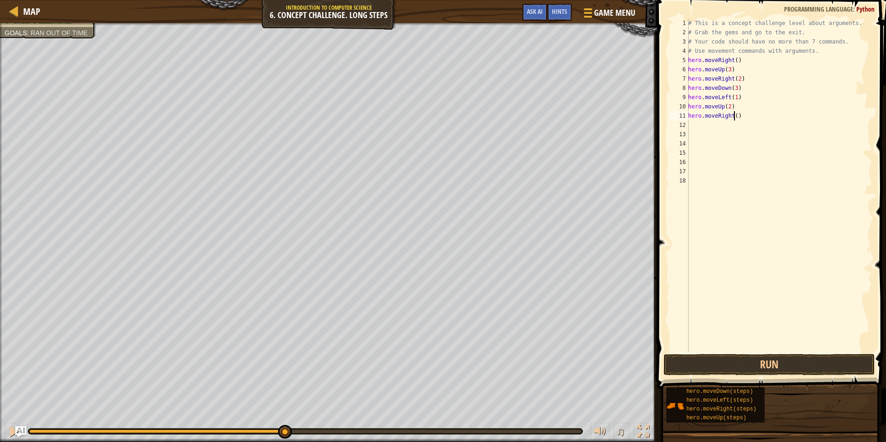
click at [733, 115] on div "# This is a concept challenge level about arguments. # Grab the gems and go to …" at bounding box center [779, 195] width 186 height 352
type textarea "hero.moveRight(3)"
click at [742, 355] on button "Run" at bounding box center [768, 364] width 211 height 21
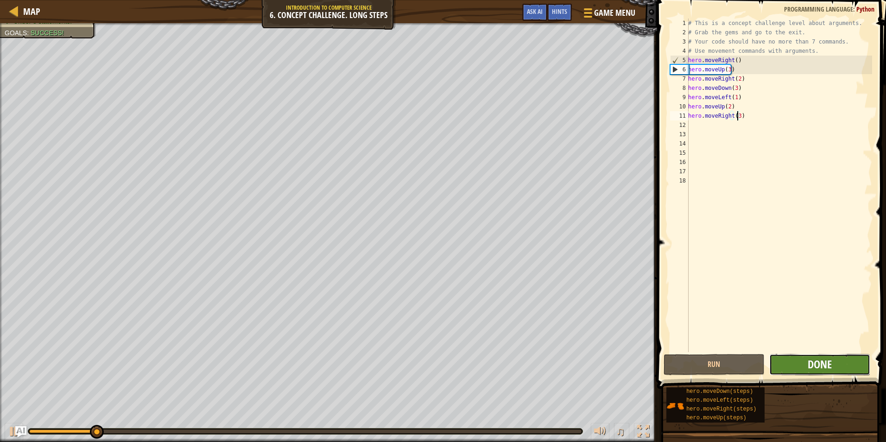
click at [829, 359] on span "Done" at bounding box center [819, 364] width 24 height 15
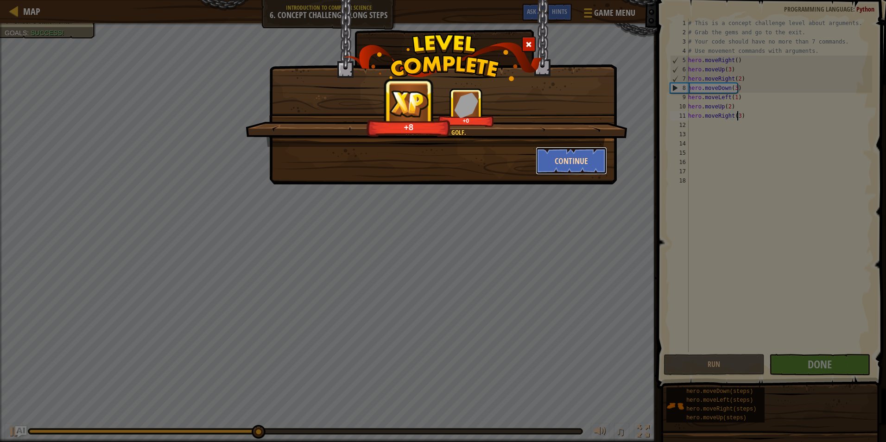
click at [561, 167] on button "Continue" at bounding box center [571, 161] width 72 height 28
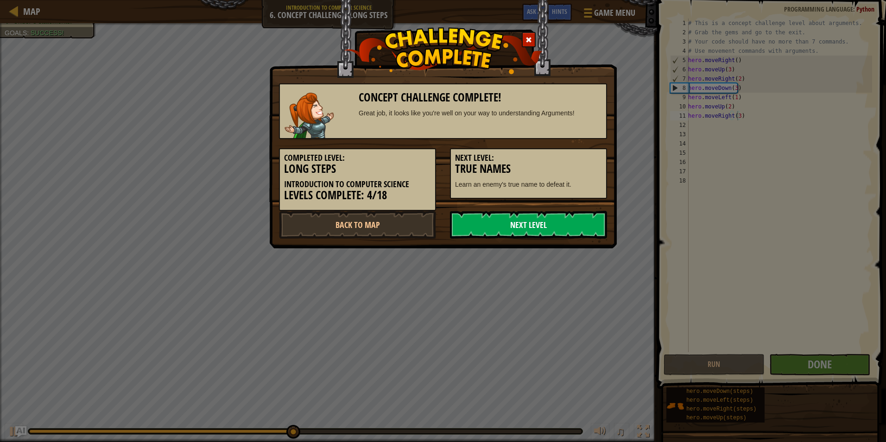
click at [534, 227] on link "Next Level" at bounding box center [528, 225] width 157 height 28
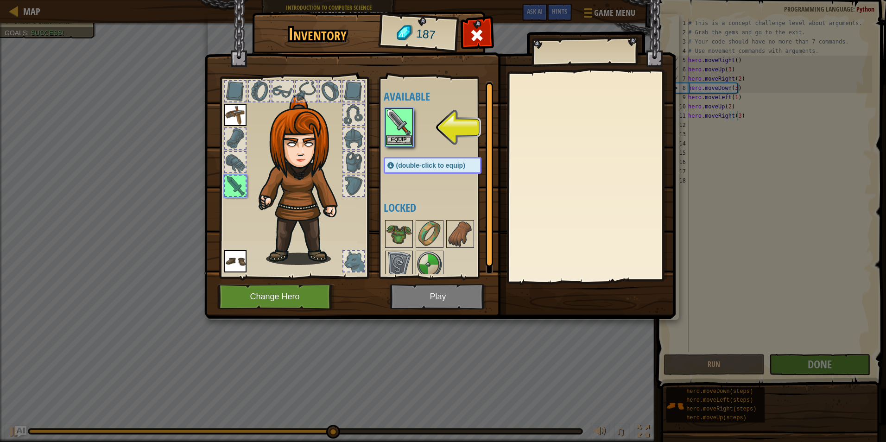
click at [394, 135] on img at bounding box center [399, 122] width 26 height 26
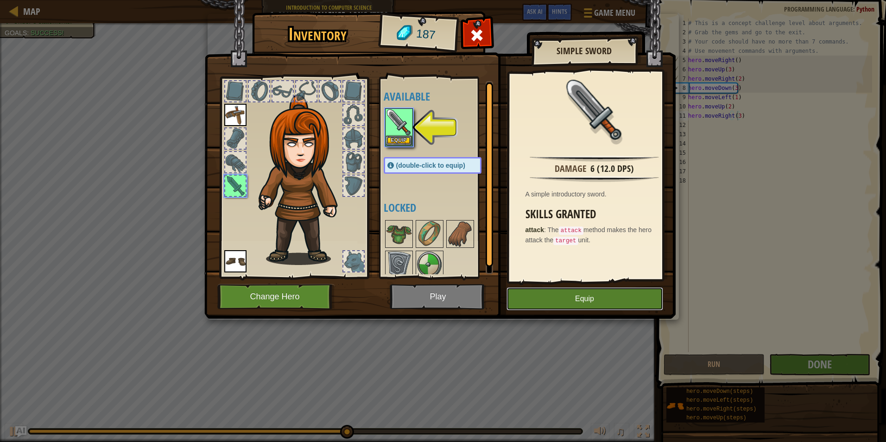
click at [579, 303] on button "Equip" at bounding box center [584, 298] width 157 height 23
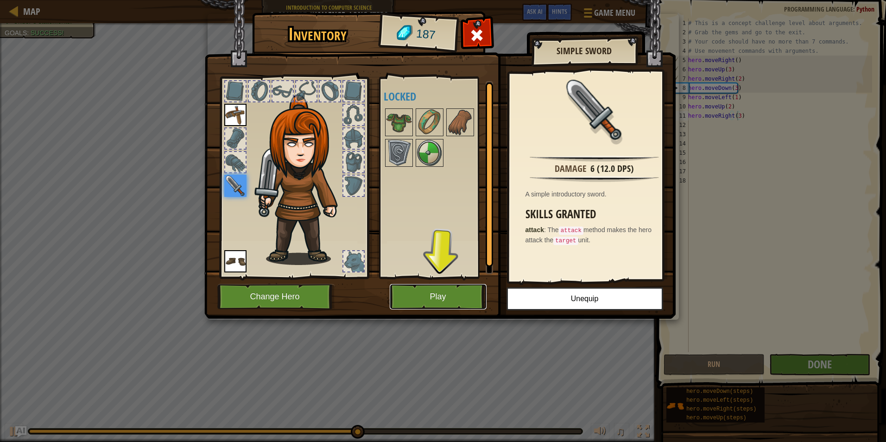
click at [459, 303] on button "Play" at bounding box center [438, 296] width 97 height 25
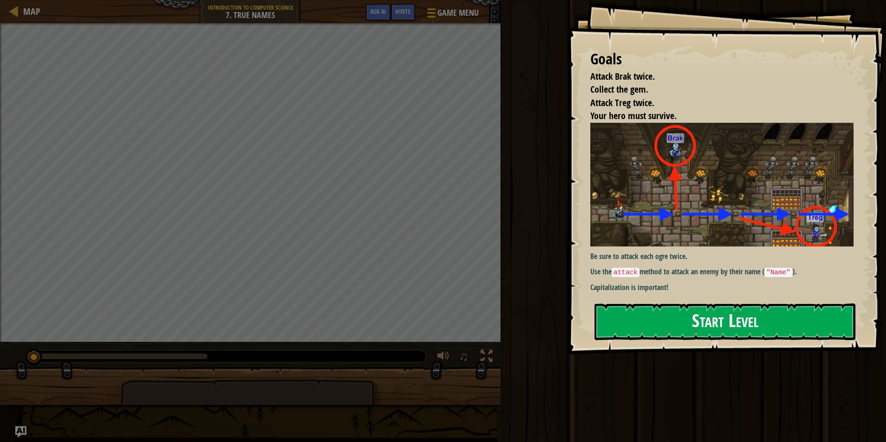
click at [673, 316] on button "Start Level" at bounding box center [724, 321] width 261 height 37
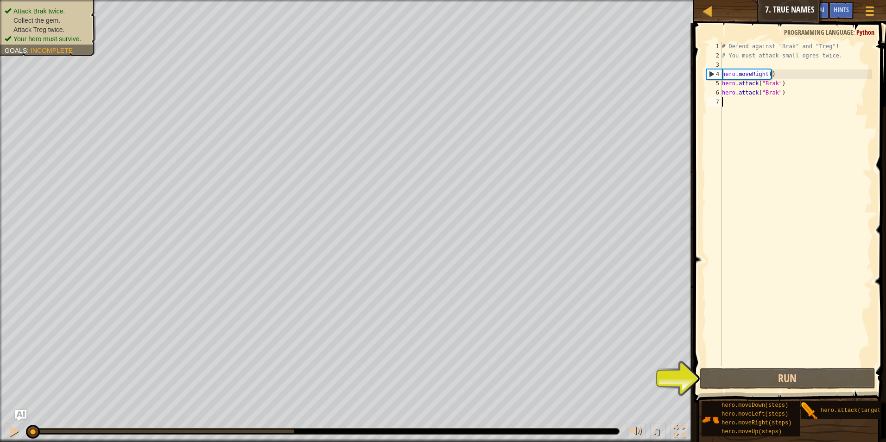
type textarea "h"
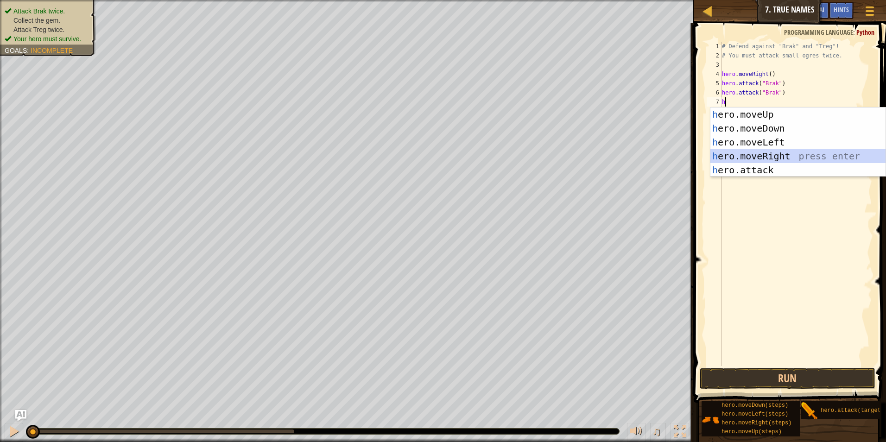
click at [765, 152] on div "h ero.moveUp press enter h ero.moveDown press enter h ero.moveLeft press enter …" at bounding box center [797, 155] width 175 height 97
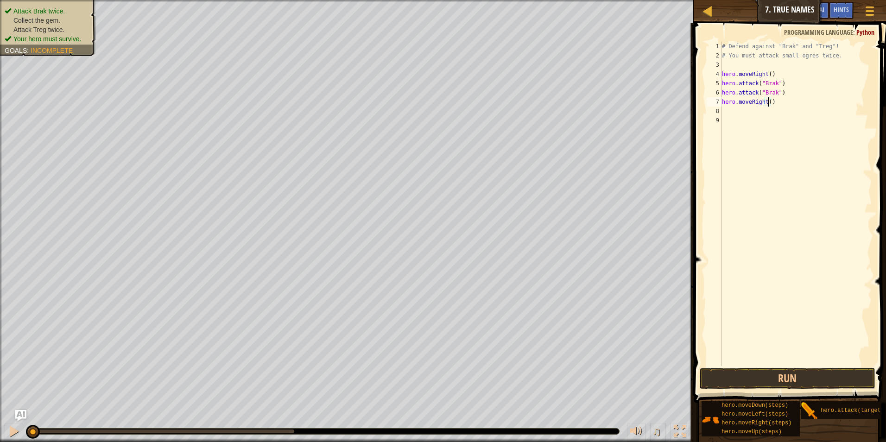
click at [767, 100] on div "# Defend against "Brak" and "Treg"! # You must attack small ogres twice. hero .…" at bounding box center [796, 213] width 152 height 343
type textarea "hero.moveRight(2)"
click at [742, 112] on div "# Defend against "Brak" and "Treg"! # You must attack small ogres twice. hero .…" at bounding box center [796, 213] width 152 height 343
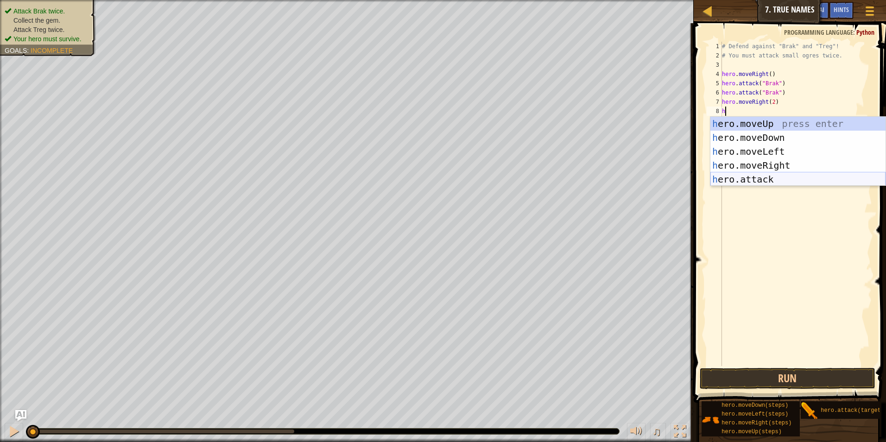
click at [758, 180] on div "h ero.moveUp press enter h ero.moveDown press enter h ero.moveLeft press enter …" at bounding box center [797, 165] width 175 height 97
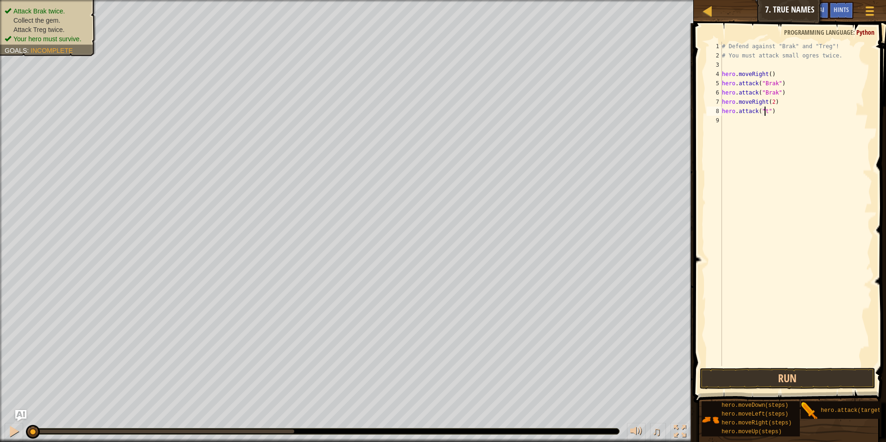
scroll to position [4, 3]
type textarea "hero.attack("Treg")"
click at [726, 120] on div "# Defend against "Brak" and "Treg"! # You must attack small ogres twice. hero .…" at bounding box center [796, 213] width 152 height 343
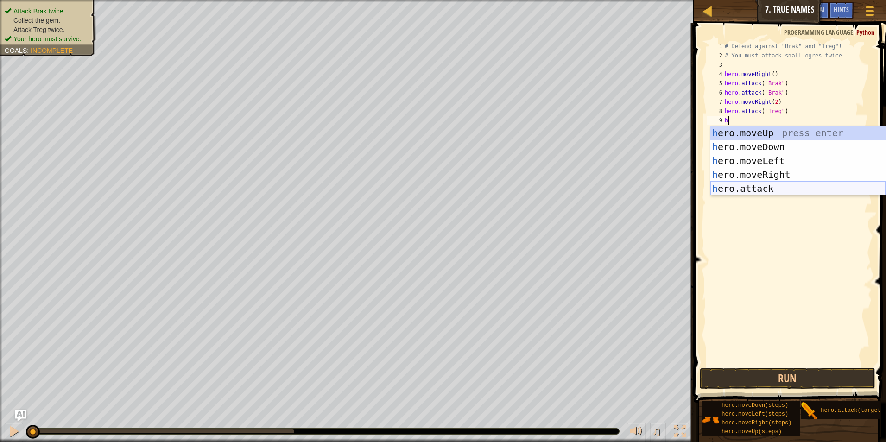
click at [761, 187] on div "h ero.moveUp press enter h ero.moveDown press enter h ero.moveLeft press enter …" at bounding box center [797, 174] width 175 height 97
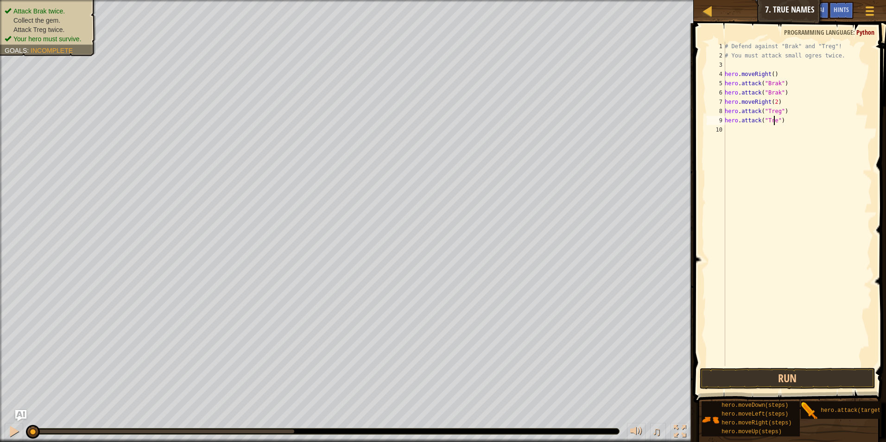
type textarea "hero.attack("Treg")"
click at [757, 381] on button "Run" at bounding box center [787, 378] width 176 height 21
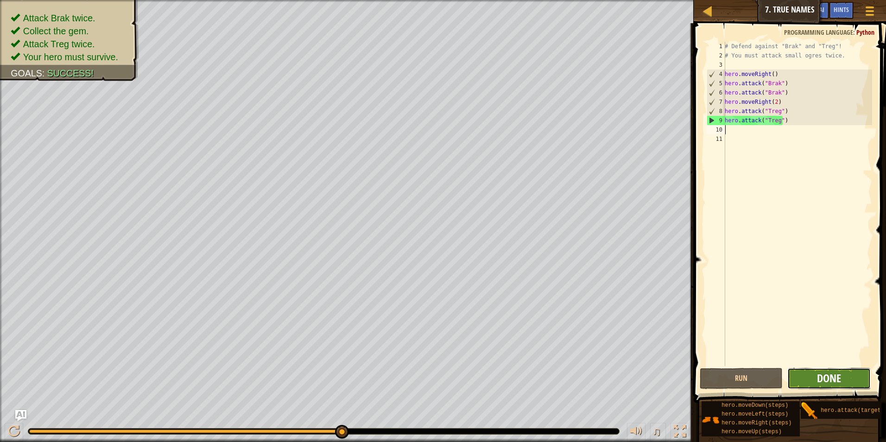
click at [839, 383] on span "Done" at bounding box center [829, 378] width 24 height 15
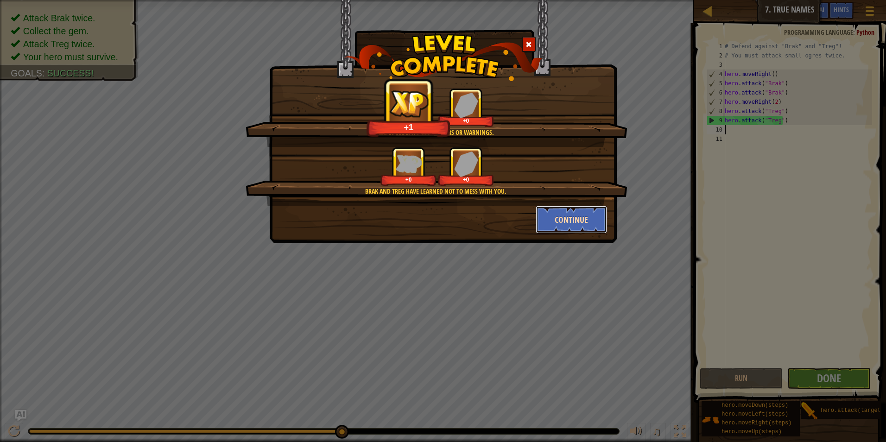
click at [557, 226] on button "Continue" at bounding box center [571, 220] width 72 height 28
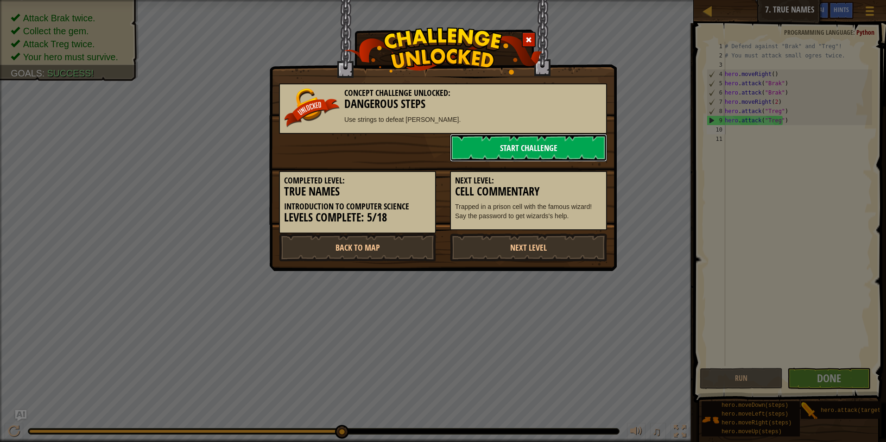
click at [555, 151] on link "Start Challenge" at bounding box center [528, 148] width 157 height 28
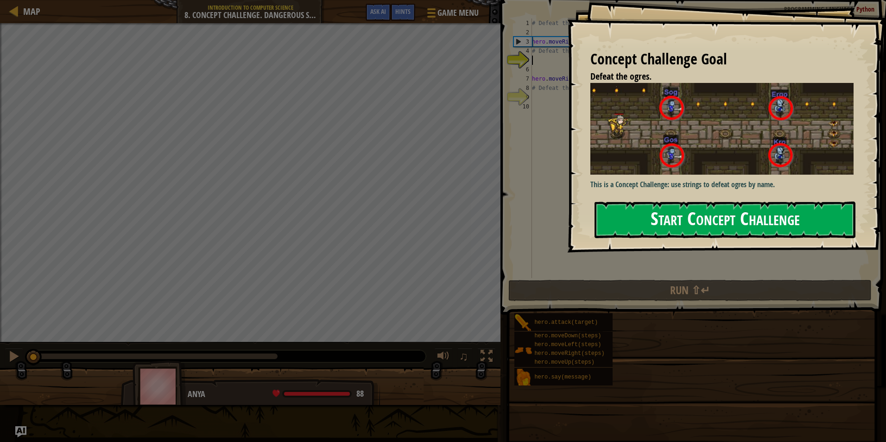
click at [621, 215] on button "Start Concept Challenge" at bounding box center [724, 219] width 261 height 37
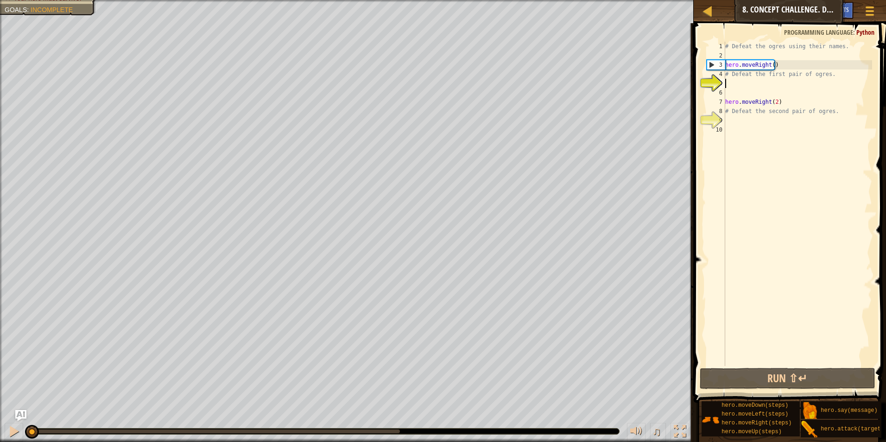
scroll to position [4, 0]
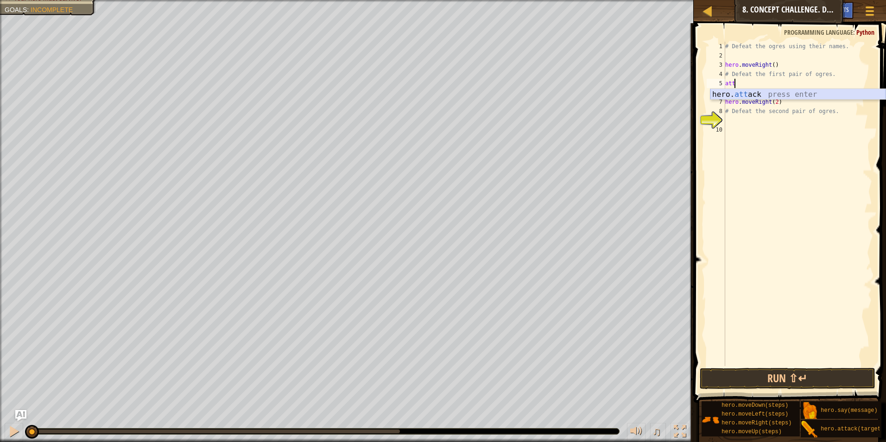
click at [751, 94] on div "hero. att ack press enter" at bounding box center [797, 105] width 175 height 33
type textarea "hero.attack("Sog")"
click at [747, 95] on div "# Defeat the ogres using their names. hero . moveRight ( ) # Defeat the first p…" at bounding box center [797, 213] width 149 height 343
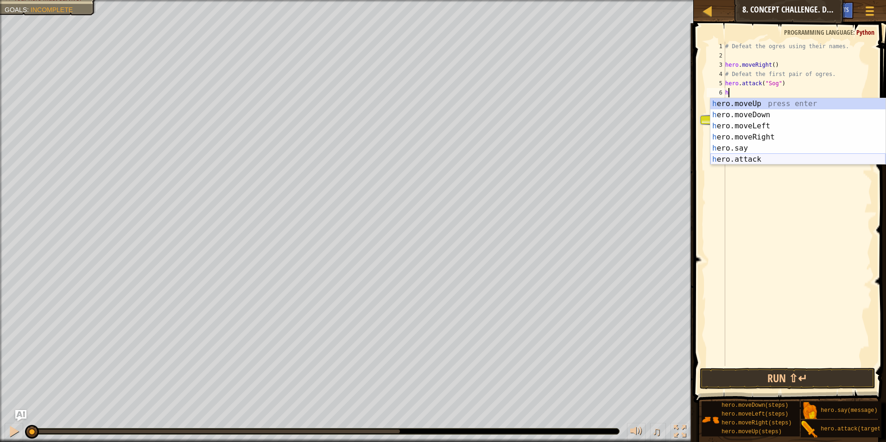
click at [748, 154] on div "h ero.moveUp press enter h ero.moveDown press enter h ero.moveLeft press enter …" at bounding box center [797, 142] width 175 height 89
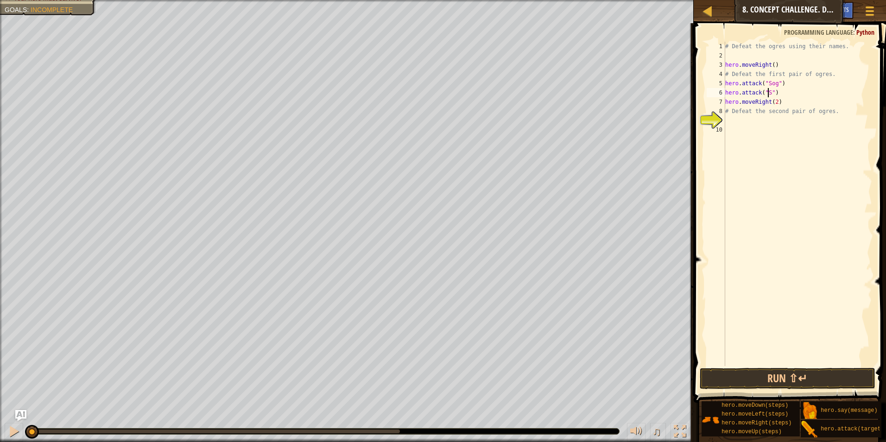
scroll to position [4, 4]
drag, startPoint x: 777, startPoint y: 105, endPoint x: 724, endPoint y: 104, distance: 53.3
click at [724, 104] on div "hero.attack("Sog") 1 2 3 4 5 6 7 8 9 10 # Defeat the ogres using their names. h…" at bounding box center [787, 204] width 167 height 324
type textarea "hero.moveRight(2)"
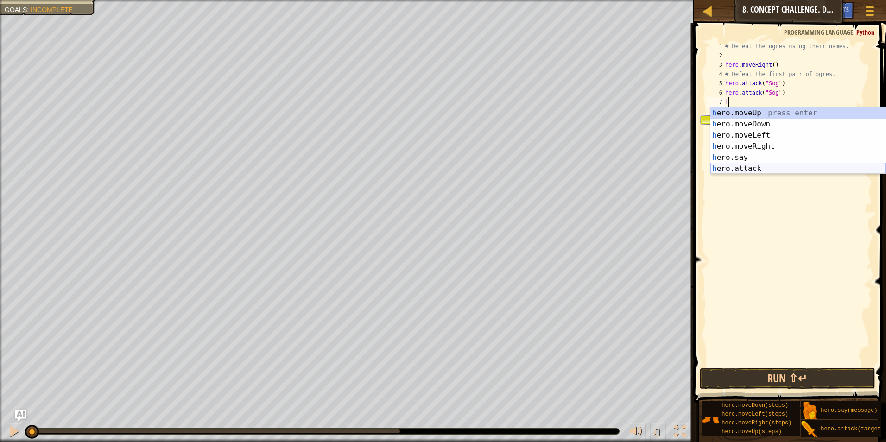
click at [732, 166] on div "h ero.moveUp press enter h ero.moveDown press enter h ero.moveLeft press enter …" at bounding box center [797, 151] width 175 height 89
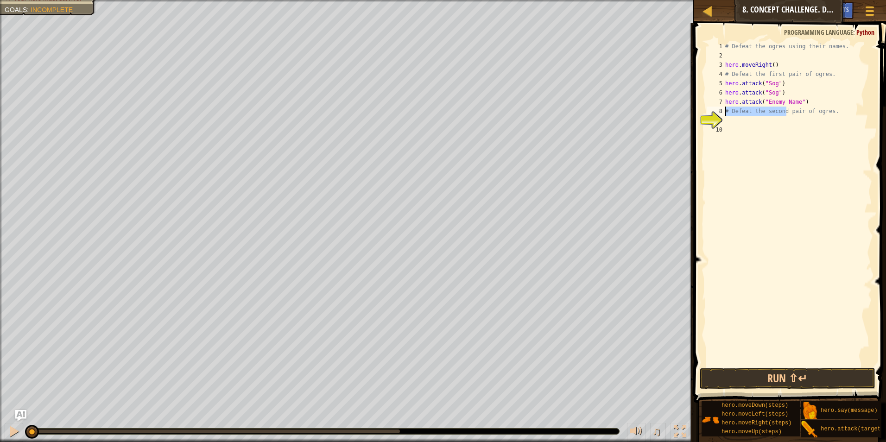
drag, startPoint x: 786, startPoint y: 111, endPoint x: 723, endPoint y: 113, distance: 63.9
click at [723, 113] on div "hero.attack("Enemy Name") 1 2 3 4 5 6 7 8 9 10 # Defeat the ogres using their n…" at bounding box center [787, 204] width 167 height 324
type textarea "# Defeat the second pair of ogres."
drag, startPoint x: 841, startPoint y: 111, endPoint x: 726, endPoint y: 109, distance: 114.9
click at [726, 109] on div "# Defeat the ogres using their names. hero . moveRight ( ) # Defeat the first p…" at bounding box center [797, 213] width 149 height 343
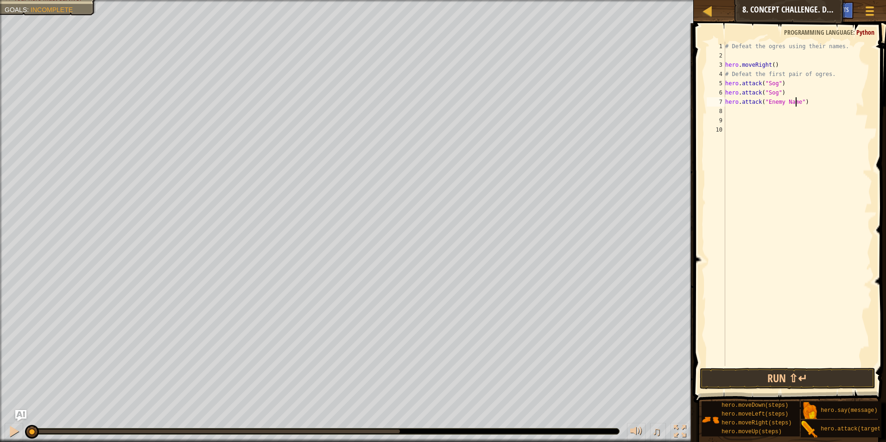
click at [794, 103] on div "# Defeat the ogres using their names. hero . moveRight ( ) # Defeat the first p…" at bounding box center [797, 213] width 149 height 343
drag, startPoint x: 794, startPoint y: 103, endPoint x: 766, endPoint y: 101, distance: 27.9
click at [766, 101] on div "# Defeat the ogres using their names. hero . moveRight ( ) # Defeat the first p…" at bounding box center [797, 213] width 149 height 343
type textarea "hero.attack("Gos")"
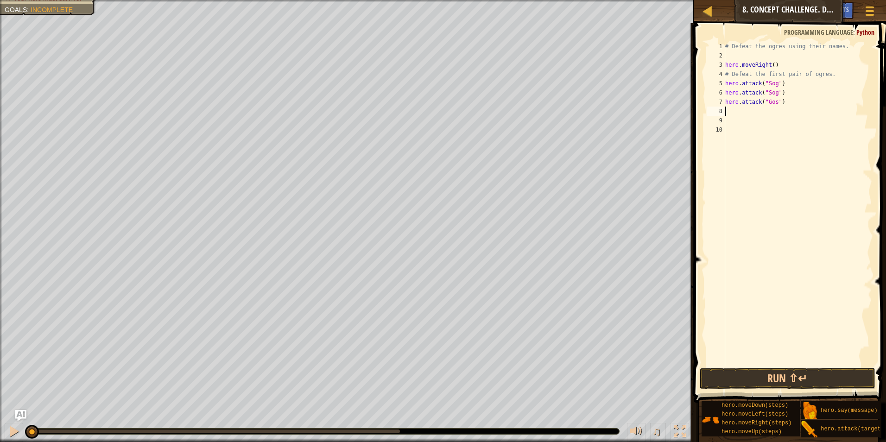
click at [730, 107] on div "# Defeat the ogres using their names. hero . moveRight ( ) # Defeat the first p…" at bounding box center [797, 213] width 149 height 343
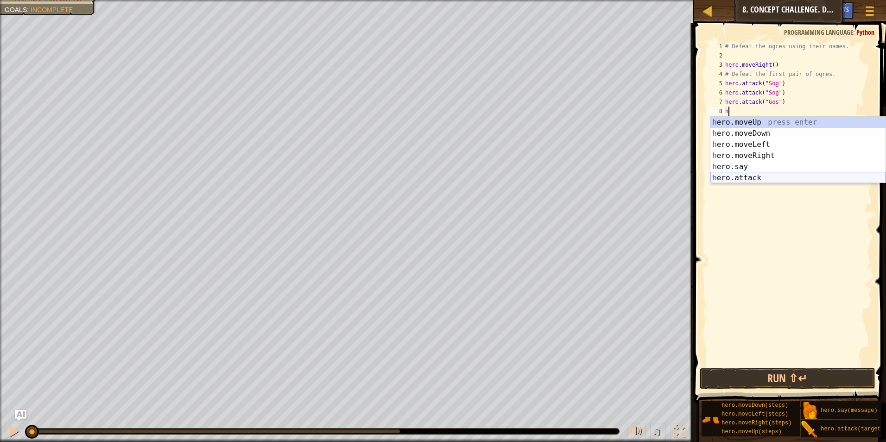
click at [750, 177] on div "h ero.moveUp press enter h ero.moveDown press enter h ero.moveLeft press enter …" at bounding box center [797, 161] width 175 height 89
click at [757, 182] on div "her o.moveUp press enter her o.moveDown press enter her o.moveLeft press enter …" at bounding box center [797, 161] width 175 height 89
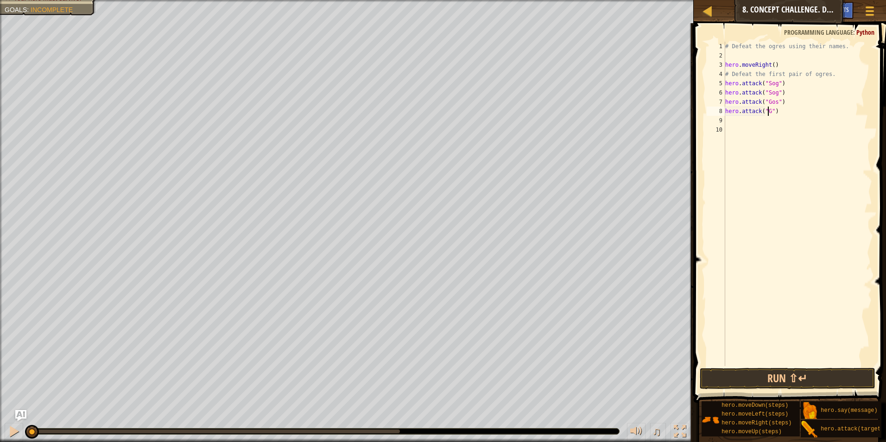
scroll to position [4, 4]
type textarea "hero.attack("Gos")"
click at [759, 121] on div "# Defeat the ogres using their names. hero . moveRight ( ) # Defeat the first p…" at bounding box center [797, 213] width 149 height 343
type textarea "h"
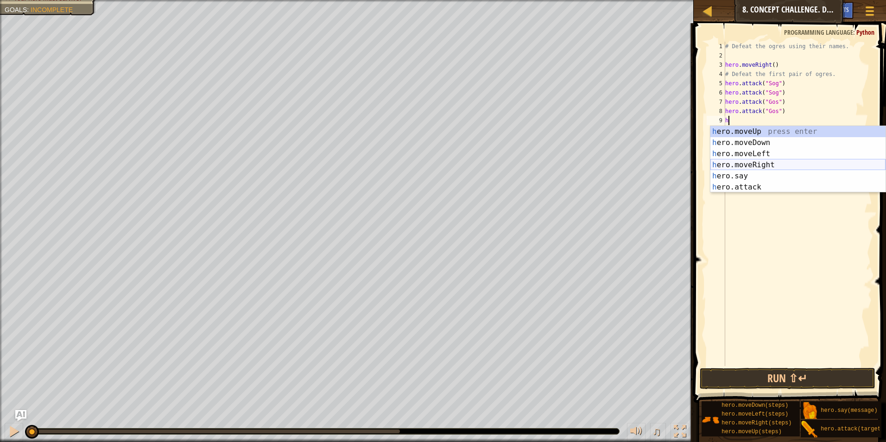
click at [755, 164] on div "h ero.moveUp press enter h ero.moveDown press enter h ero.moveLeft press enter …" at bounding box center [797, 170] width 175 height 89
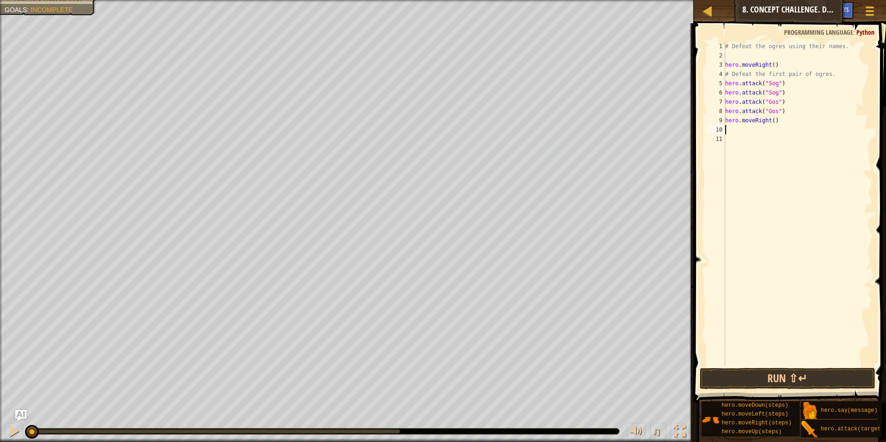
click at [772, 119] on div "# Defeat the ogres using their names. hero . moveRight ( ) # Defeat the first p…" at bounding box center [797, 213] width 149 height 343
type textarea "hero.moveRight(2)"
click at [754, 131] on div "# Defeat the ogres using their names. hero . moveRight ( ) # Defeat the first p…" at bounding box center [797, 213] width 149 height 343
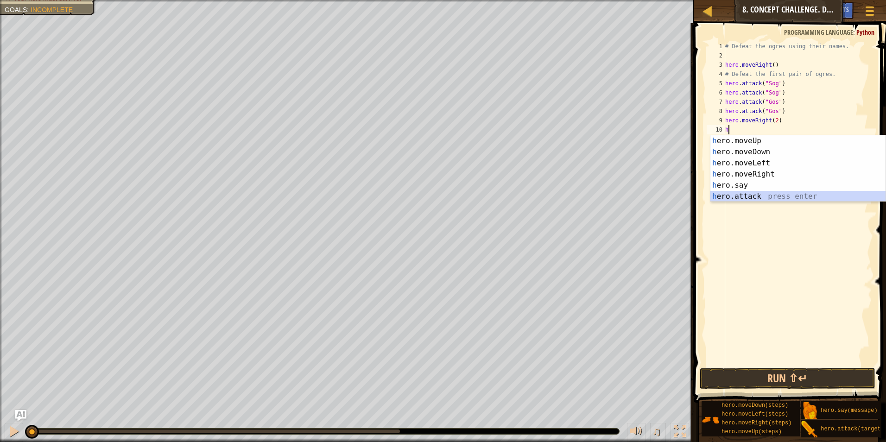
click at [724, 197] on div "h ero.moveUp press enter h ero.moveDown press enter h ero.moveLeft press enter …" at bounding box center [797, 179] width 175 height 89
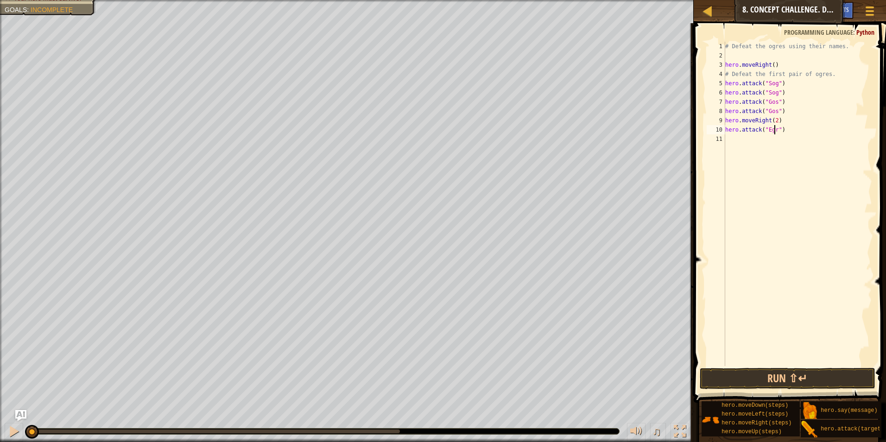
type textarea "hero.attack("Egro")"
click at [762, 138] on div "# Defeat the ogres using their names. hero . moveRight ( ) # Defeat the first p…" at bounding box center [797, 213] width 149 height 343
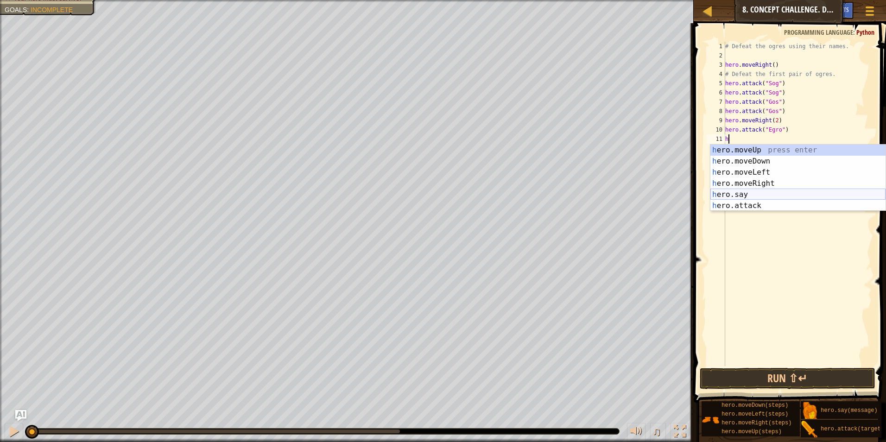
click at [754, 198] on div "h ero.moveUp press enter h ero.moveDown press enter h ero.moveLeft press enter …" at bounding box center [797, 189] width 175 height 89
type textarea "hero.say("message")"
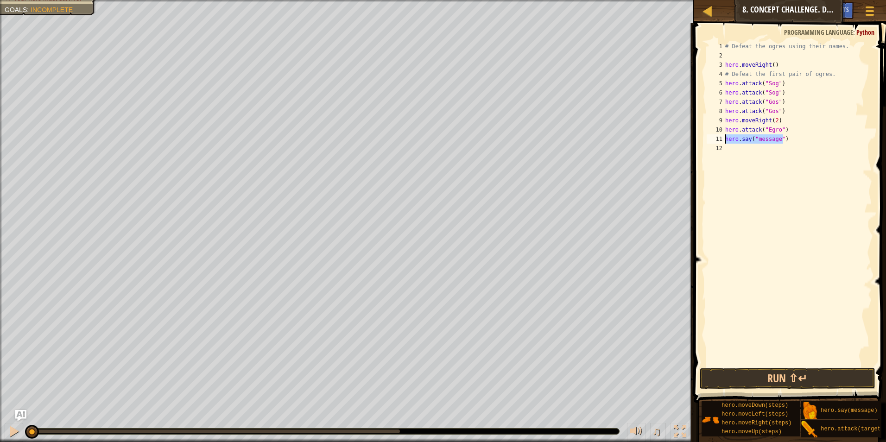
drag, startPoint x: 786, startPoint y: 135, endPoint x: 719, endPoint y: 139, distance: 67.3
click at [719, 139] on div "hero.say("message") 1 2 3 4 5 6 7 8 9 10 11 12 # Defeat the ogres using their n…" at bounding box center [787, 204] width 167 height 324
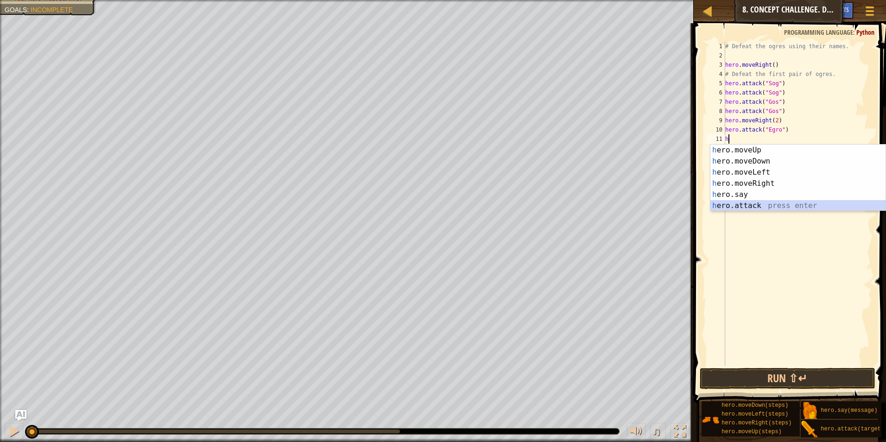
click at [731, 208] on div "h ero.moveUp press enter h ero.moveDown press enter h ero.moveLeft press enter …" at bounding box center [797, 189] width 175 height 89
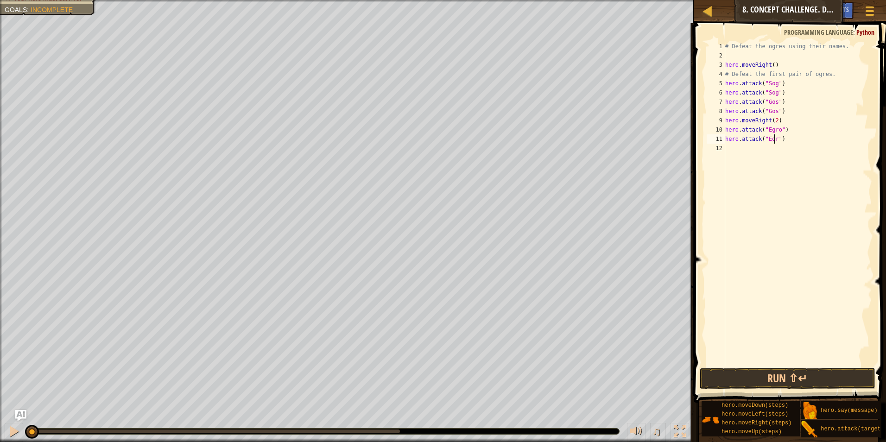
type textarea "hero.attack("Egro")"
click at [767, 138] on div "# Defeat the ogres using their names. hero . moveRight ( ) # Defeat the first p…" at bounding box center [797, 213] width 149 height 343
click at [763, 148] on div "# Defeat the ogres using their names. hero . moveRight ( ) # Defeat the first p…" at bounding box center [797, 213] width 149 height 343
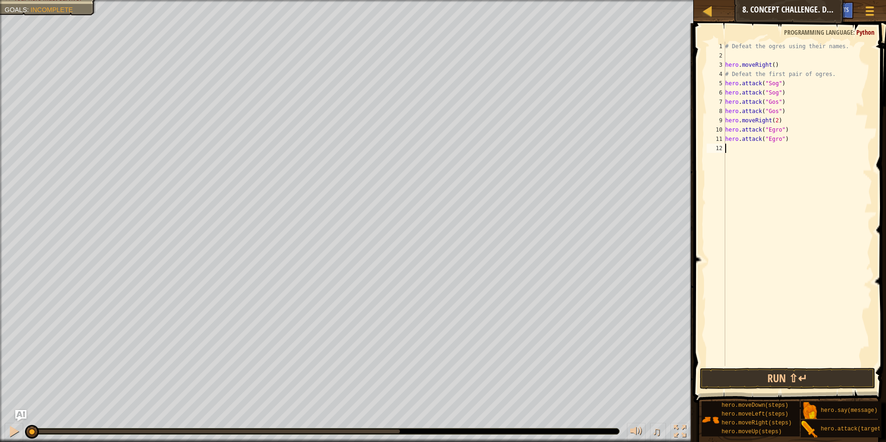
type textarea "h"
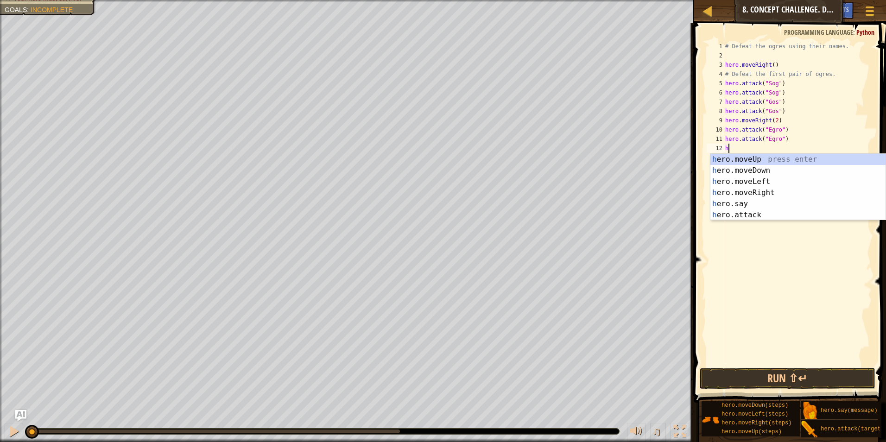
click at [751, 221] on div "# Defeat the ogres using their names. hero . moveRight ( ) # Defeat the first p…" at bounding box center [797, 213] width 149 height 343
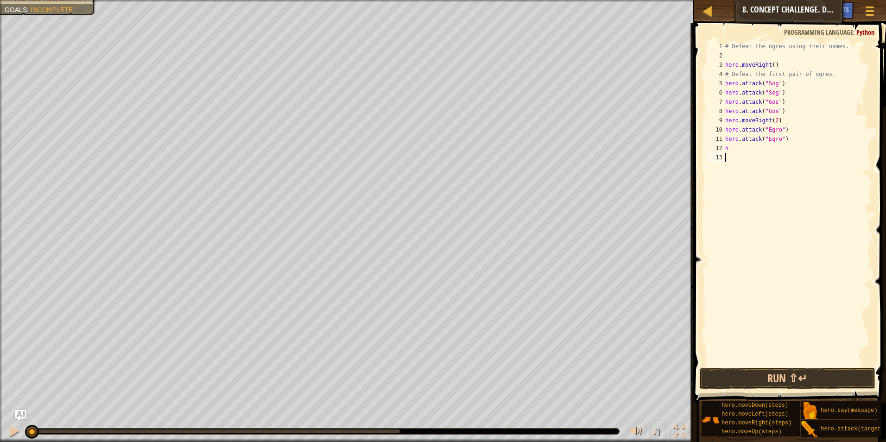
click at [765, 212] on div "# Defeat the ogres using their names. hero . moveRight ( ) # Defeat the first p…" at bounding box center [797, 213] width 149 height 343
click at [733, 146] on div "# Defeat the ogres using their names. hero . moveRight ( ) # Defeat the first p…" at bounding box center [797, 213] width 149 height 343
type textarea "h"
click at [732, 148] on div "# Defeat the ogres using their names. hero . moveRight ( ) # Defeat the first p…" at bounding box center [797, 213] width 149 height 343
click at [755, 0] on body "Map Introduction to Computer Science 8. Concept Challenge. Dangerous Steps Game…" at bounding box center [443, 0] width 886 height 0
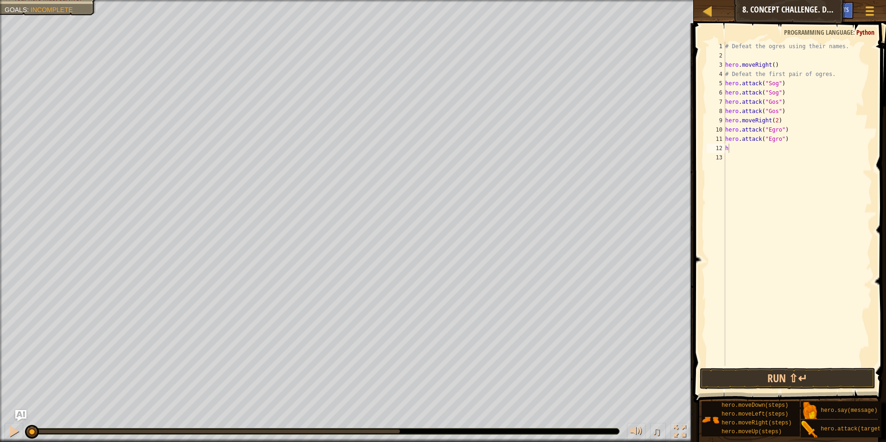
click at [741, 141] on div "# Defeat the ogres using their names. hero . moveRight ( ) # Defeat the first p…" at bounding box center [797, 213] width 149 height 343
click at [738, 144] on div "# Defeat the ogres using their names. hero . moveRight ( ) # Defeat the first p…" at bounding box center [797, 213] width 149 height 343
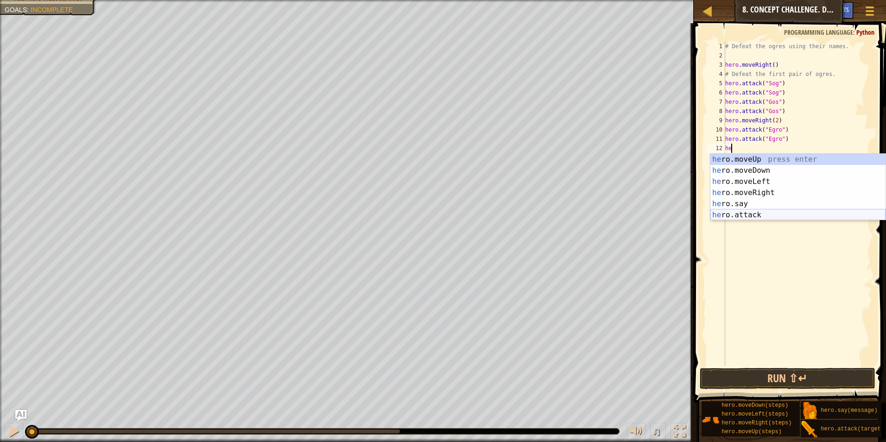
click at [738, 217] on div "he ro.moveUp press enter he ro.moveDown press enter he ro.moveLeft press enter …" at bounding box center [797, 198] width 175 height 89
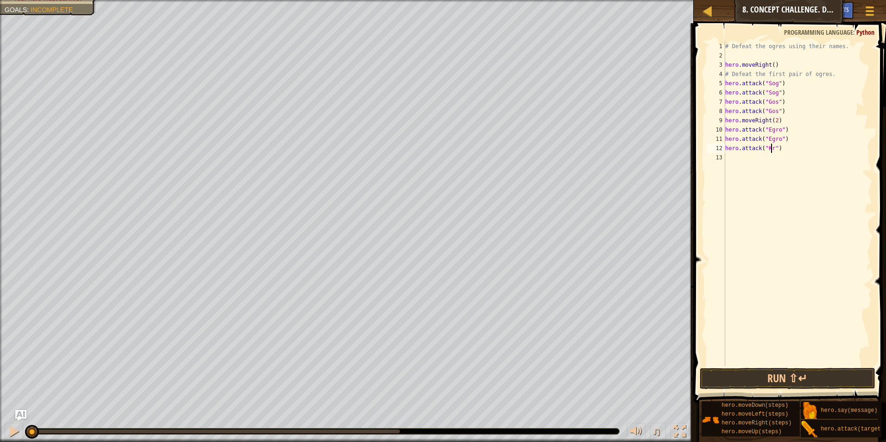
scroll to position [4, 4]
type textarea "hero.attack("Kro")"
click at [752, 154] on div "# Defeat the ogres using their names. hero . moveRight ( ) # Defeat the first p…" at bounding box center [797, 213] width 149 height 343
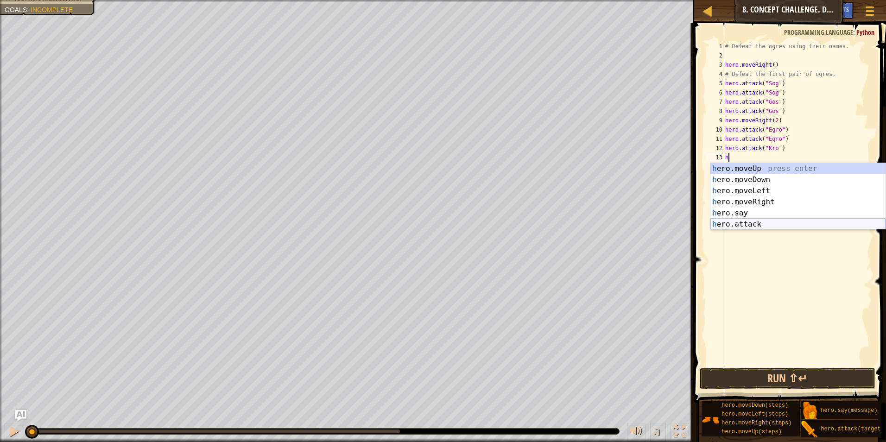
click at [748, 226] on div "h ero.moveUp press enter h ero.moveDown press enter h ero.moveLeft press enter …" at bounding box center [797, 207] width 175 height 89
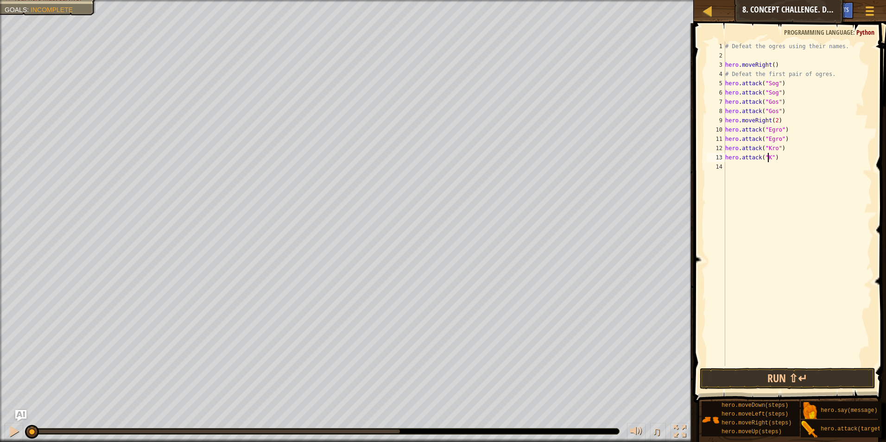
scroll to position [4, 4]
click at [763, 381] on button "Run ⇧↵" at bounding box center [787, 378] width 176 height 21
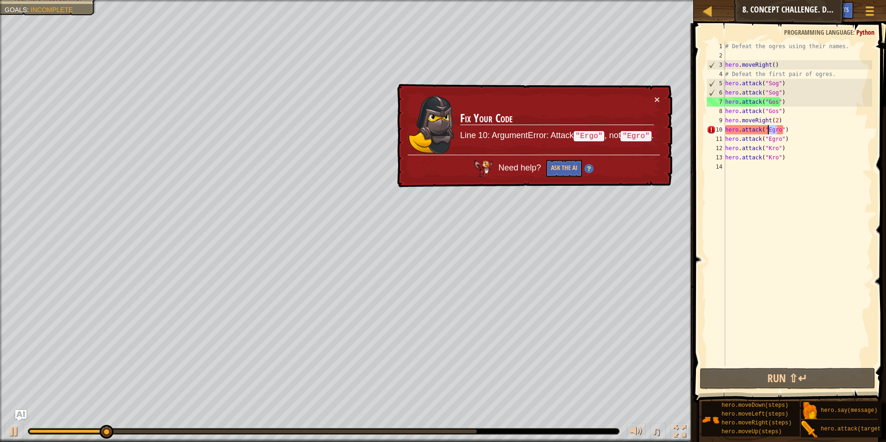
drag, startPoint x: 777, startPoint y: 128, endPoint x: 768, endPoint y: 128, distance: 8.3
click at [768, 128] on div "# Defeat the ogres using their names. hero . moveRight ( ) # Defeat the first p…" at bounding box center [797, 213] width 149 height 343
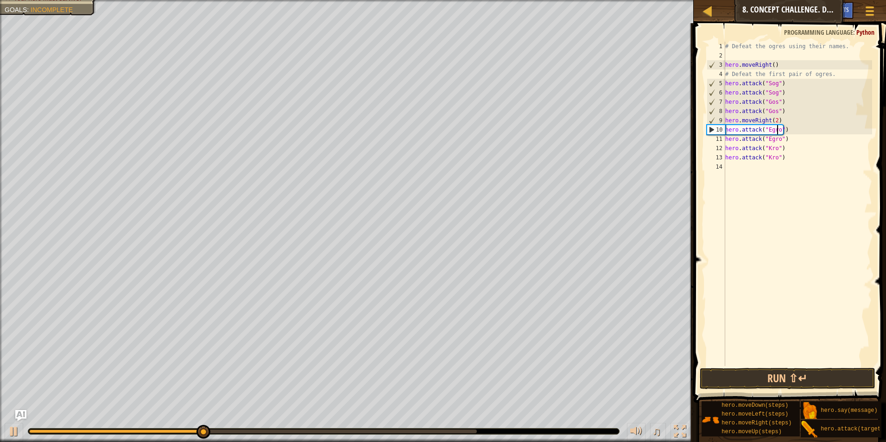
scroll to position [4, 4]
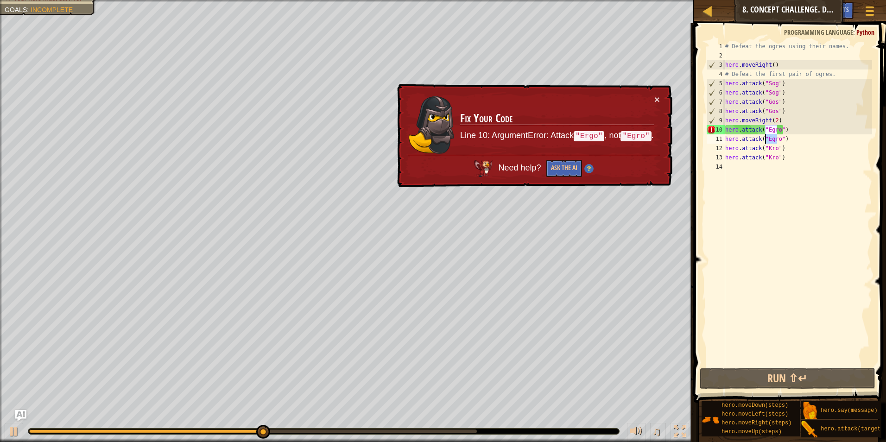
drag, startPoint x: 777, startPoint y: 136, endPoint x: 765, endPoint y: 137, distance: 11.6
click at [765, 137] on div "# Defeat the ogres using their names. hero . moveRight ( ) # Defeat the first p…" at bounding box center [797, 213] width 149 height 343
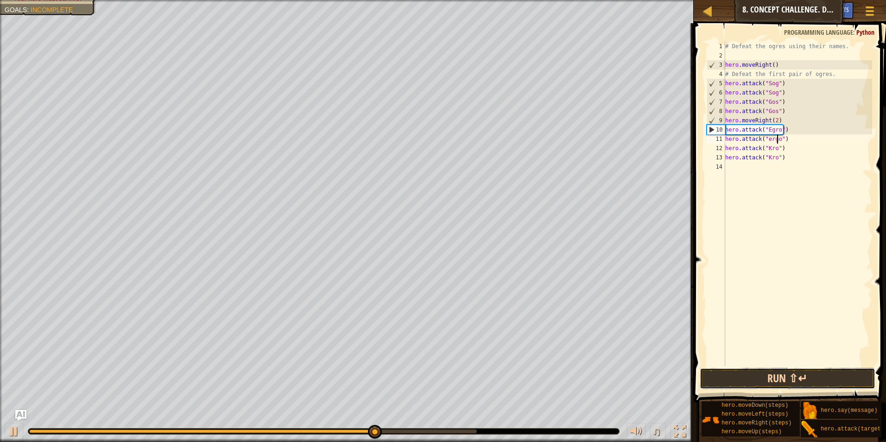
click at [726, 374] on button "Run ⇧↵" at bounding box center [787, 378] width 176 height 21
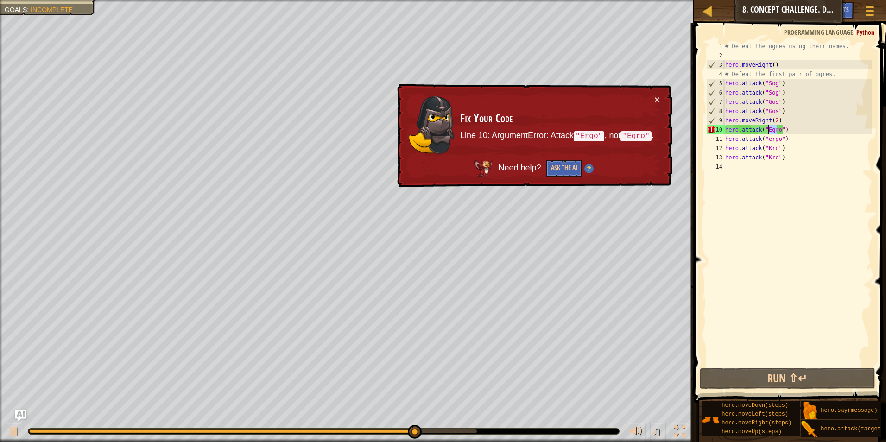
drag, startPoint x: 776, startPoint y: 131, endPoint x: 768, endPoint y: 129, distance: 7.8
click at [768, 129] on div "# Defeat the ogres using their names. hero . moveRight ( ) # Defeat the first p…" at bounding box center [797, 213] width 149 height 343
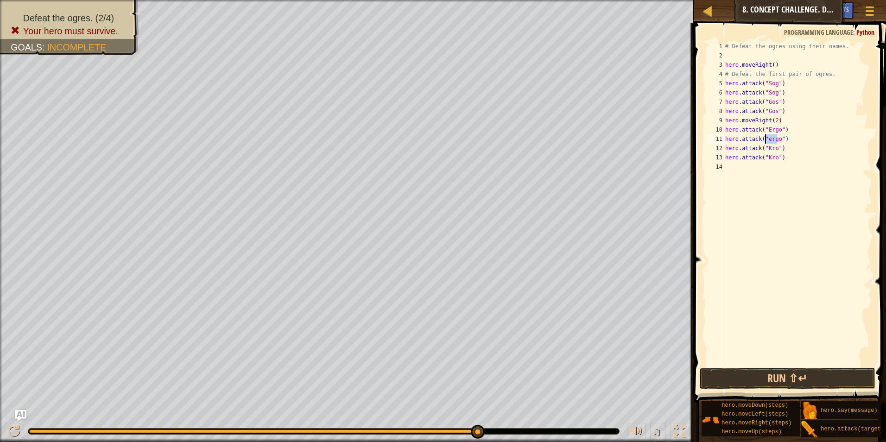
drag, startPoint x: 777, startPoint y: 137, endPoint x: 764, endPoint y: 138, distance: 13.0
click at [764, 138] on div "# Defeat the ogres using their names. hero . moveRight ( ) # Defeat the first p…" at bounding box center [797, 213] width 149 height 343
type textarea "hero.attack("Ergo")"
click at [778, 380] on button "Run ⇧↵" at bounding box center [787, 378] width 176 height 21
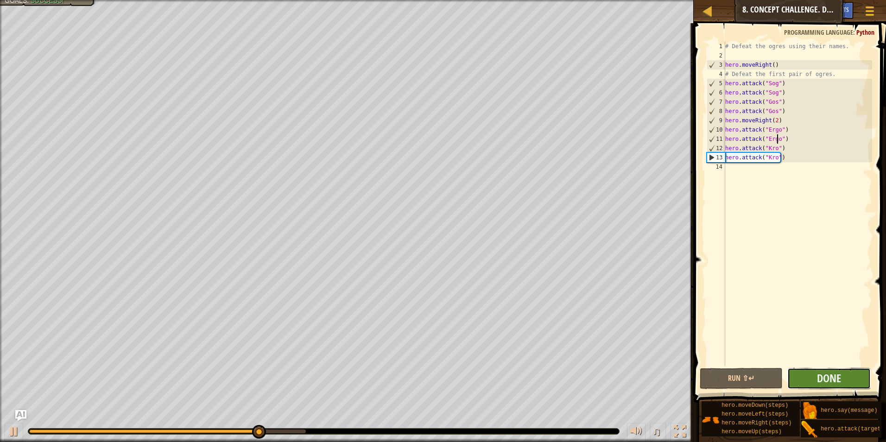
click at [847, 377] on button "Done" at bounding box center [828, 378] width 83 height 21
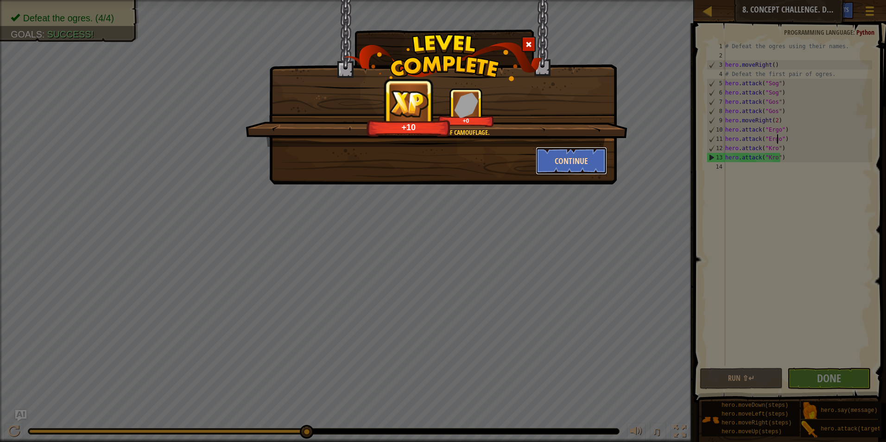
click at [579, 167] on button "Continue" at bounding box center [571, 161] width 72 height 28
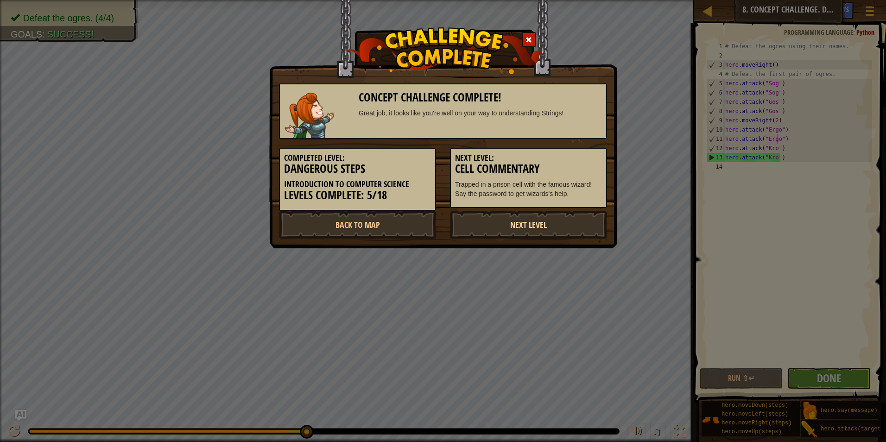
click at [539, 219] on link "Next Level" at bounding box center [528, 225] width 157 height 28
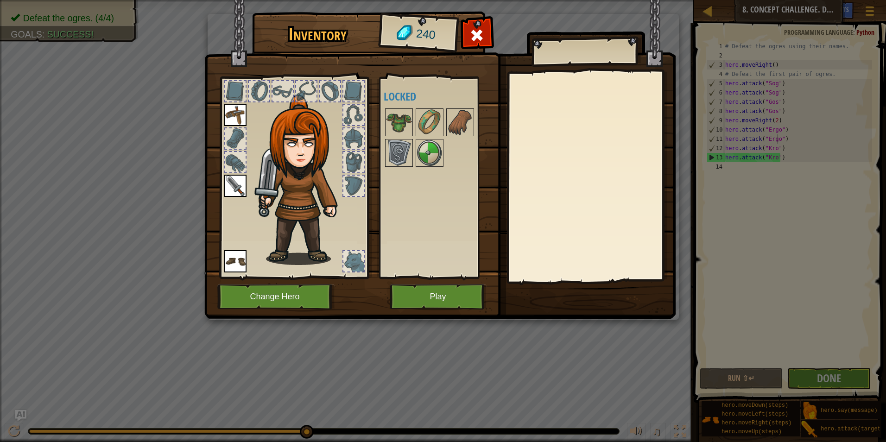
click at [414, 122] on div at bounding box center [442, 137] width 116 height 61
click at [433, 143] on img at bounding box center [429, 153] width 26 height 26
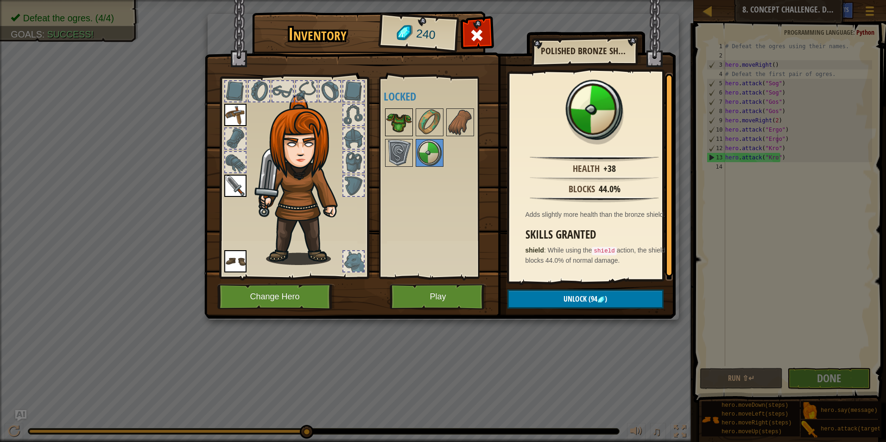
click at [403, 128] on img at bounding box center [399, 122] width 26 height 26
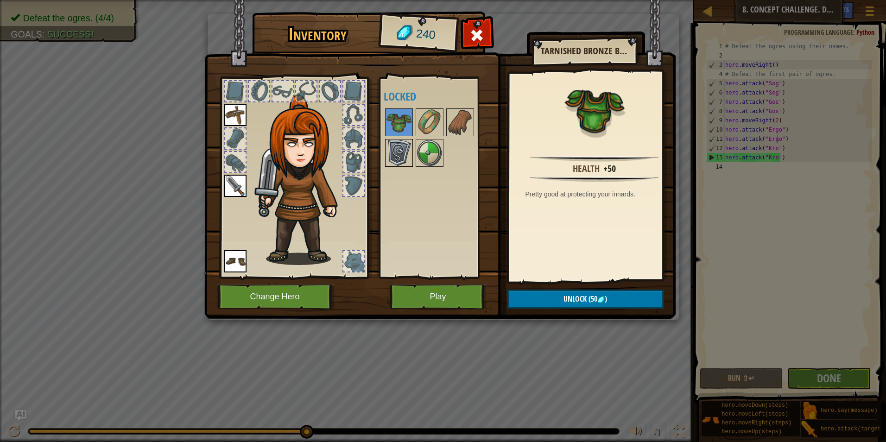
click at [398, 155] on img at bounding box center [399, 153] width 26 height 26
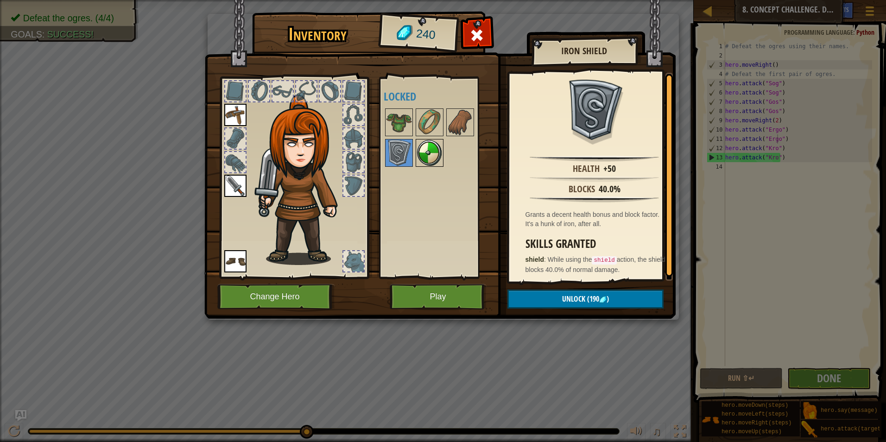
click at [421, 158] on img at bounding box center [429, 153] width 26 height 26
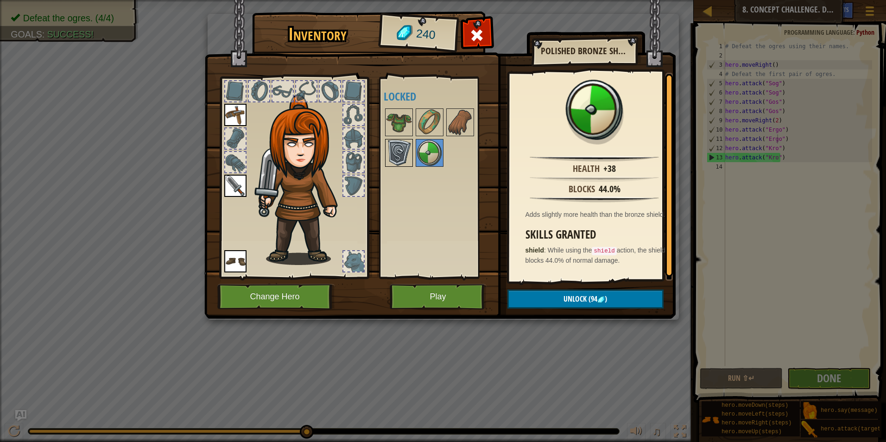
click at [407, 151] on img at bounding box center [399, 153] width 26 height 26
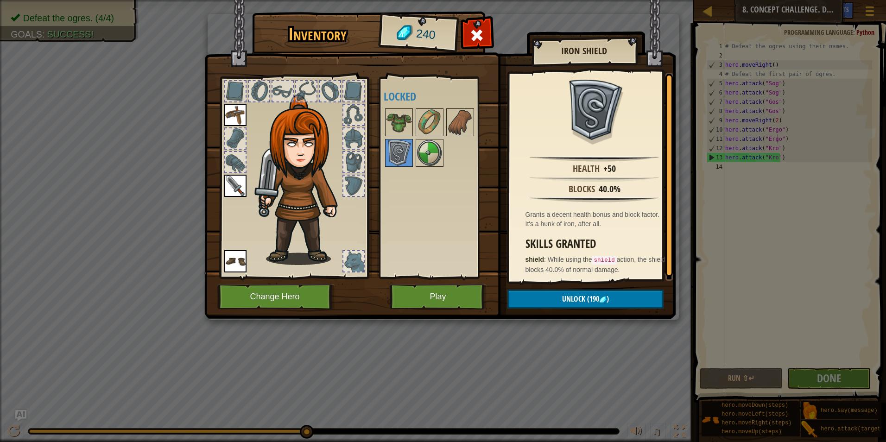
click at [442, 168] on div at bounding box center [442, 137] width 116 height 61
click at [433, 168] on div at bounding box center [442, 137] width 116 height 61
click at [433, 153] on img at bounding box center [429, 153] width 26 height 26
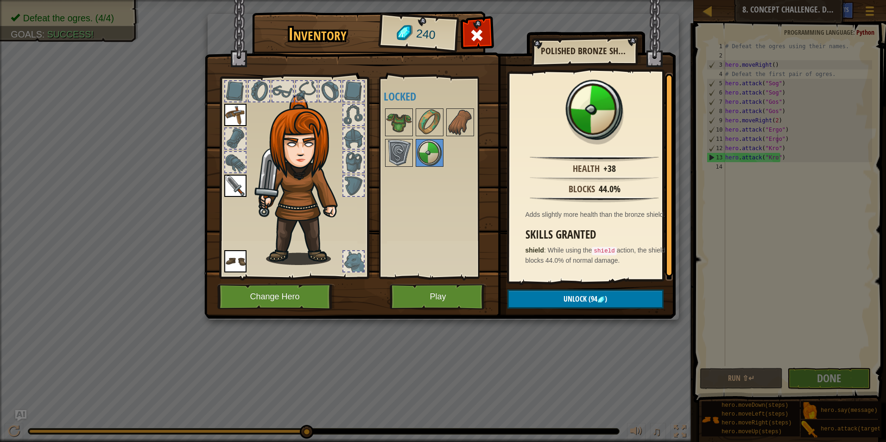
click at [413, 150] on div at bounding box center [442, 137] width 116 height 61
click at [409, 150] on img at bounding box center [399, 153] width 26 height 26
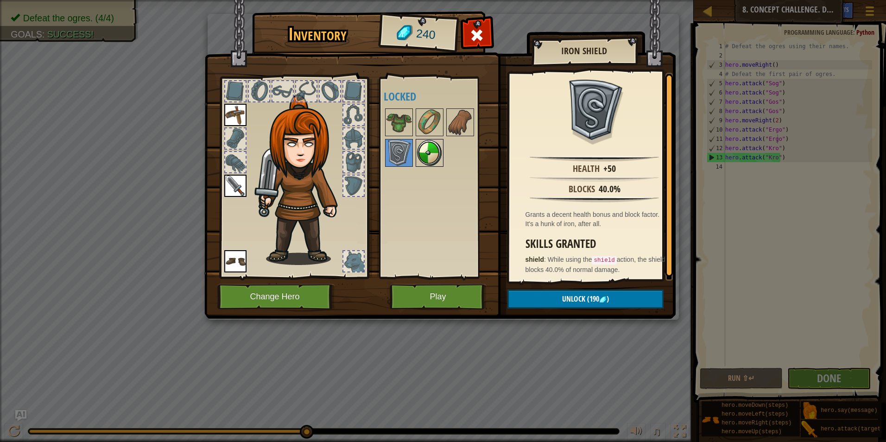
click at [439, 157] on img at bounding box center [429, 153] width 26 height 26
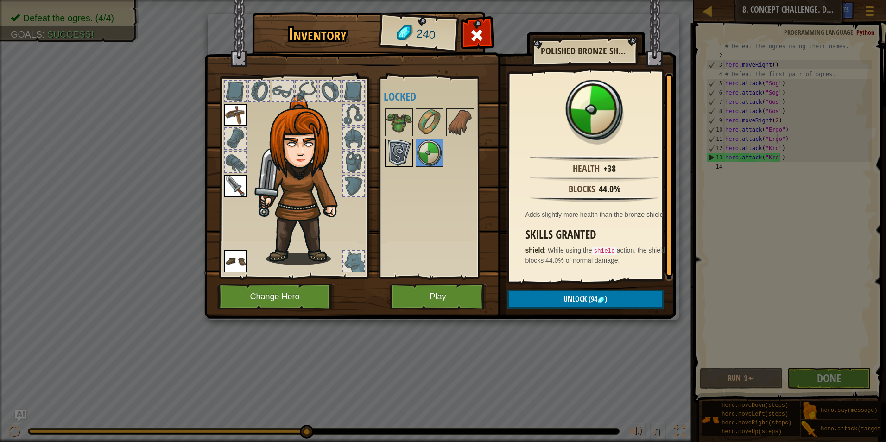
click at [411, 152] on img at bounding box center [399, 153] width 26 height 26
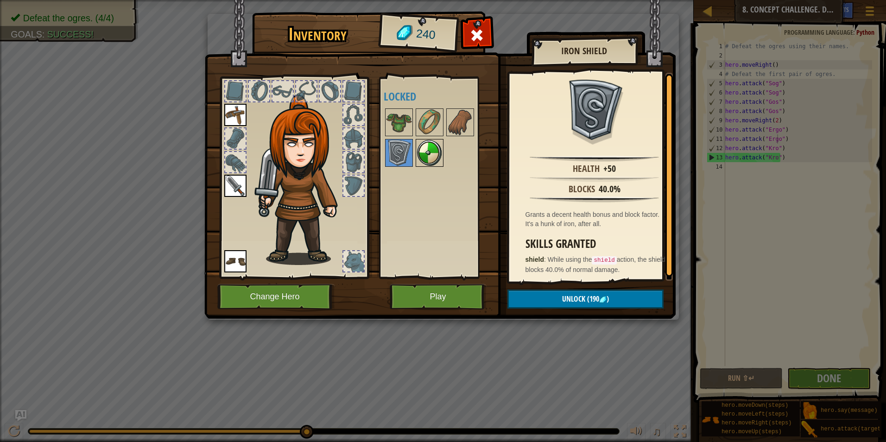
click at [433, 159] on img at bounding box center [429, 153] width 26 height 26
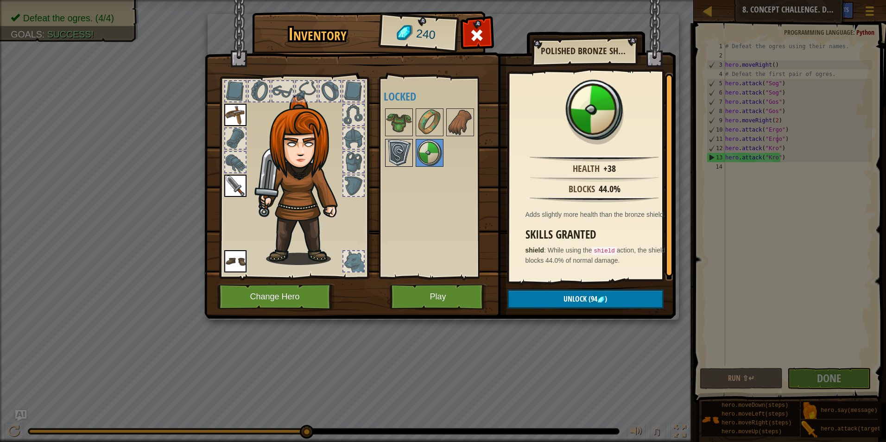
click at [410, 151] on img at bounding box center [399, 153] width 26 height 26
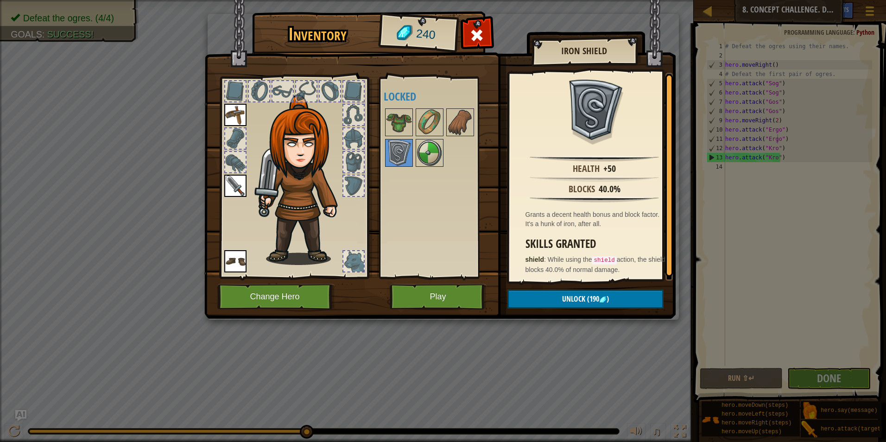
click at [449, 161] on div at bounding box center [442, 137] width 116 height 61
click at [431, 152] on img at bounding box center [429, 153] width 26 height 26
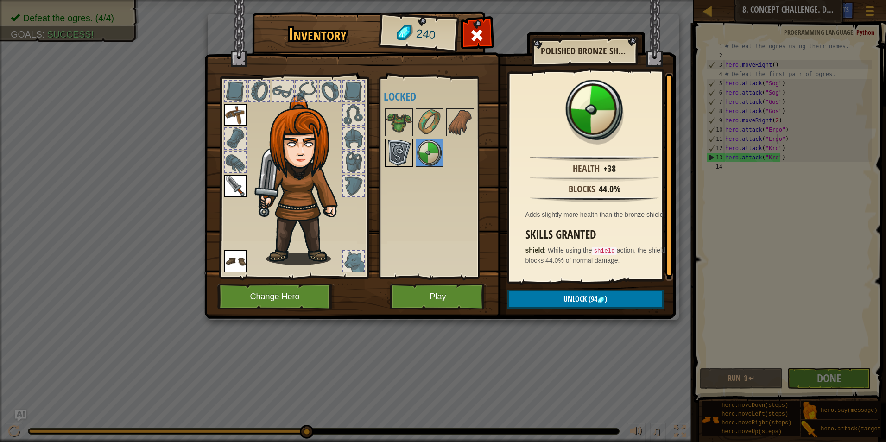
click at [395, 146] on img at bounding box center [399, 153] width 26 height 26
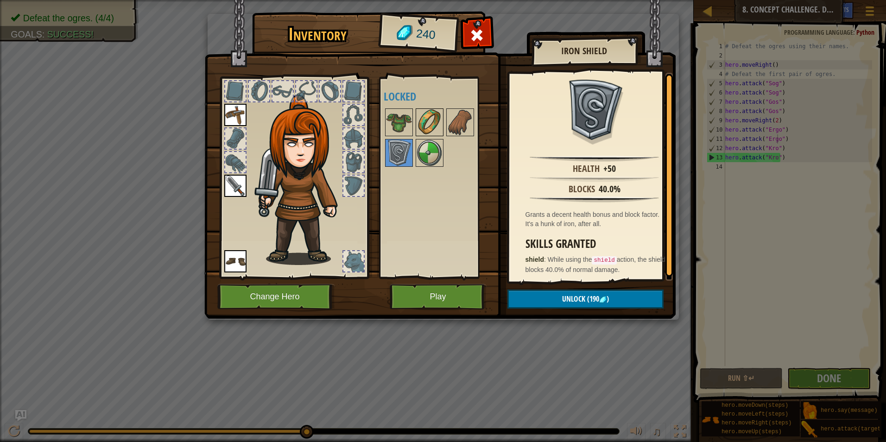
click at [436, 131] on img at bounding box center [429, 122] width 26 height 26
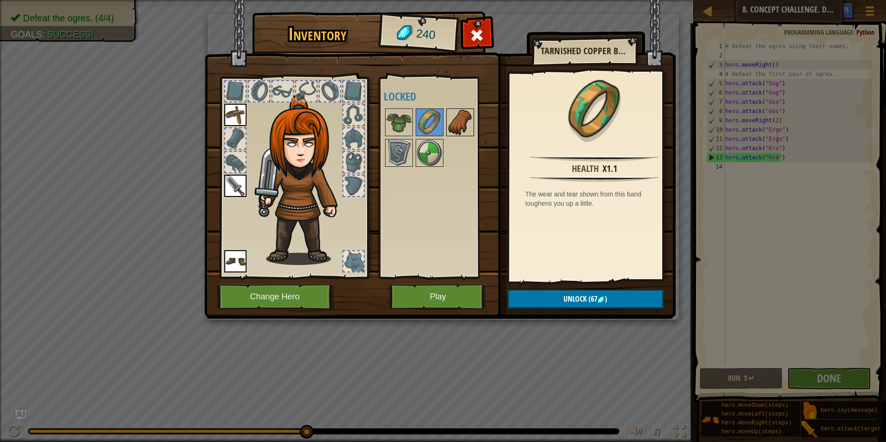
click at [475, 132] on div at bounding box center [442, 137] width 116 height 61
click at [471, 130] on img at bounding box center [460, 122] width 26 height 26
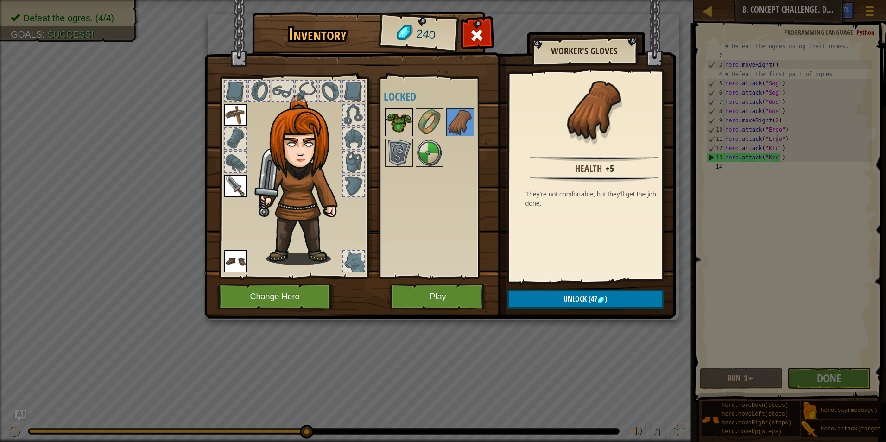
click at [399, 115] on img at bounding box center [399, 122] width 26 height 26
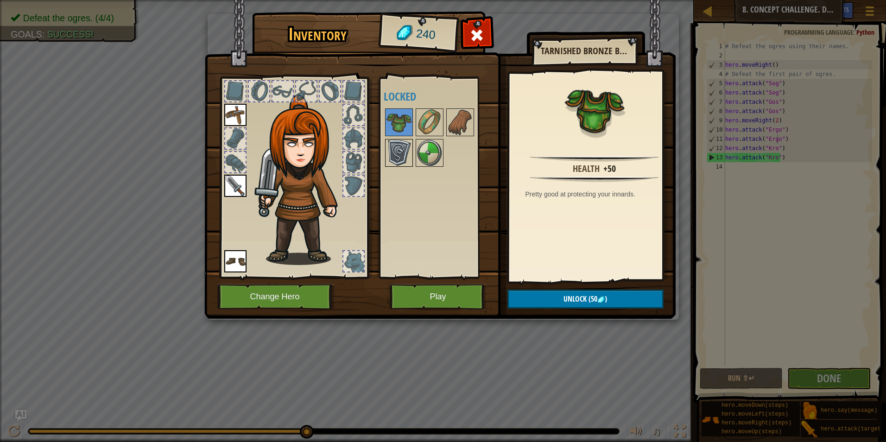
click at [400, 153] on img at bounding box center [399, 153] width 26 height 26
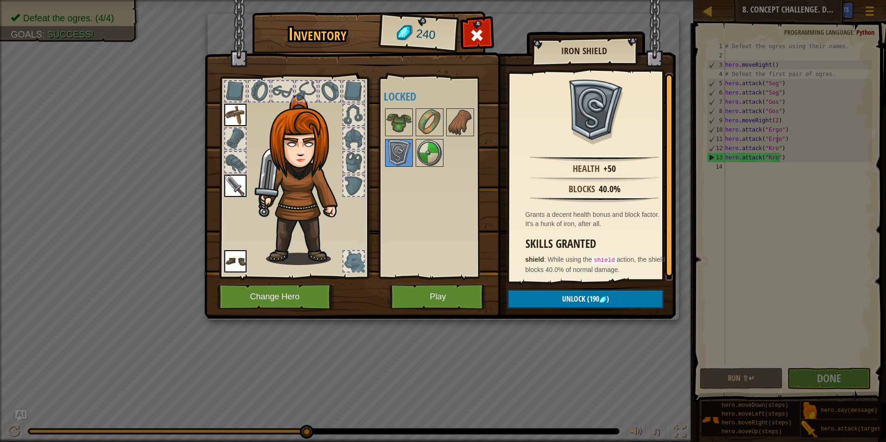
click at [357, 259] on div at bounding box center [353, 261] width 20 height 20
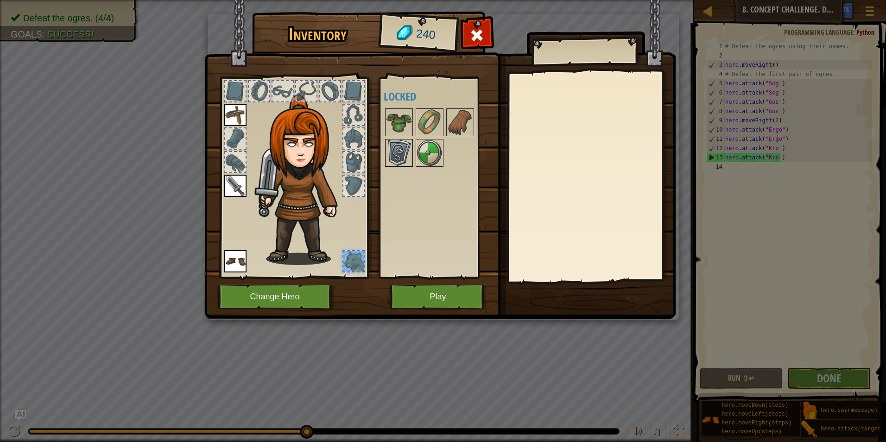
click at [403, 154] on img at bounding box center [399, 153] width 26 height 26
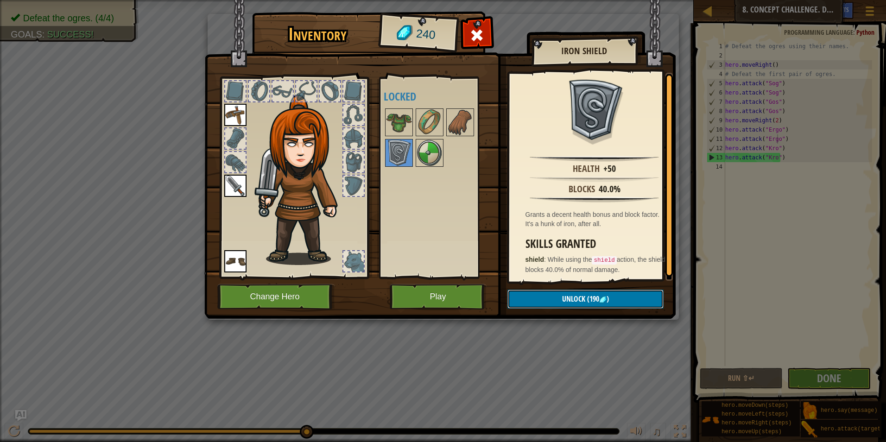
click at [576, 300] on span "Unlock" at bounding box center [573, 299] width 23 height 10
click at [549, 298] on button "Confirm" at bounding box center [585, 298] width 156 height 19
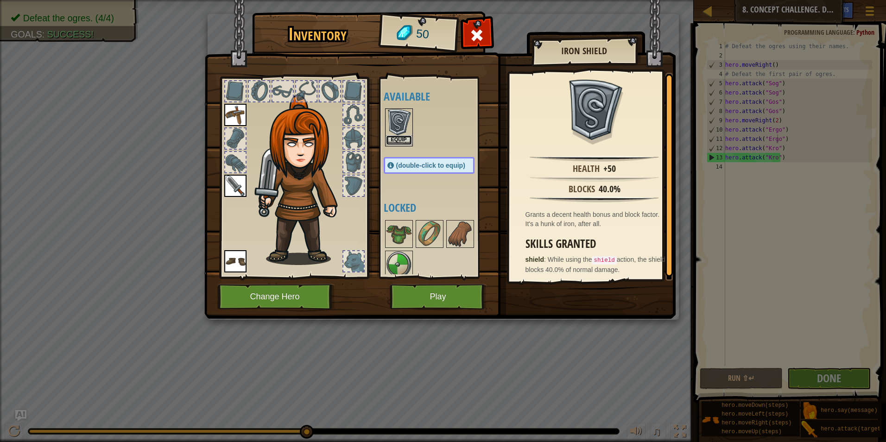
click at [408, 142] on button "Equip" at bounding box center [399, 140] width 26 height 10
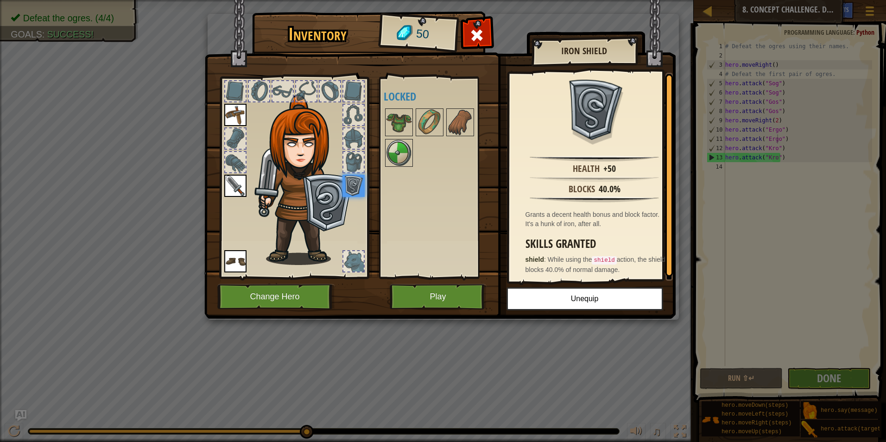
click at [728, 253] on div "Inventory 50 Available Equip Equip Equip Equip (double-click to equip) Locked I…" at bounding box center [443, 221] width 886 height 442
click at [481, 35] on span at bounding box center [476, 35] width 15 height 15
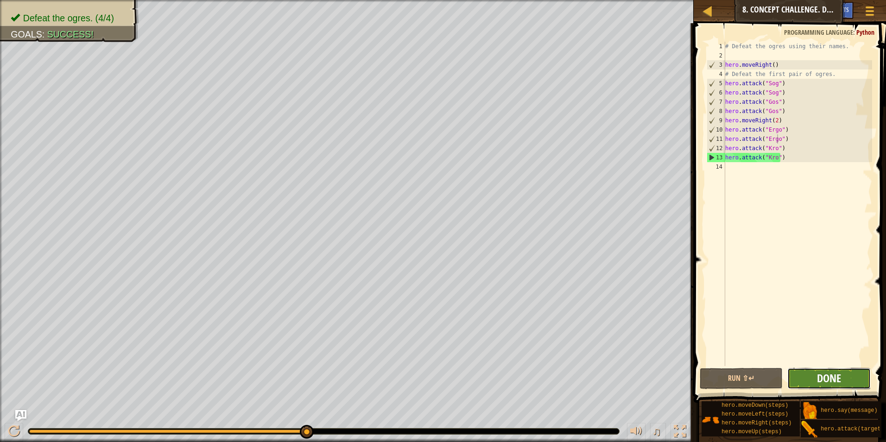
click at [837, 382] on span "Done" at bounding box center [829, 378] width 24 height 15
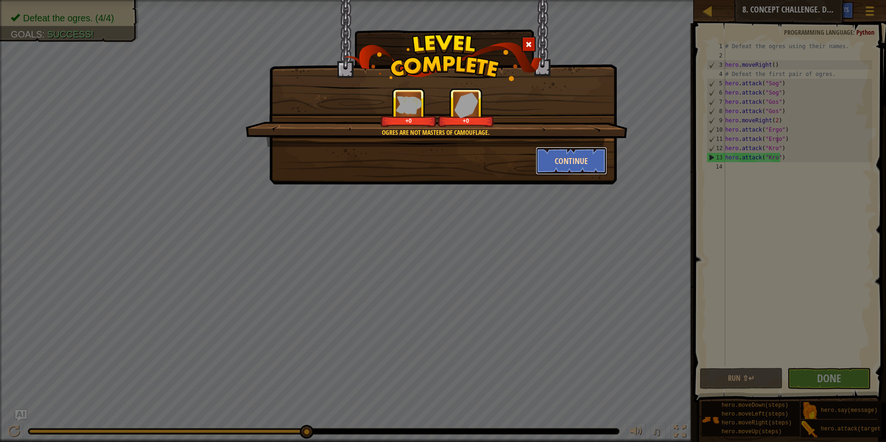
click at [578, 162] on button "Continue" at bounding box center [571, 161] width 72 height 28
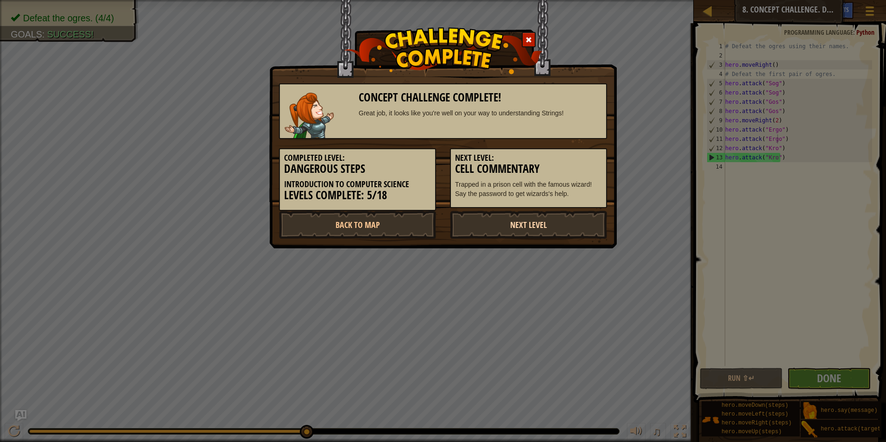
click at [532, 223] on link "Next Level" at bounding box center [528, 225] width 157 height 28
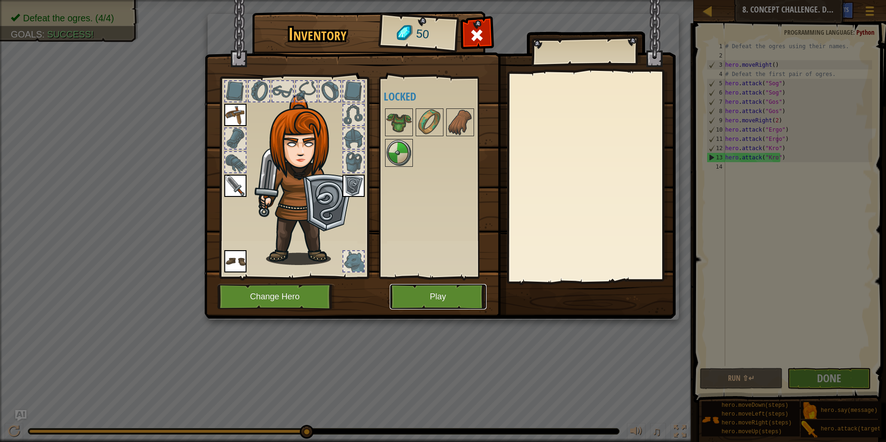
click at [464, 298] on button "Play" at bounding box center [438, 296] width 97 height 25
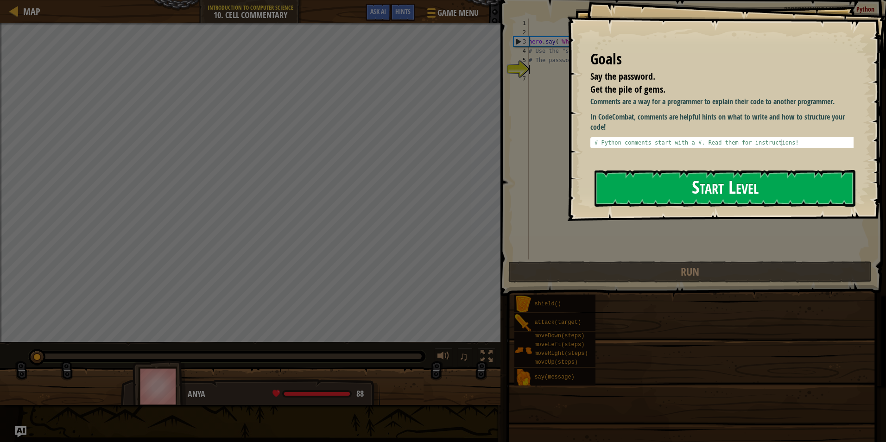
click at [707, 190] on button "Start Level" at bounding box center [724, 188] width 261 height 37
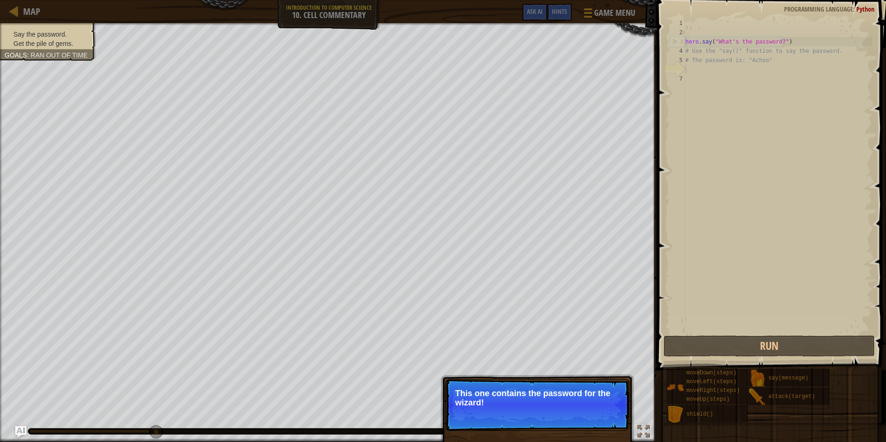
click at [571, 408] on p "Skip (esc) Continue This one contains the password for the wizard!" at bounding box center [537, 405] width 184 height 52
click at [543, 391] on p "This one contains the password for the wizard!" at bounding box center [537, 398] width 164 height 19
click at [602, 410] on button "Continue" at bounding box center [602, 415] width 38 height 12
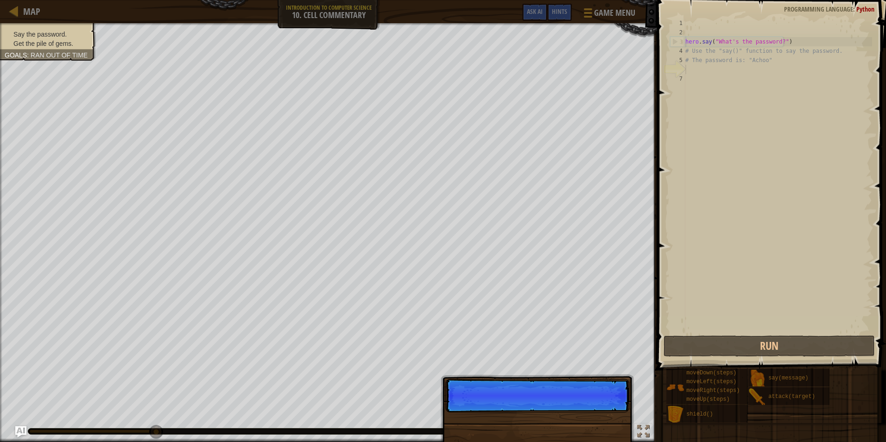
scroll to position [4, 0]
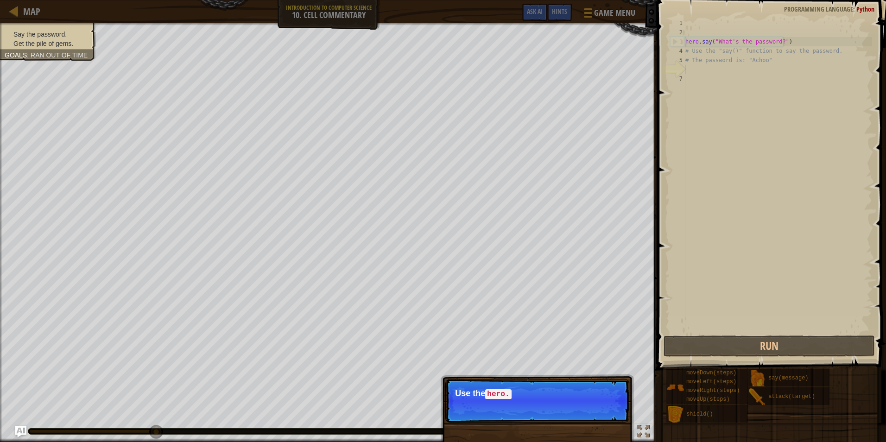
click at [602, 410] on p "Skip (esc) Continue Use the hero." at bounding box center [537, 401] width 184 height 44
click at [602, 410] on p "Skip (esc) Continue Use the hero.say() function to tell th" at bounding box center [537, 401] width 184 height 44
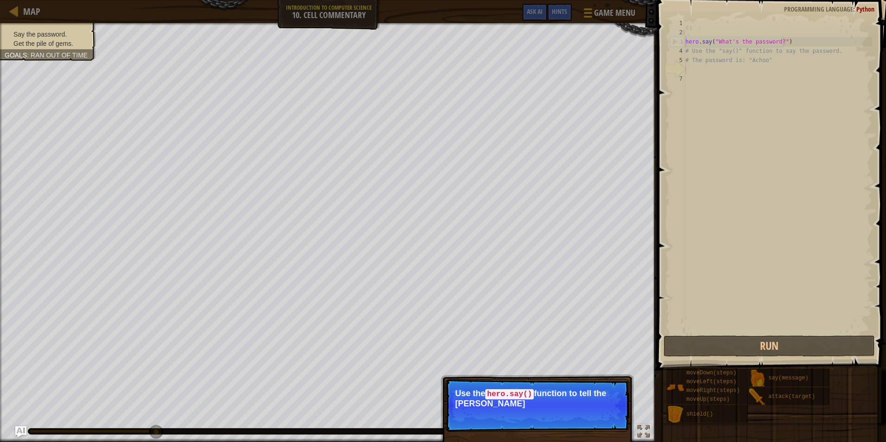
click at [602, 410] on p "Skip (esc) Continue Use the hero.say() function to tell the [PERSON_NAME]" at bounding box center [537, 405] width 184 height 53
click at [602, 410] on p "Skip (esc) Continue Use the hero.say() function to tell the wizard the passwo" at bounding box center [537, 405] width 184 height 53
click at [599, 410] on button "Continue" at bounding box center [602, 416] width 38 height 12
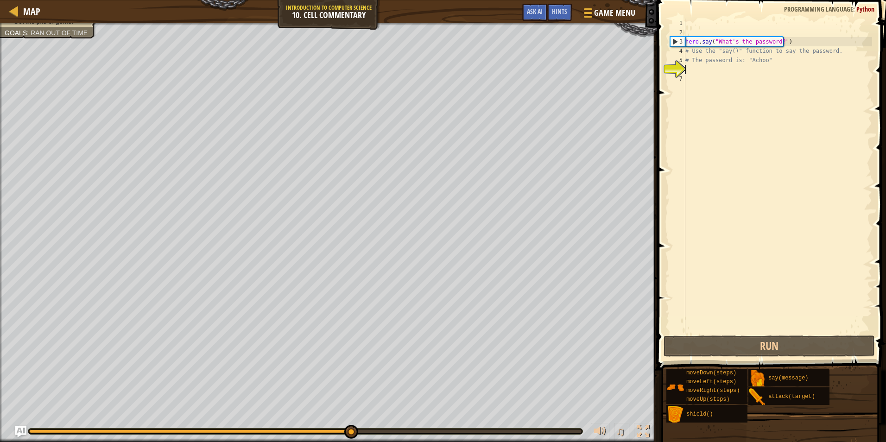
drag, startPoint x: 721, startPoint y: 71, endPoint x: 711, endPoint y: 71, distance: 9.7
click at [715, 71] on div "hero . say ( "What's the password?" ) # Use the "say()" function to say the pas…" at bounding box center [777, 185] width 189 height 333
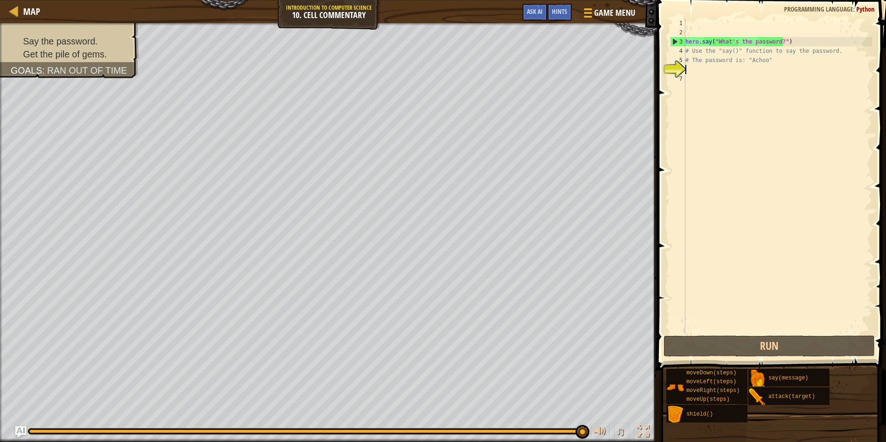
click at [741, 91] on div "hero . say ( "What's the password?" ) # Use the "say()" function to say the pas…" at bounding box center [777, 185] width 189 height 333
click at [717, 68] on div "hero . say ( "What's the password?" ) # Use the "say()" function to say the pas…" at bounding box center [777, 185] width 189 height 333
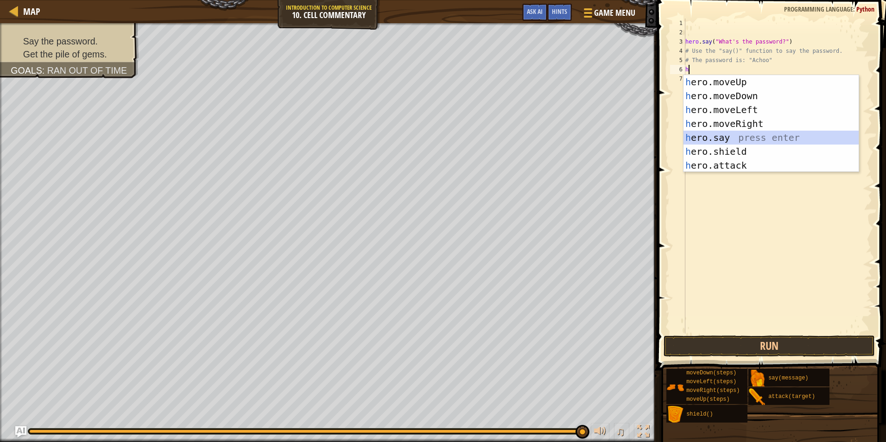
click at [729, 135] on div "h ero.moveUp press enter h ero.moveDown press enter h ero.moveLeft press enter …" at bounding box center [770, 137] width 175 height 125
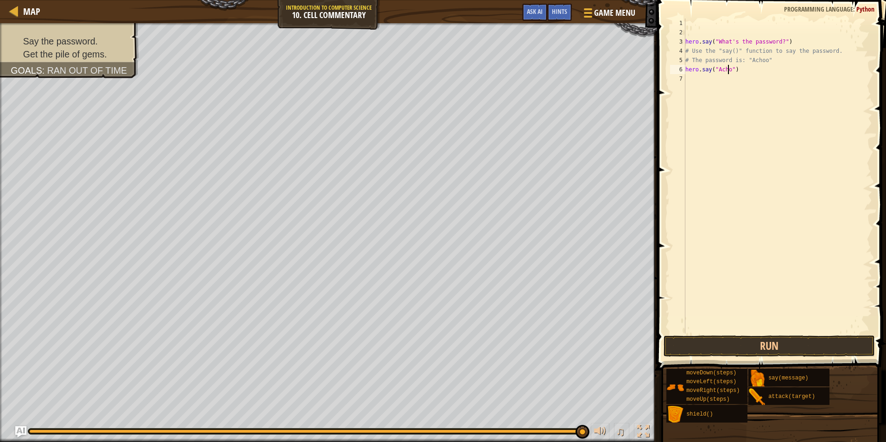
scroll to position [4, 4]
drag, startPoint x: 712, startPoint y: 74, endPoint x: 717, endPoint y: 84, distance: 11.6
click at [717, 84] on div "hero . say ( "What's the password?" ) # Use the "say()" function to say the pas…" at bounding box center [777, 185] width 189 height 333
type textarea "hero.say("Achoo")"
click at [716, 79] on div "hero . say ( "What's the password?" ) # Use the "say()" function to say the pas…" at bounding box center [777, 176] width 189 height 315
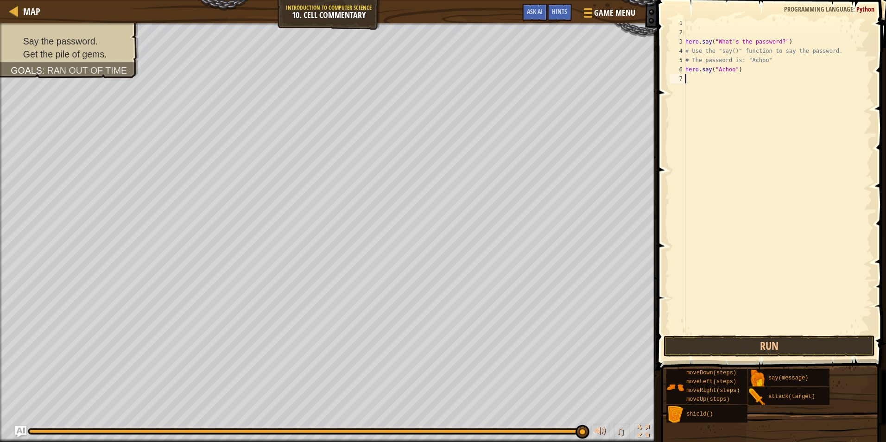
scroll to position [4, 0]
type textarea "h"
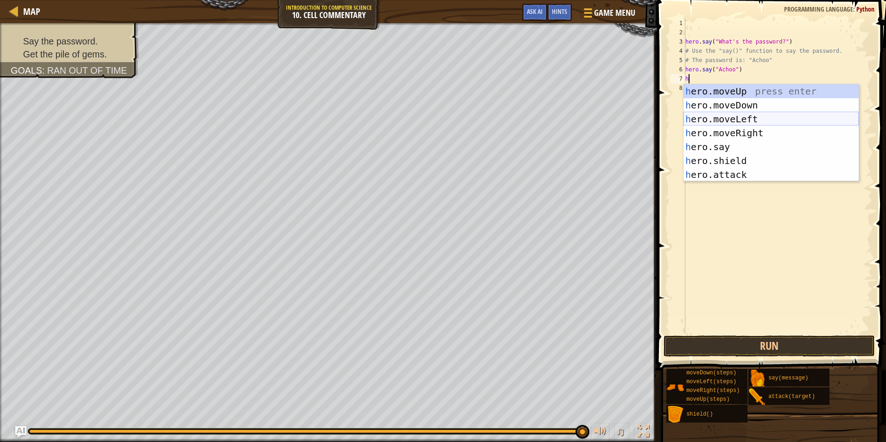
click at [722, 120] on div "h ero.moveUp press enter h ero.moveDown press enter h ero.moveLeft press enter …" at bounding box center [770, 146] width 175 height 125
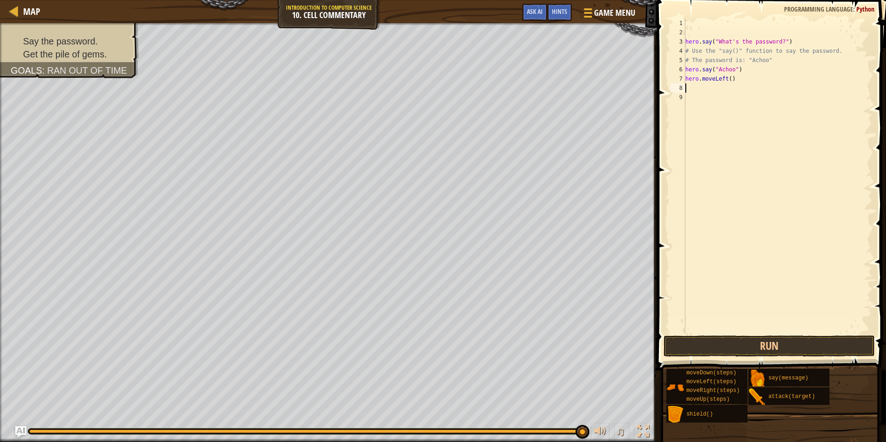
type textarea "h"
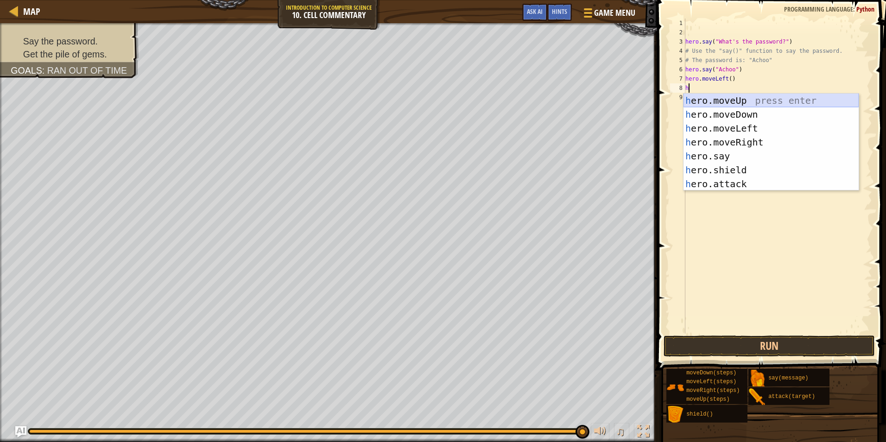
click at [738, 102] on div "h ero.moveUp press enter h ero.moveDown press enter h ero.moveLeft press enter …" at bounding box center [770, 156] width 175 height 125
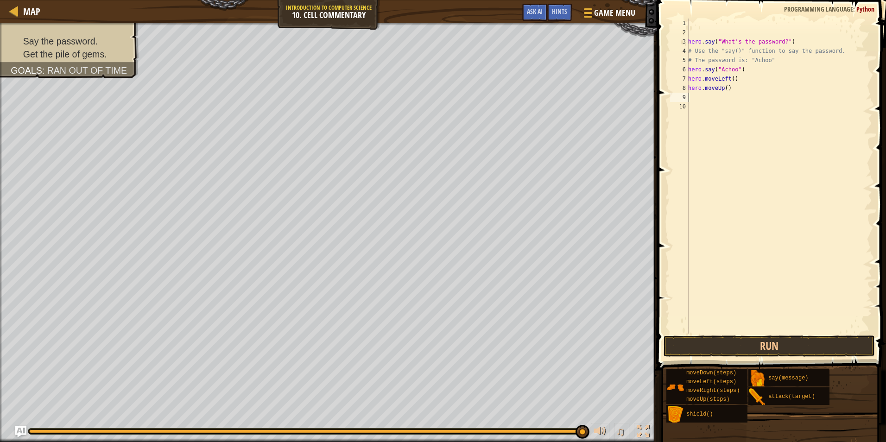
type textarea "h"
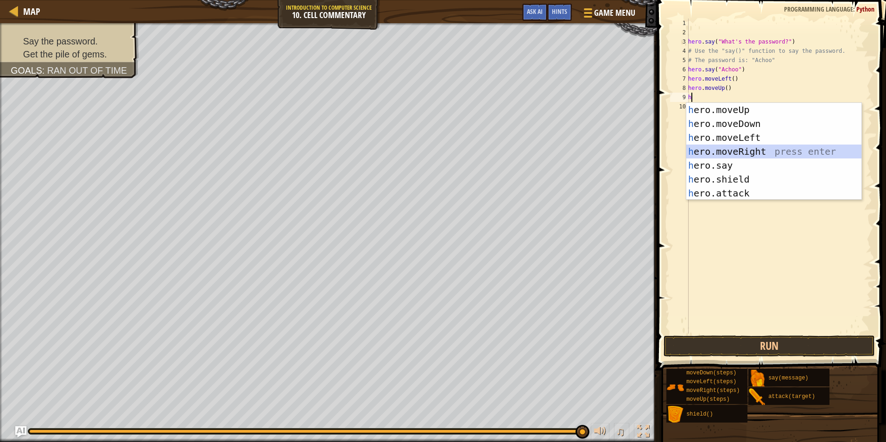
click at [767, 147] on div "h ero.moveUp press enter h ero.moveDown press enter h ero.moveLeft press enter …" at bounding box center [773, 165] width 175 height 125
type textarea "h"
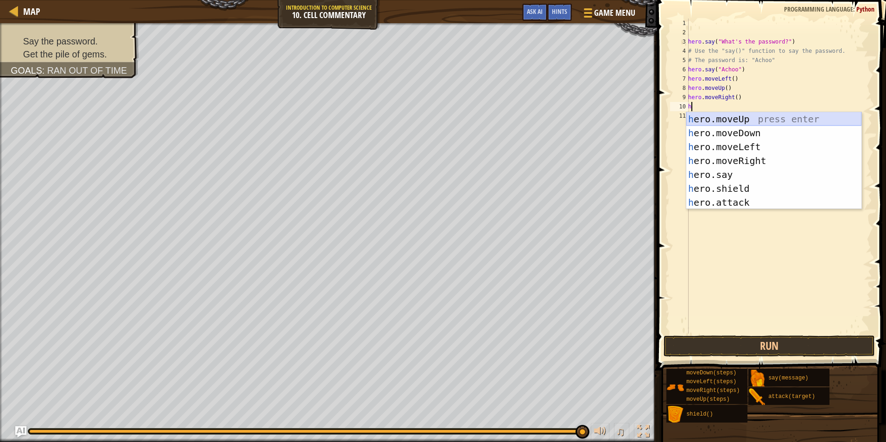
click at [754, 116] on div "h ero.moveUp press enter h ero.moveDown press enter h ero.moveLeft press enter …" at bounding box center [773, 174] width 175 height 125
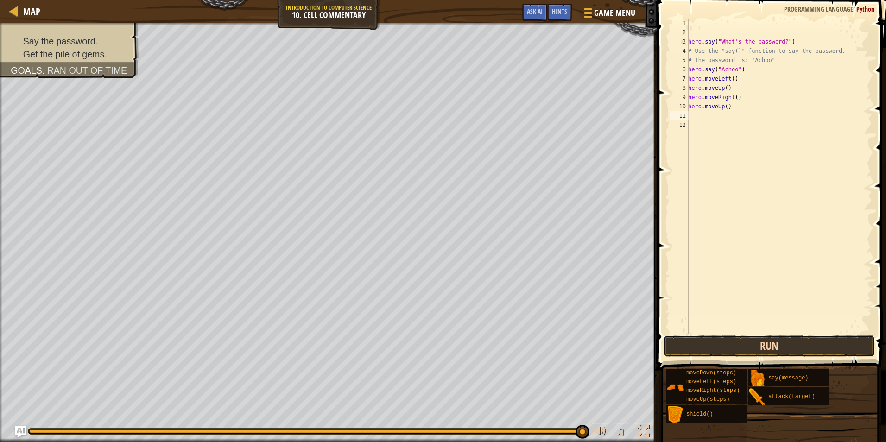
click at [793, 343] on button "Run" at bounding box center [768, 345] width 211 height 21
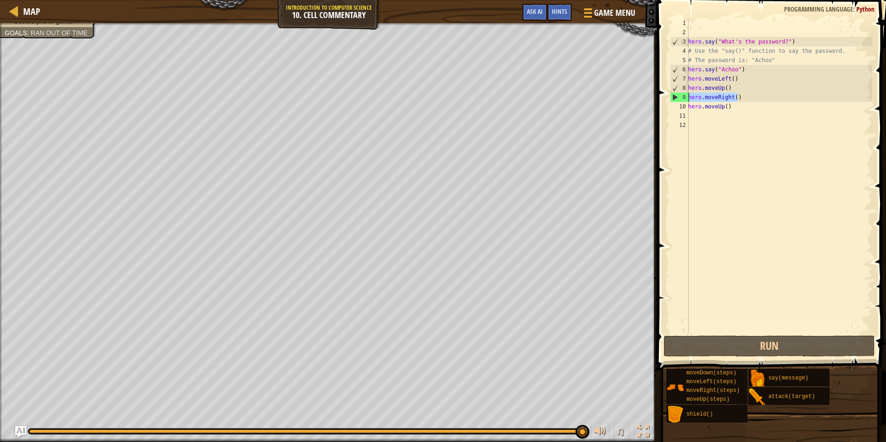
drag, startPoint x: 739, startPoint y: 100, endPoint x: 678, endPoint y: 93, distance: 61.5
click at [678, 93] on div "1 2 3 4 5 6 7 8 9 10 11 12 hero . say ( "What's the password?" ) # Use the "say…" at bounding box center [770, 176] width 204 height 315
type textarea "hero.moveRight()"
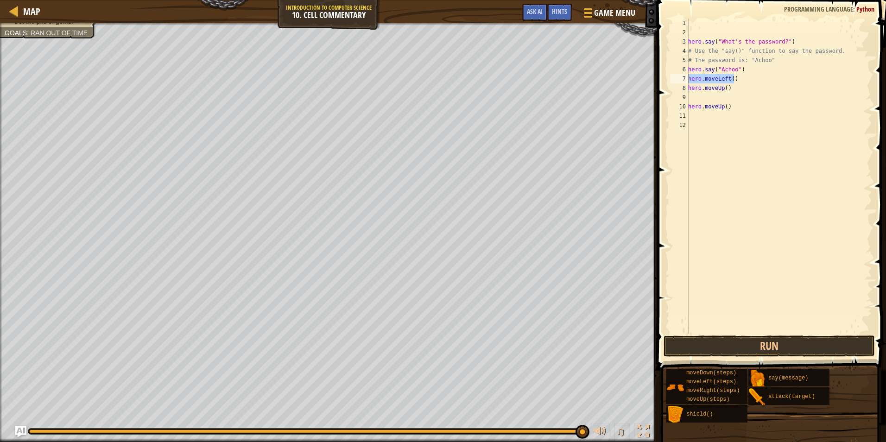
drag, startPoint x: 736, startPoint y: 75, endPoint x: 688, endPoint y: 82, distance: 48.7
click at [688, 82] on div "1 2 3 4 5 6 7 8 9 10 11 12 hero . say ( "What's the password?" ) # Use the "say…" at bounding box center [770, 176] width 204 height 315
type textarea "hero.moveLeft()"
drag, startPoint x: 763, startPoint y: 88, endPoint x: 676, endPoint y: 89, distance: 87.5
click at [676, 89] on div "1 2 3 4 5 6 7 8 9 10 11 12 hero . say ( "What's the password?" ) # Use the "say…" at bounding box center [770, 176] width 204 height 315
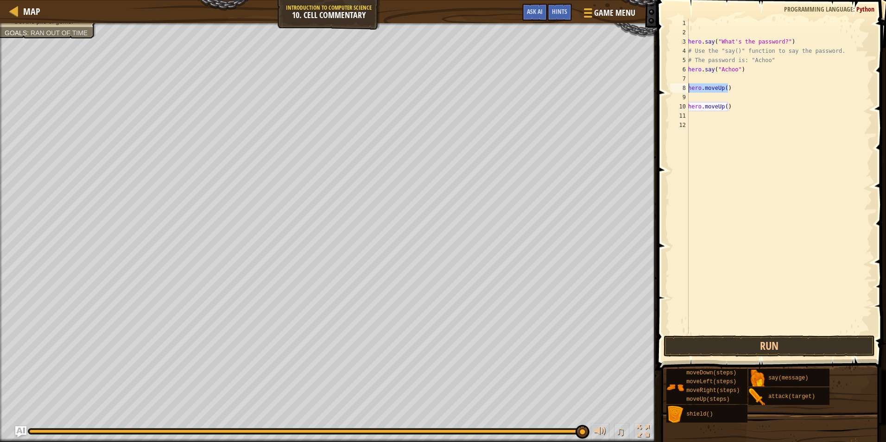
type textarea "hero.moveUp()"
drag, startPoint x: 742, startPoint y: 110, endPoint x: 683, endPoint y: 107, distance: 58.9
click at [683, 107] on div "1 2 3 4 5 6 7 8 9 10 11 12 hero . say ( "What's the password?" ) # Use the "say…" at bounding box center [770, 176] width 204 height 315
type textarea "hero.moveUp()"
click at [694, 77] on div "hero . say ( "What's the password?" ) # Use the "say()" function to say the pas…" at bounding box center [779, 185] width 186 height 333
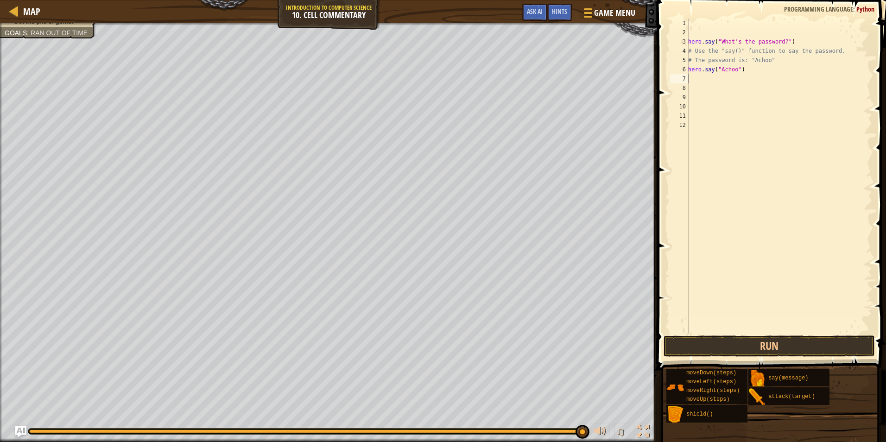
type textarea "h"
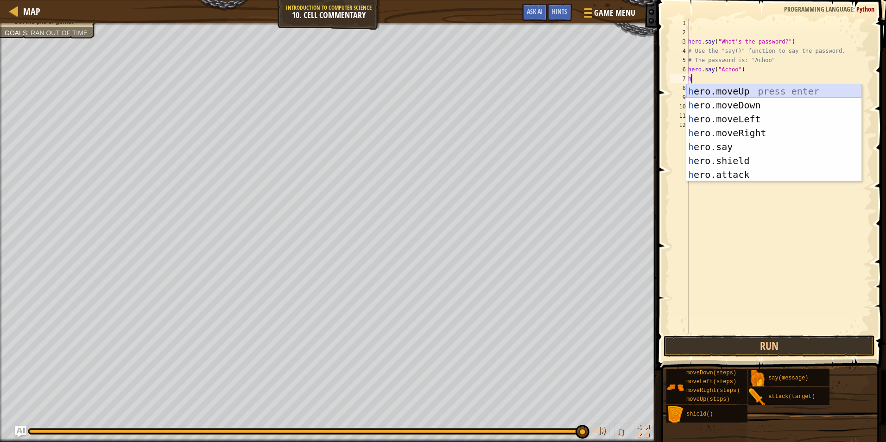
click at [734, 92] on div "h ero.moveUp press enter h ero.moveDown press enter h ero.moveLeft press enter …" at bounding box center [773, 146] width 175 height 125
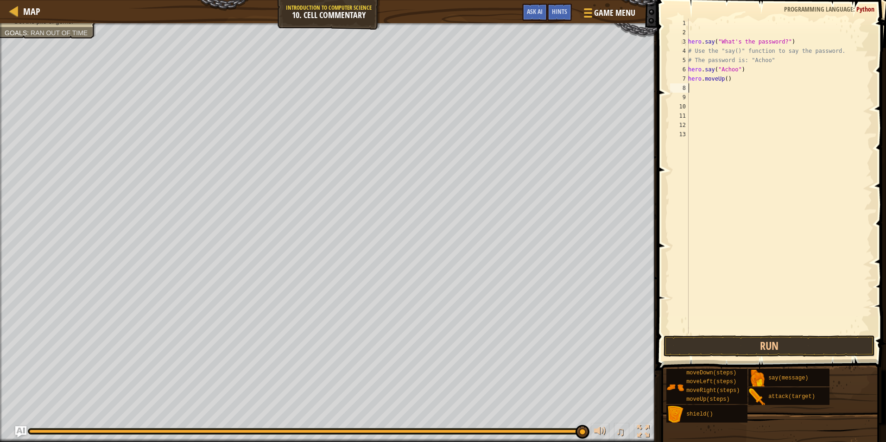
click at [722, 80] on div "hero . say ( "What's the password?" ) # Use the "say()" function to say the pas…" at bounding box center [779, 185] width 186 height 333
click at [723, 79] on div "hero . say ( "What's the password?" ) # Use the "say()" function to say the pas…" at bounding box center [779, 185] width 186 height 333
click at [723, 79] on div "hero . say ( "What's the password?" ) # Use the "say()" function to say the pas…" at bounding box center [779, 176] width 186 height 315
click at [723, 79] on div "hero . say ( "What's the password?" ) # Use the "say()" function to say the pas…" at bounding box center [779, 185] width 186 height 333
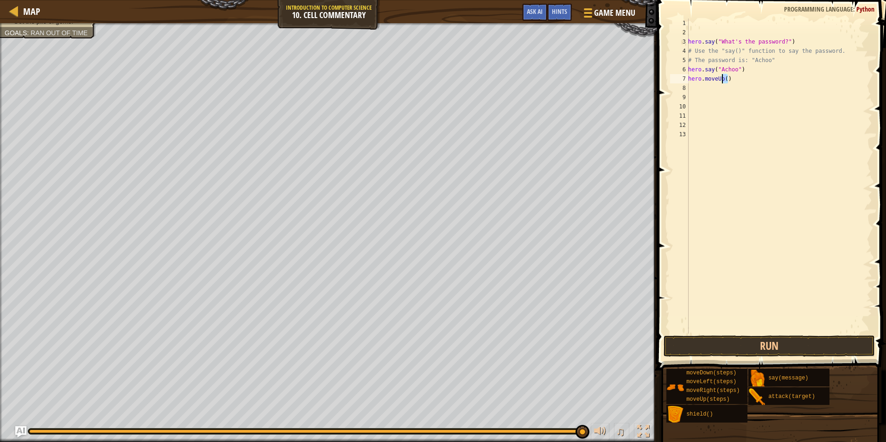
click at [723, 79] on div "hero . say ( "What's the password?" ) # Use the "say()" function to say the pas…" at bounding box center [779, 176] width 186 height 315
type textarea "hero.moveUp(2)"
click at [768, 341] on button "Run" at bounding box center [768, 345] width 211 height 21
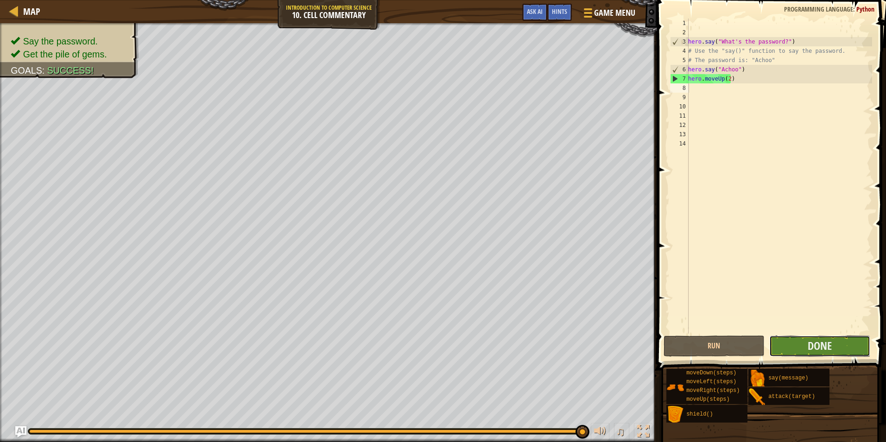
click at [805, 346] on button "Done" at bounding box center [819, 345] width 101 height 21
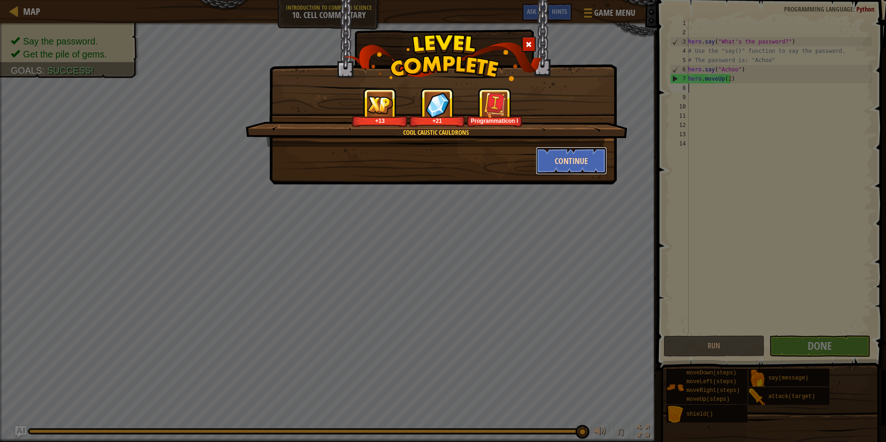
click at [565, 164] on button "Continue" at bounding box center [571, 161] width 72 height 28
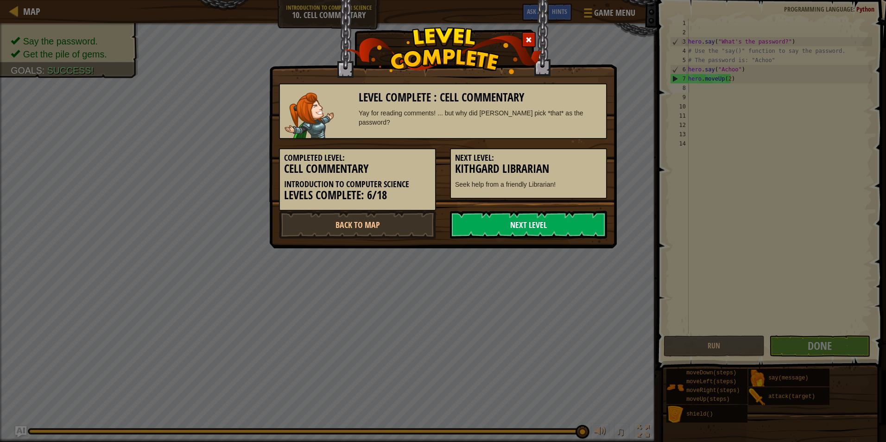
click at [503, 224] on link "Next Level" at bounding box center [528, 225] width 157 height 28
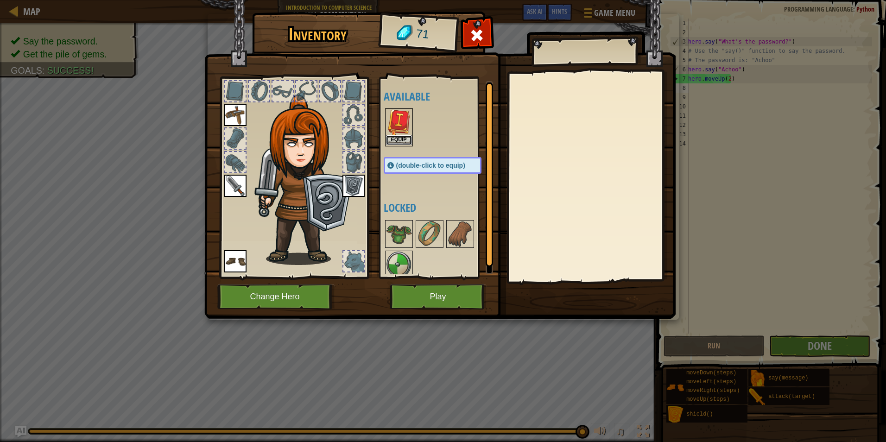
click at [390, 137] on button "Equip" at bounding box center [399, 140] width 26 height 10
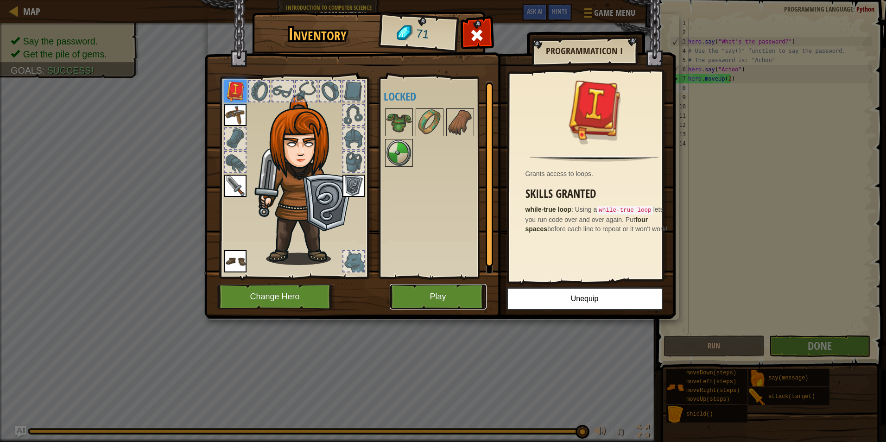
click at [471, 296] on button "Play" at bounding box center [438, 296] width 97 height 25
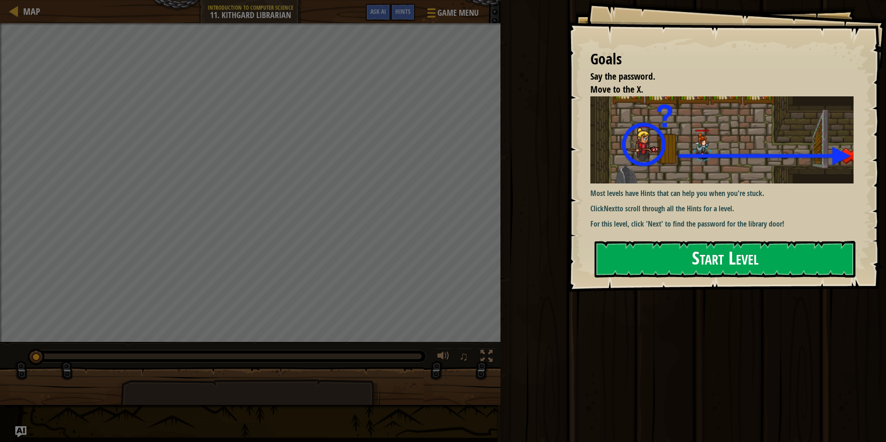
click at [609, 258] on button "Start Level" at bounding box center [724, 259] width 261 height 37
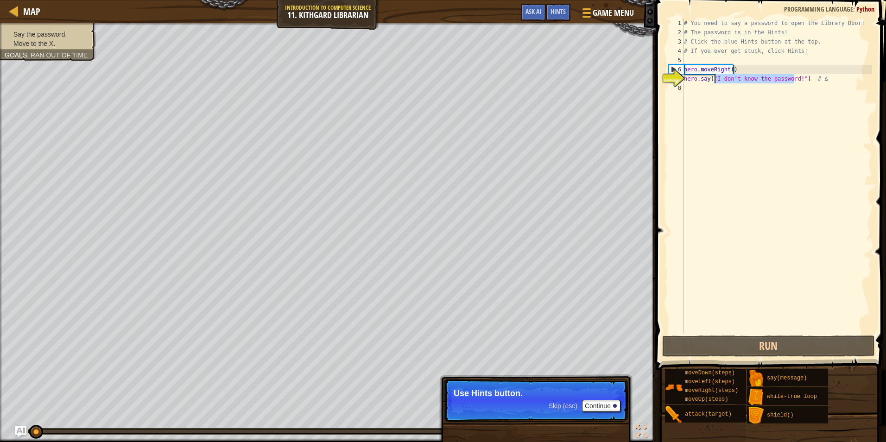
drag, startPoint x: 793, startPoint y: 78, endPoint x: 713, endPoint y: 76, distance: 79.7
click at [713, 76] on div "# You need to say a password to open the Library Door! # The password is in the…" at bounding box center [777, 185] width 190 height 333
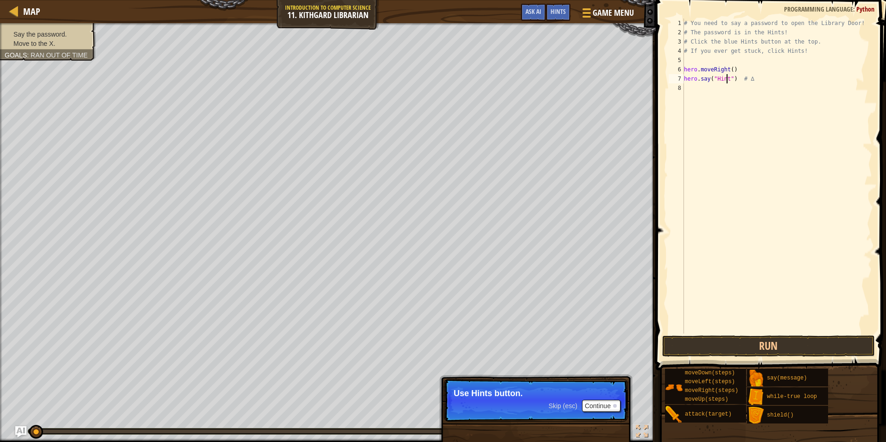
scroll to position [4, 4]
click at [729, 72] on div "# You need to say a password to open the Library Door! # The password is in the…" at bounding box center [777, 185] width 190 height 333
click at [751, 344] on button "Run" at bounding box center [768, 345] width 213 height 21
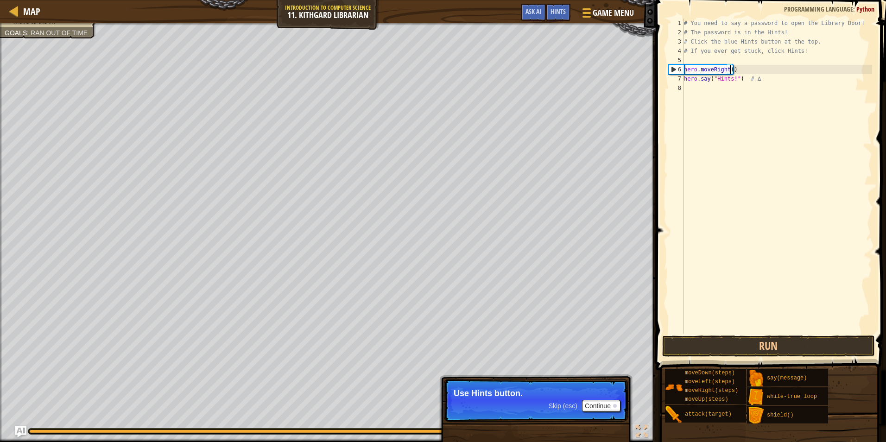
type textarea "hero.moveRight(1)"
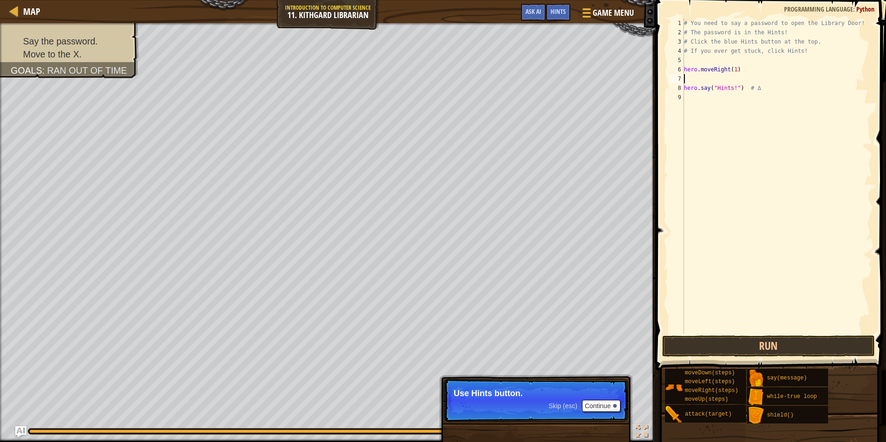
click at [696, 105] on div "# You need to say a password to open the Library Door! # The password is in the…" at bounding box center [777, 185] width 190 height 333
type textarea "h"
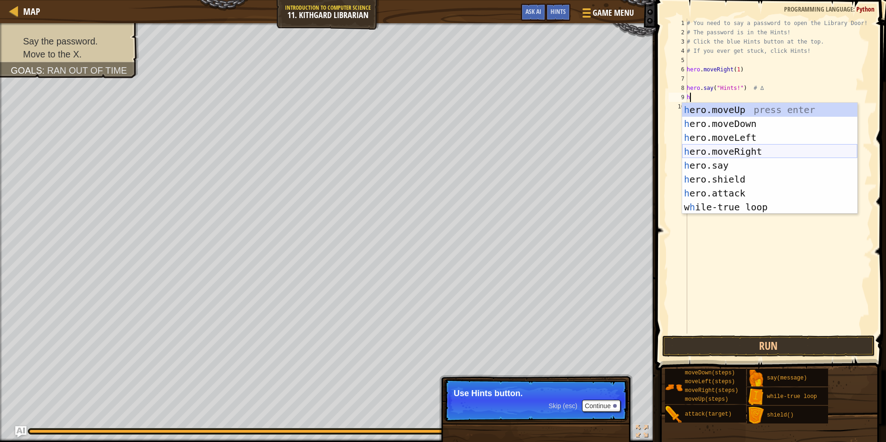
click at [724, 150] on div "h ero.moveUp press enter h ero.moveDown press enter h ero.moveLeft press enter …" at bounding box center [769, 172] width 175 height 139
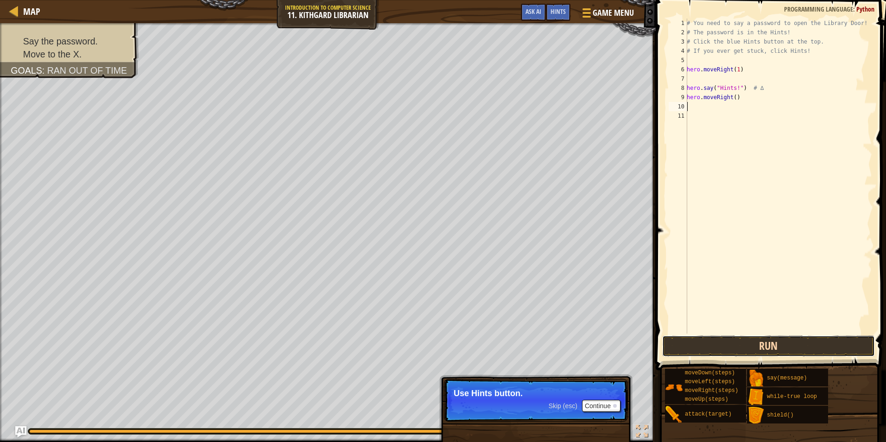
click at [731, 349] on button "Run" at bounding box center [768, 345] width 213 height 21
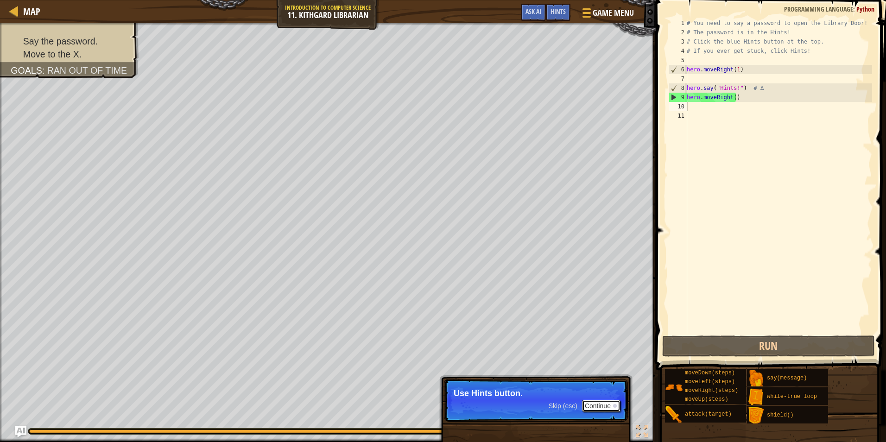
click at [600, 402] on button "Continue" at bounding box center [601, 406] width 38 height 12
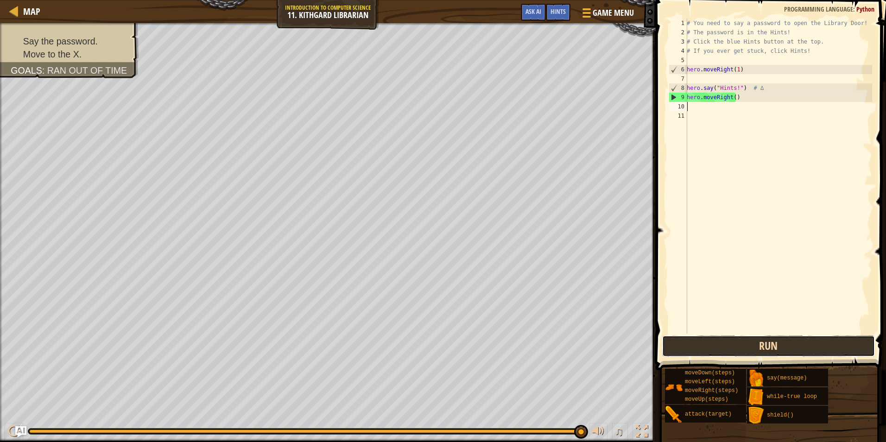
click at [694, 348] on button "Run" at bounding box center [768, 345] width 213 height 21
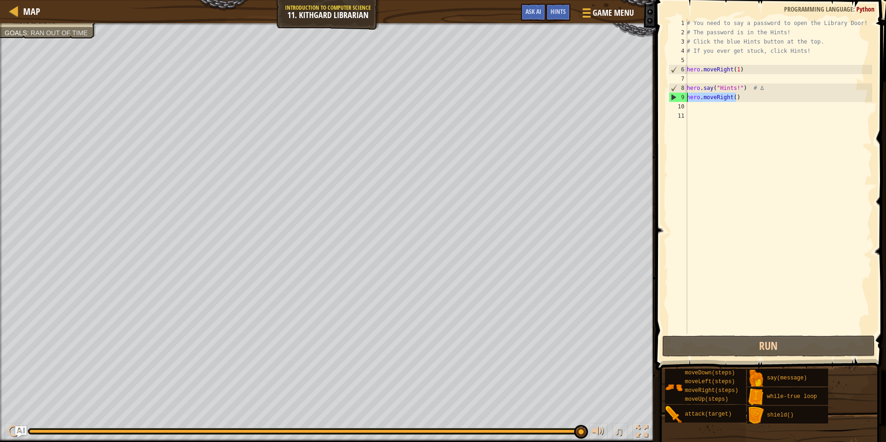
click at [639, 100] on div "Map Introduction to Computer Science 11. Kithgard Librarian Game Menu Done Hint…" at bounding box center [443, 221] width 886 height 442
type textarea "hero.moveRight()"
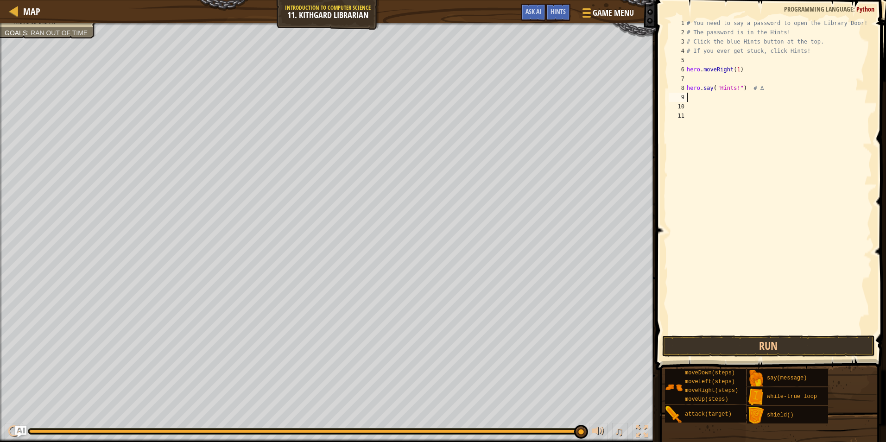
click at [759, 93] on div "# You need to say a password to open the Library Door! # The password is in the…" at bounding box center [778, 185] width 187 height 333
click at [758, 89] on div "# You need to say a password to open the Library Door! # The password is in the…" at bounding box center [778, 185] width 187 height 333
type textarea "hero.say("Hints!") # ∆"
drag, startPoint x: 758, startPoint y: 89, endPoint x: 679, endPoint y: 91, distance: 78.3
click at [679, 91] on div "hero.say("Hints!") # ∆ 1 2 3 4 5 6 7 8 9 10 11 # You need to say a password to …" at bounding box center [769, 176] width 205 height 315
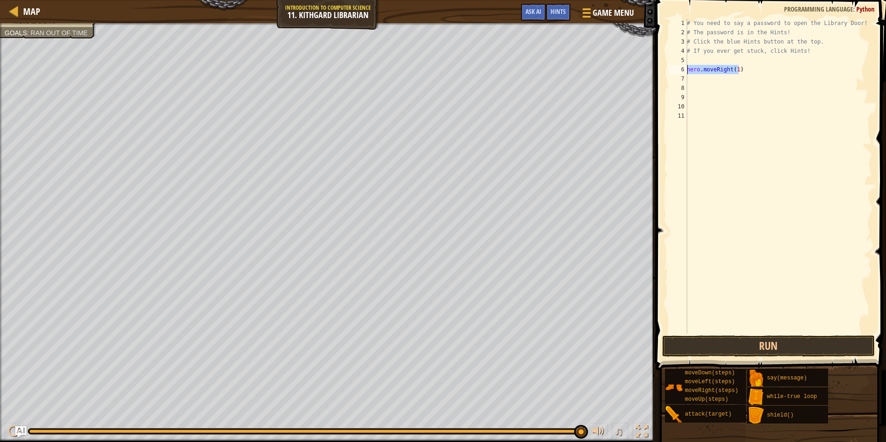
drag, startPoint x: 742, startPoint y: 73, endPoint x: 671, endPoint y: 69, distance: 71.9
click at [671, 69] on div "1 2 3 4 5 6 7 8 9 10 11 # You need to say a password to open the Library Door! …" at bounding box center [769, 176] width 205 height 315
type textarea "hero.moveRight(1)"
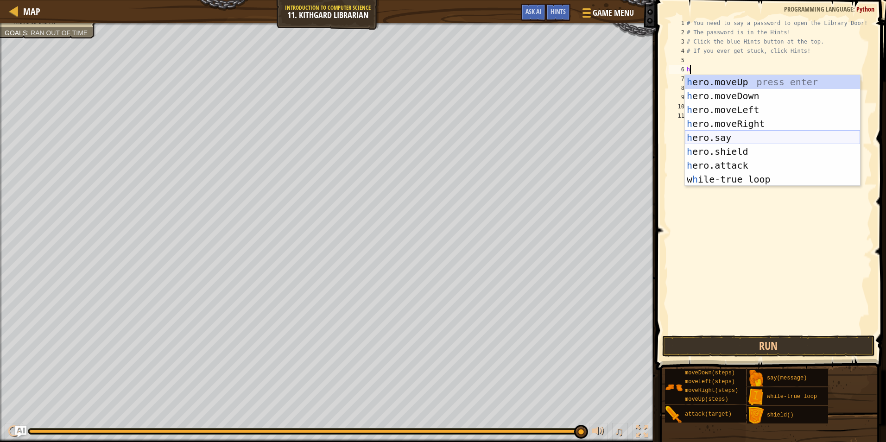
click at [740, 133] on div "h ero.moveUp press enter h ero.moveDown press enter h ero.moveLeft press enter …" at bounding box center [772, 144] width 175 height 139
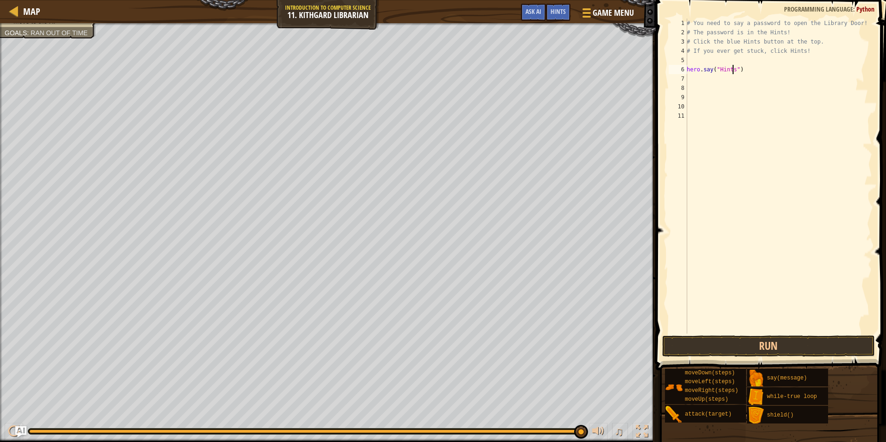
scroll to position [4, 4]
type textarea "hero.say("Hints!")"
click at [699, 75] on div "# You need to say a password to open the Library Door! # The password is in the…" at bounding box center [778, 185] width 187 height 333
type textarea "h"
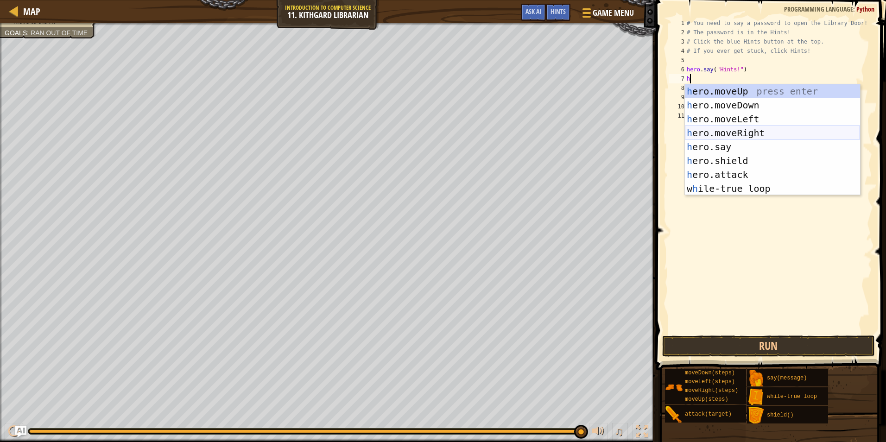
click at [750, 136] on div "h ero.moveUp press enter h ero.moveDown press enter h ero.moveLeft press enter …" at bounding box center [772, 153] width 175 height 139
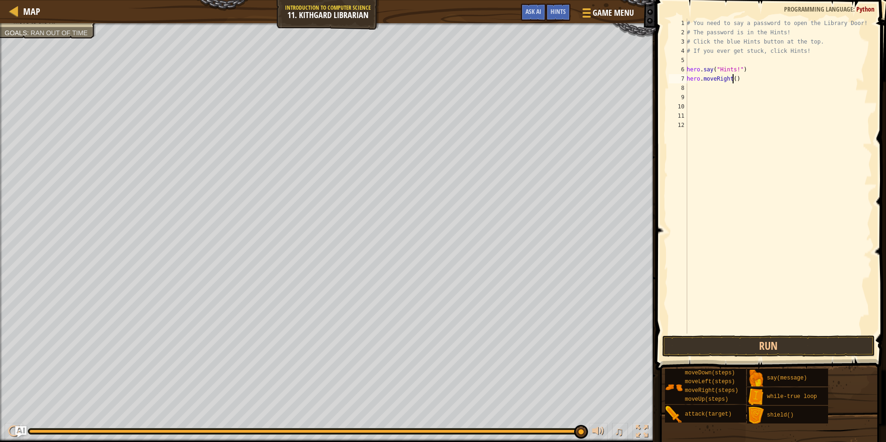
click at [732, 78] on div "# You need to say a password to open the Library Door! # The password is in the…" at bounding box center [778, 185] width 187 height 333
type textarea "hero.moveRight(2)"
click at [723, 345] on button "Run" at bounding box center [768, 345] width 213 height 21
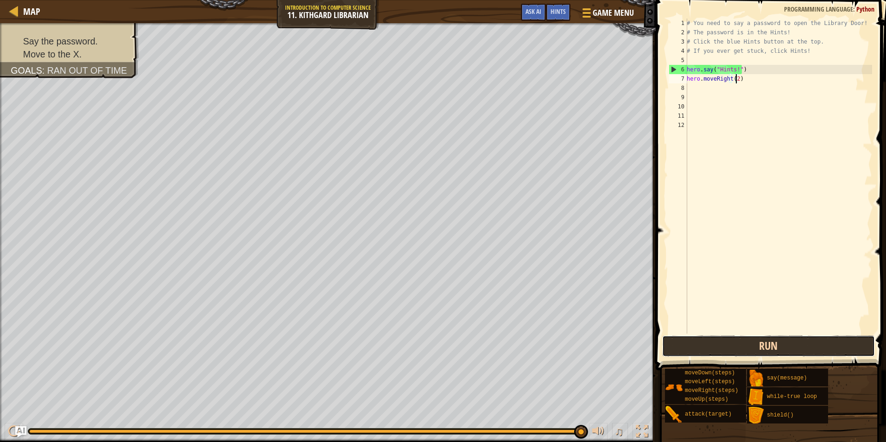
click at [705, 340] on button "Run" at bounding box center [768, 345] width 213 height 21
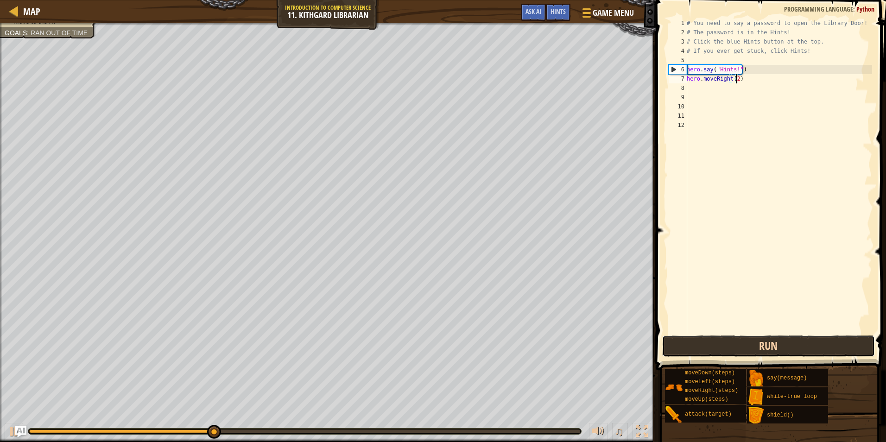
click at [706, 342] on button "Run" at bounding box center [768, 345] width 213 height 21
click at [706, 345] on button "Running" at bounding box center [768, 345] width 213 height 21
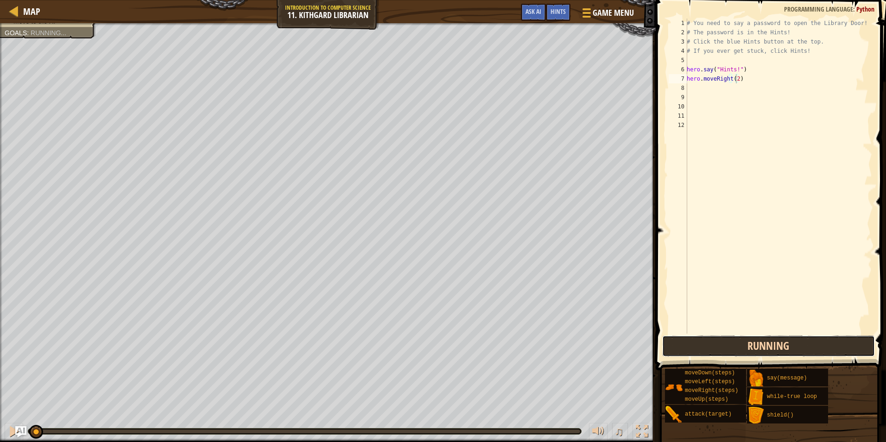
click at [706, 345] on button "Running" at bounding box center [768, 345] width 213 height 21
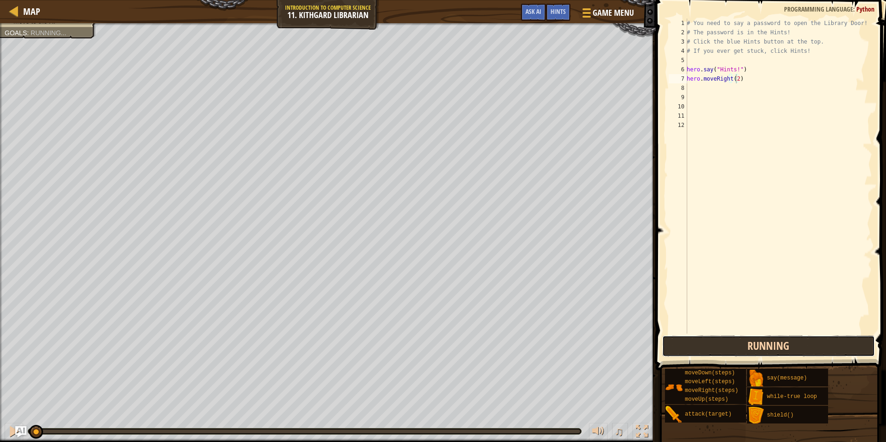
click at [704, 345] on button "Running" at bounding box center [768, 345] width 213 height 21
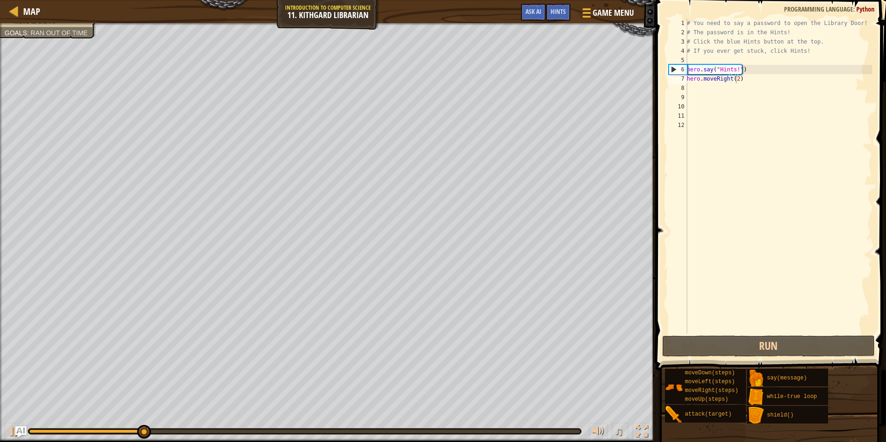
drag, startPoint x: 556, startPoint y: 14, endPoint x: 554, endPoint y: 23, distance: 9.0
click at [554, 23] on div "Game Menu Done Hints Ask AI" at bounding box center [577, 15] width 123 height 22
click at [553, 15] on span "Hints" at bounding box center [557, 11] width 15 height 9
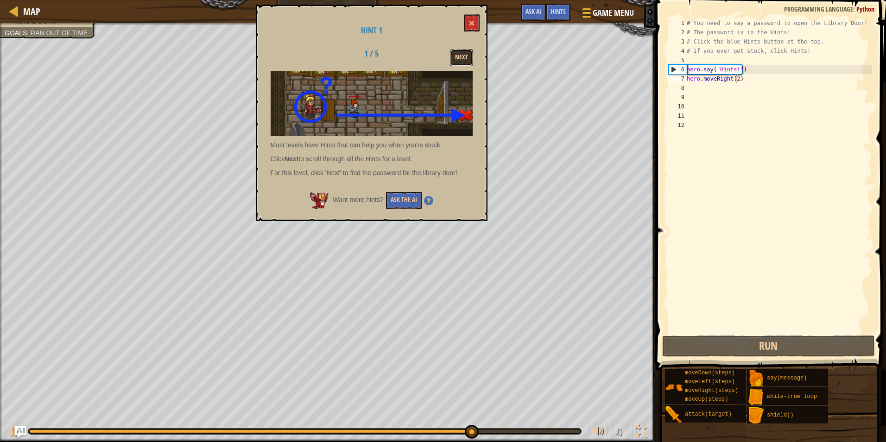
click at [460, 55] on button "Next" at bounding box center [461, 57] width 22 height 17
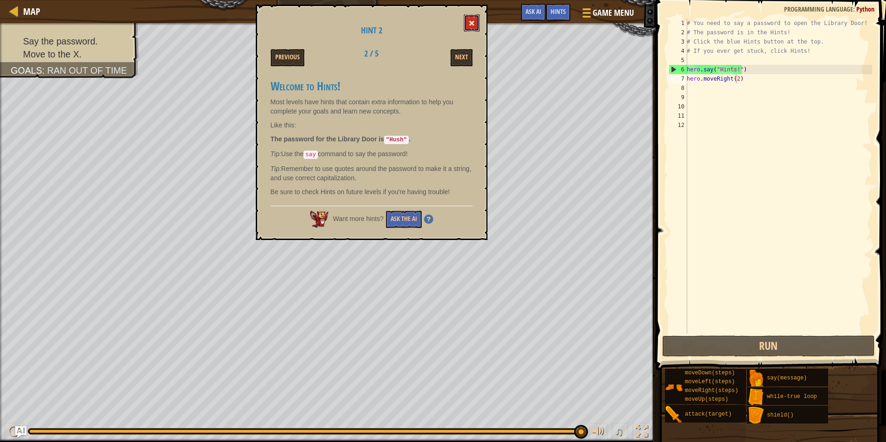
click at [470, 25] on span at bounding box center [471, 23] width 6 height 6
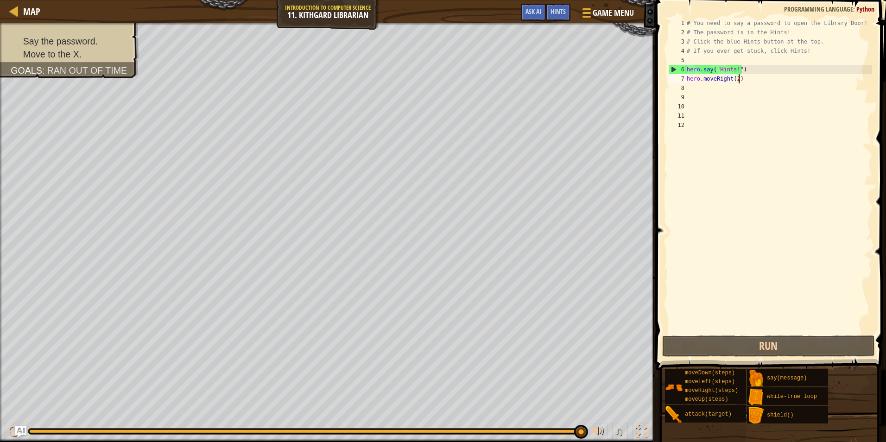
click at [739, 81] on div "# You need to say a password to open the Library Door! # The password is in the…" at bounding box center [778, 185] width 187 height 333
drag, startPoint x: 739, startPoint y: 81, endPoint x: 666, endPoint y: 75, distance: 73.4
click at [666, 75] on div "hero.moveRight(2) 1 2 3 4 5 6 7 8 9 10 11 12 # You need to say a password to op…" at bounding box center [769, 203] width 233 height 397
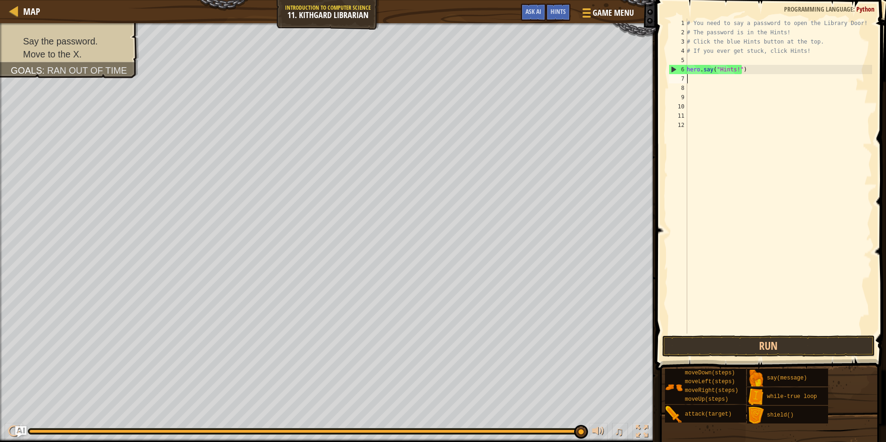
scroll to position [4, 0]
type textarea "h"
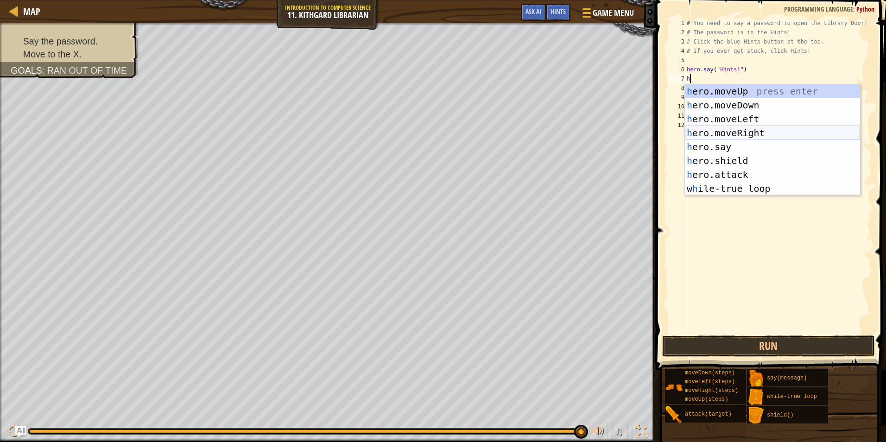
click at [736, 134] on div "h ero.moveUp press enter h ero.moveDown press enter h ero.moveLeft press enter …" at bounding box center [772, 153] width 175 height 139
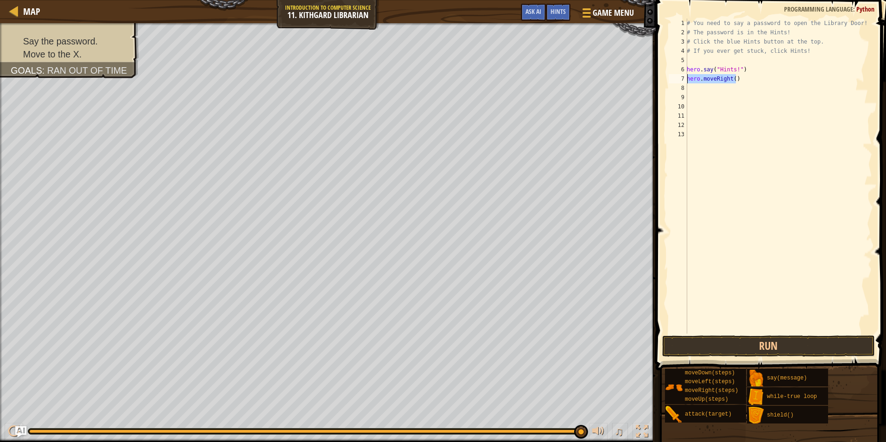
drag, startPoint x: 734, startPoint y: 83, endPoint x: 675, endPoint y: 75, distance: 59.0
click at [675, 75] on div "1 2 3 4 5 6 7 8 9 10 11 12 13 # You need to say a password to open the Library …" at bounding box center [769, 176] width 205 height 315
type textarea "hero.moveRight()"
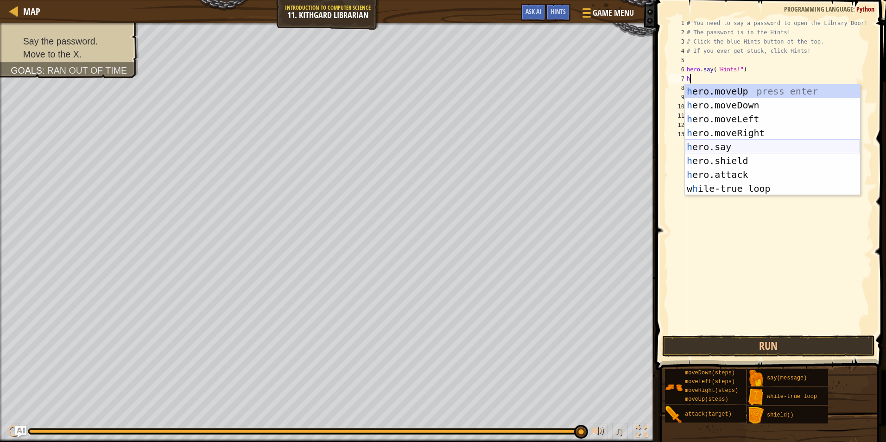
click at [745, 143] on div "h ero.moveUp press enter h ero.moveDown press enter h ero.moveLeft press enter …" at bounding box center [772, 153] width 175 height 139
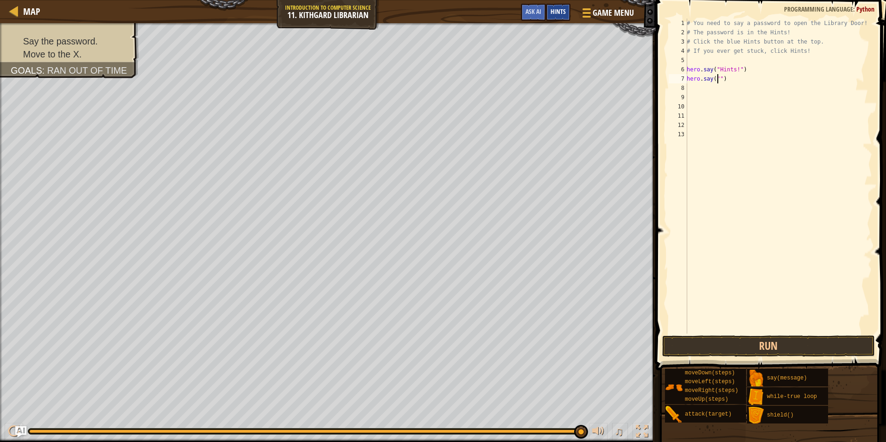
click at [557, 14] on span "Hints" at bounding box center [557, 11] width 15 height 9
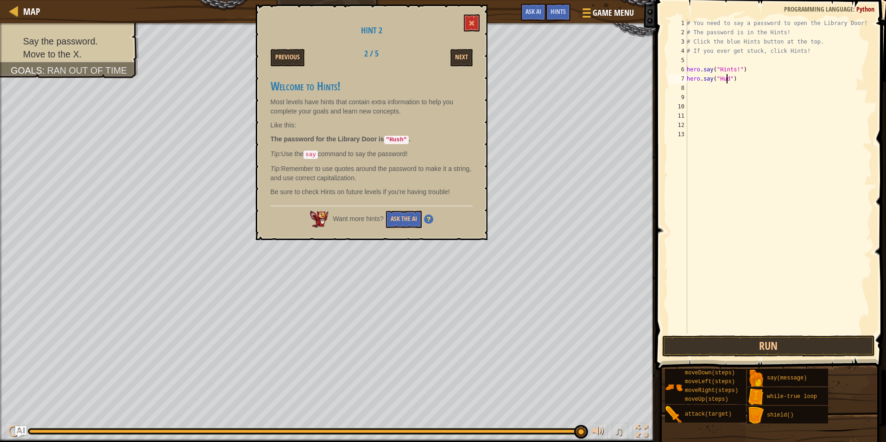
scroll to position [4, 3]
type textarea "hero.say("Hush")"
click at [692, 87] on div "# You need to say a password to open the Library Door! # The password is in the…" at bounding box center [778, 185] width 187 height 333
type textarea "h"
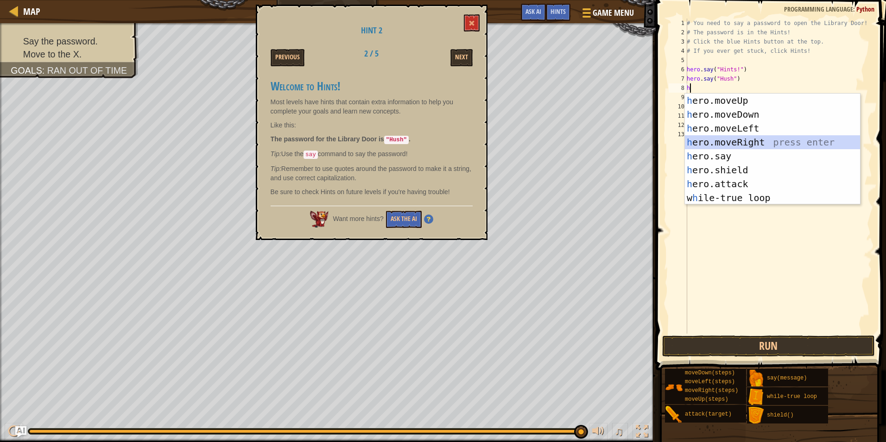
click at [716, 136] on div "h ero.moveUp press enter h ero.moveDown press enter h ero.moveLeft press enter …" at bounding box center [772, 163] width 175 height 139
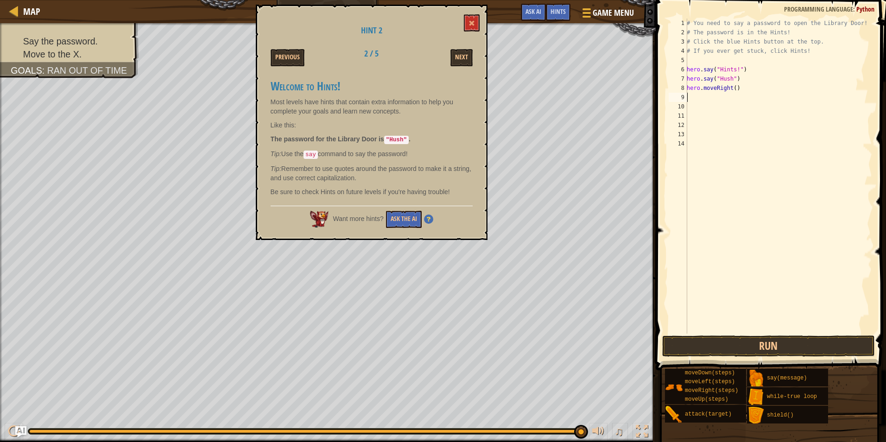
click at [733, 88] on div "# You need to say a password to open the Library Door! # The password is in the…" at bounding box center [778, 185] width 187 height 333
type textarea "hero.moveRight(2)"
click at [710, 349] on button "Run" at bounding box center [768, 345] width 213 height 21
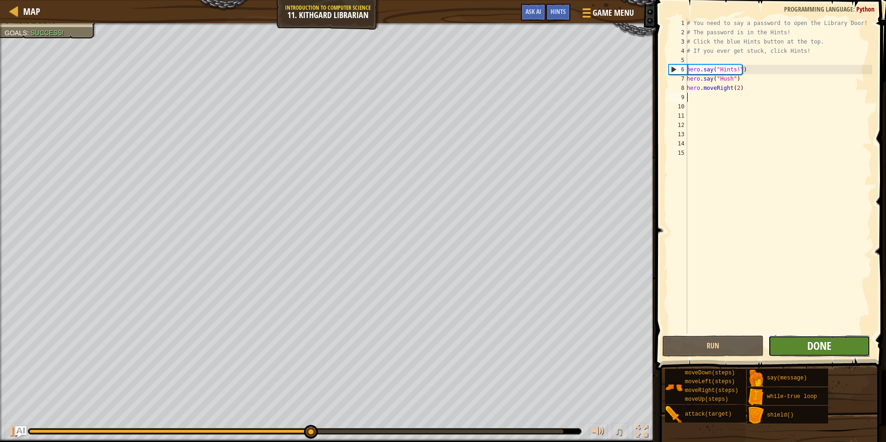
click at [809, 348] on span "Done" at bounding box center [819, 345] width 24 height 15
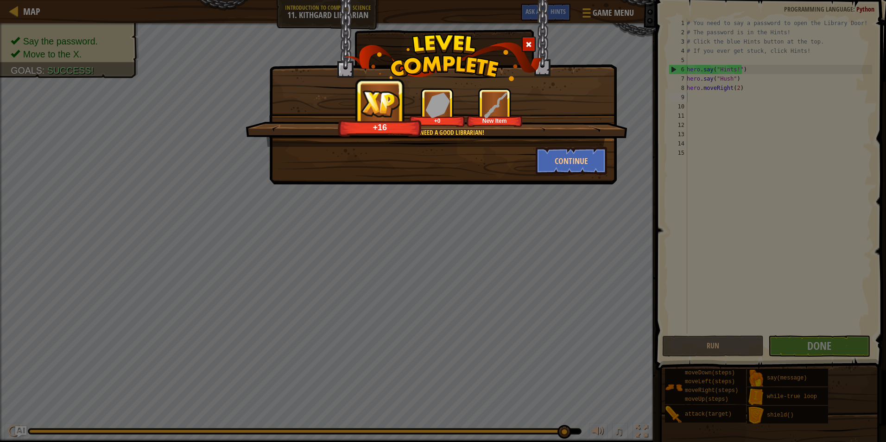
click at [527, 49] on div at bounding box center [529, 44] width 14 height 15
